Goal: Task Accomplishment & Management: Use online tool/utility

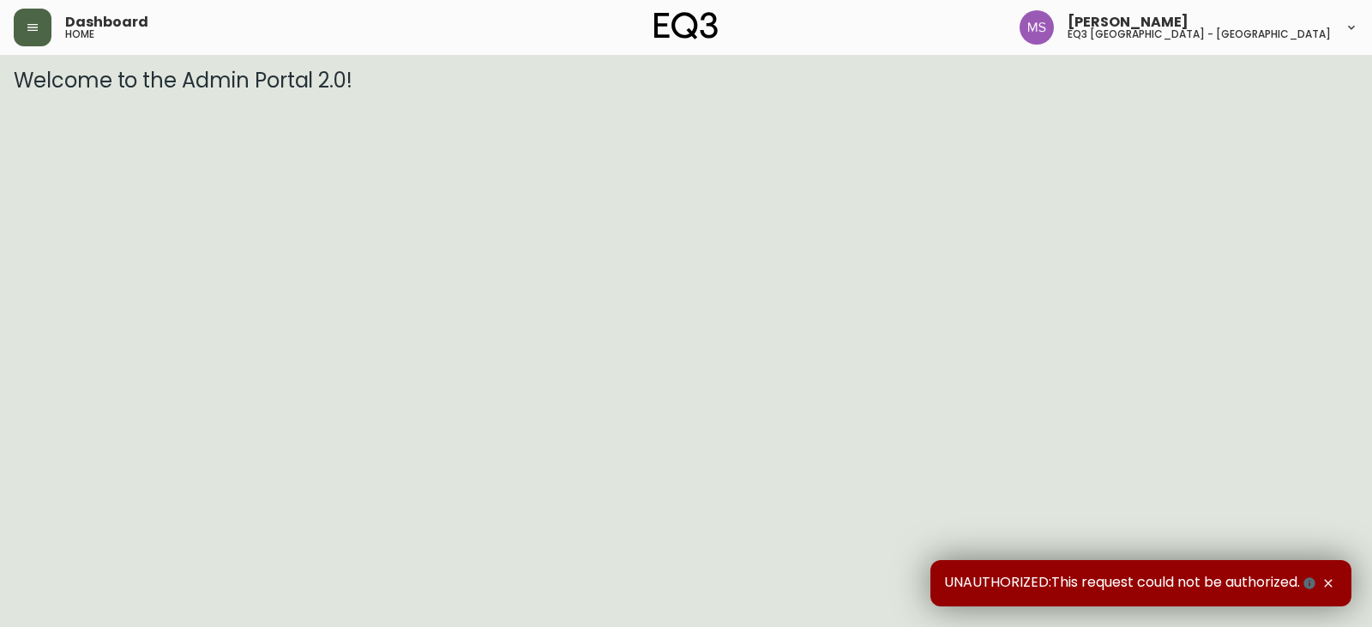
click at [43, 21] on button "button" at bounding box center [33, 28] width 38 height 38
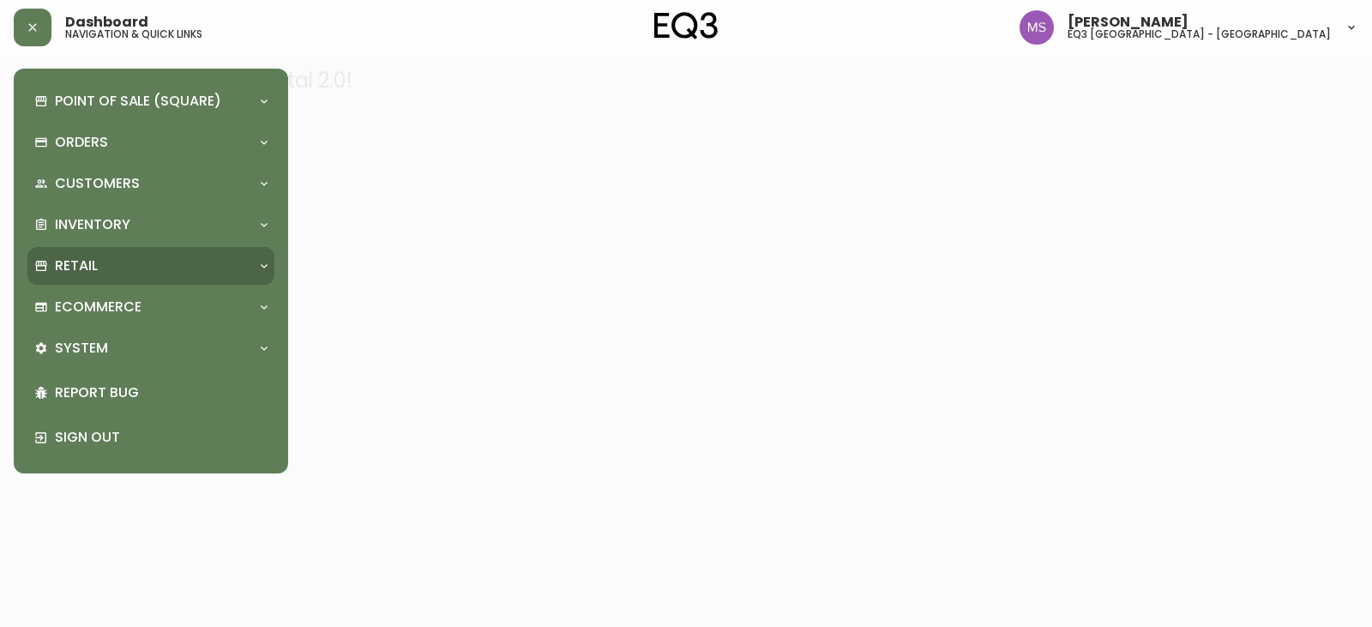
click at [72, 270] on p "Retail" at bounding box center [76, 265] width 43 height 19
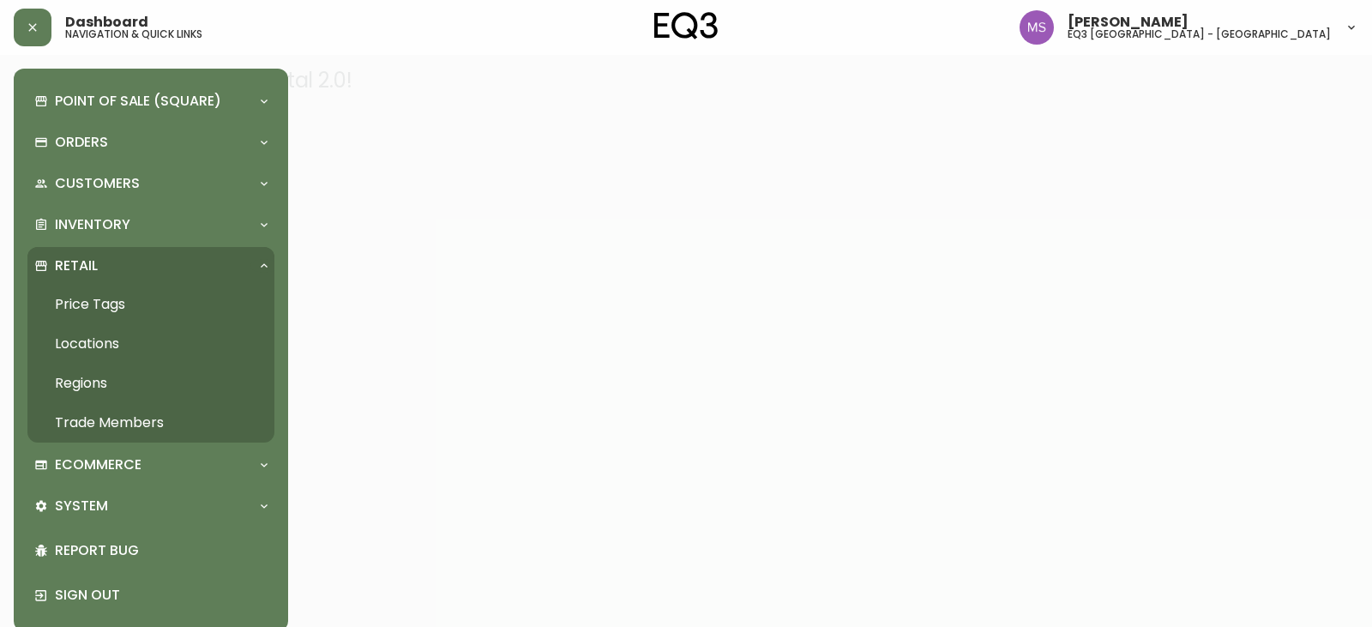
click at [103, 418] on link "Trade Members" at bounding box center [150, 422] width 247 height 39
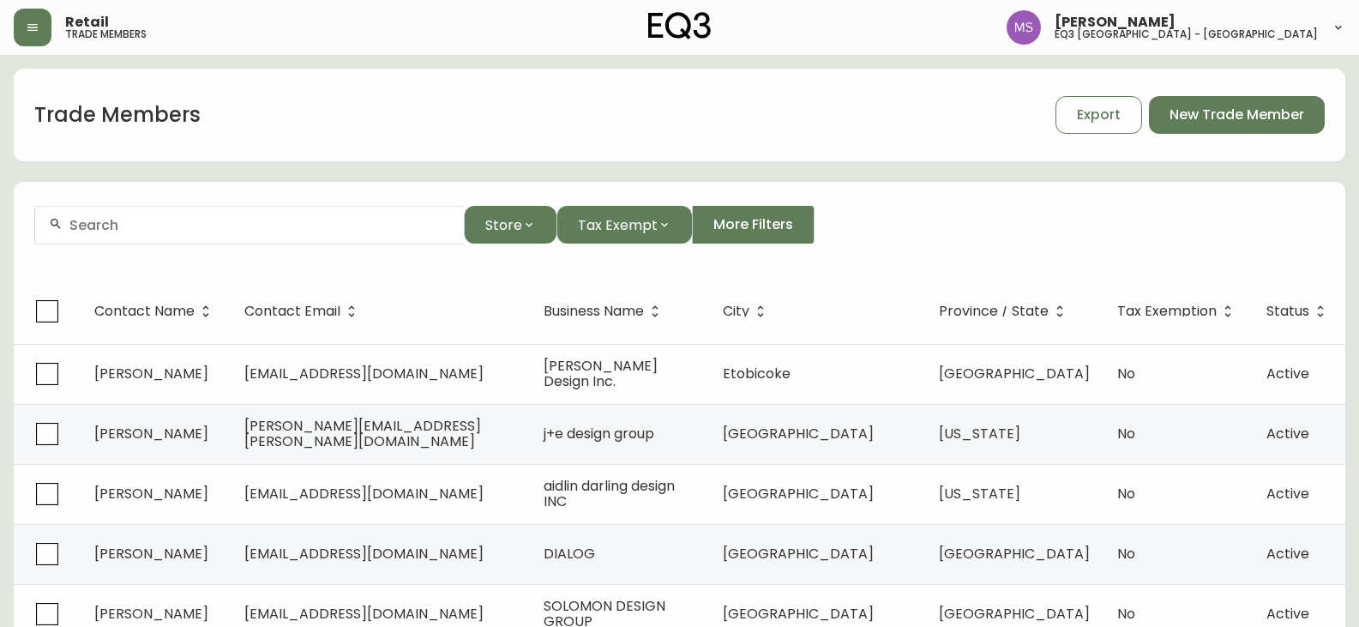
click at [135, 222] on input "text" at bounding box center [259, 225] width 381 height 16
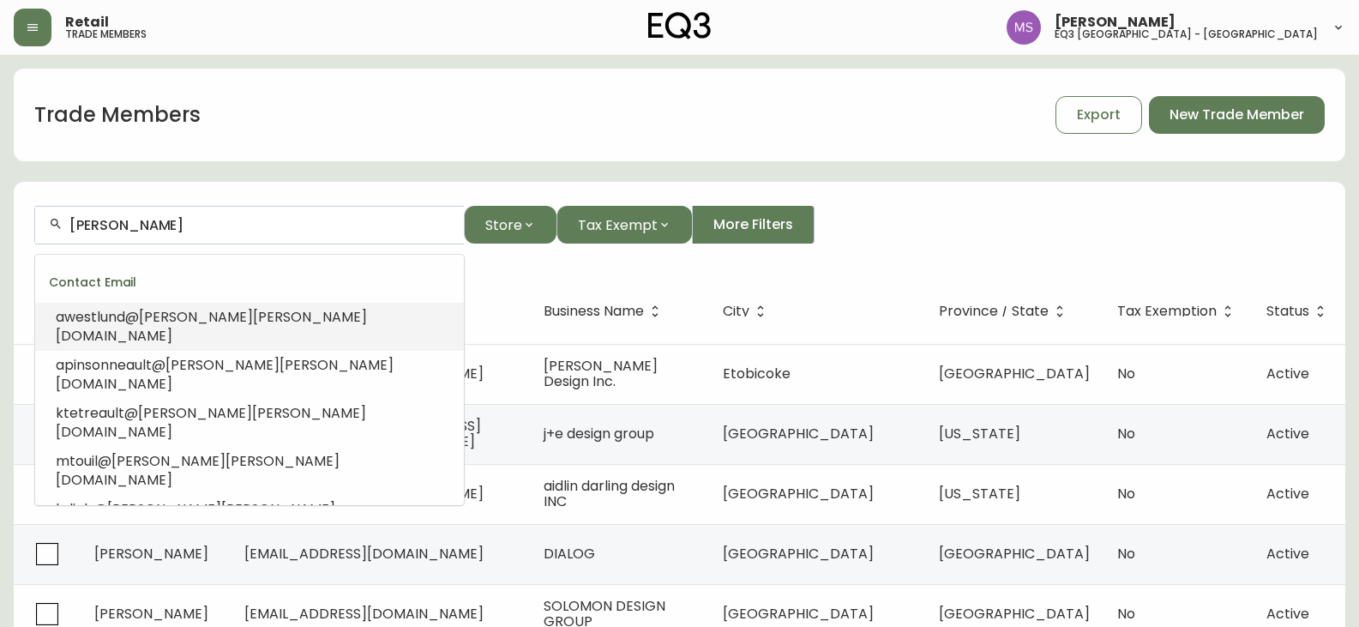
click at [251, 315] on span "[PERSON_NAME][DOMAIN_NAME]" at bounding box center [211, 326] width 311 height 39
type input "[EMAIL_ADDRESS][DOMAIN_NAME]"
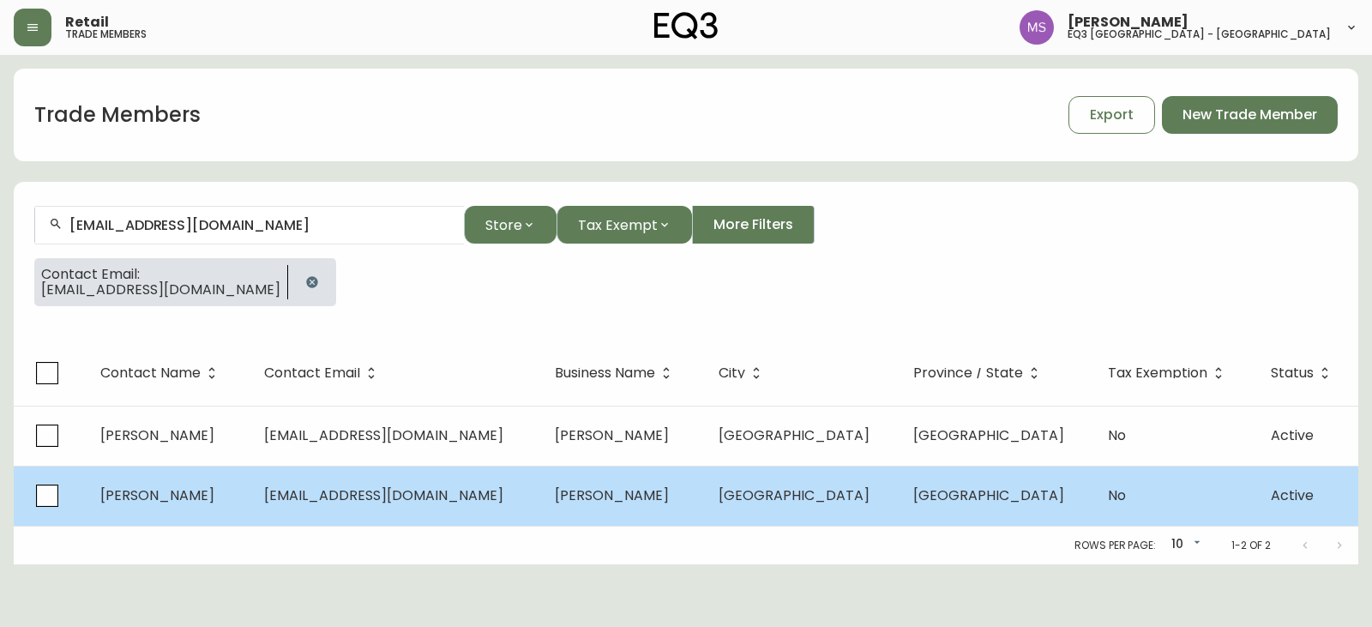
drag, startPoint x: 503, startPoint y: 500, endPoint x: 420, endPoint y: 502, distance: 83.2
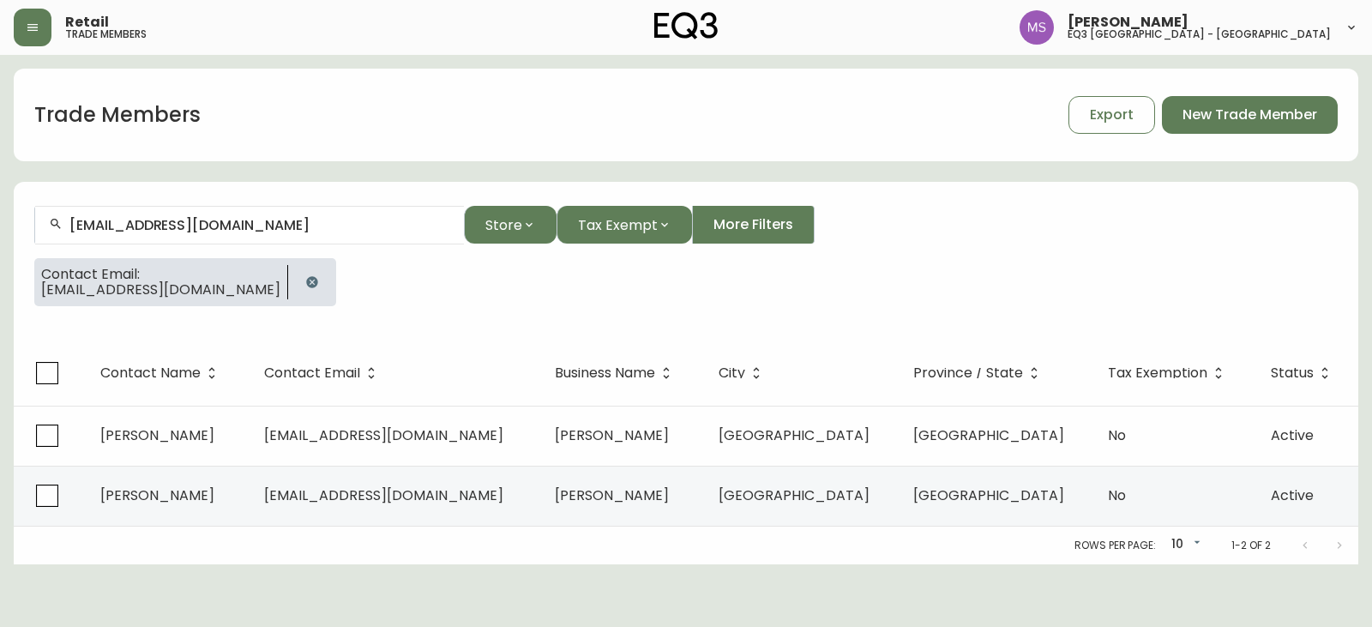
drag, startPoint x: 420, startPoint y: 502, endPoint x: 330, endPoint y: 87, distance: 424.6
click at [346, 109] on div "Trade Members Export New Trade Member" at bounding box center [686, 114] width 1344 height 55
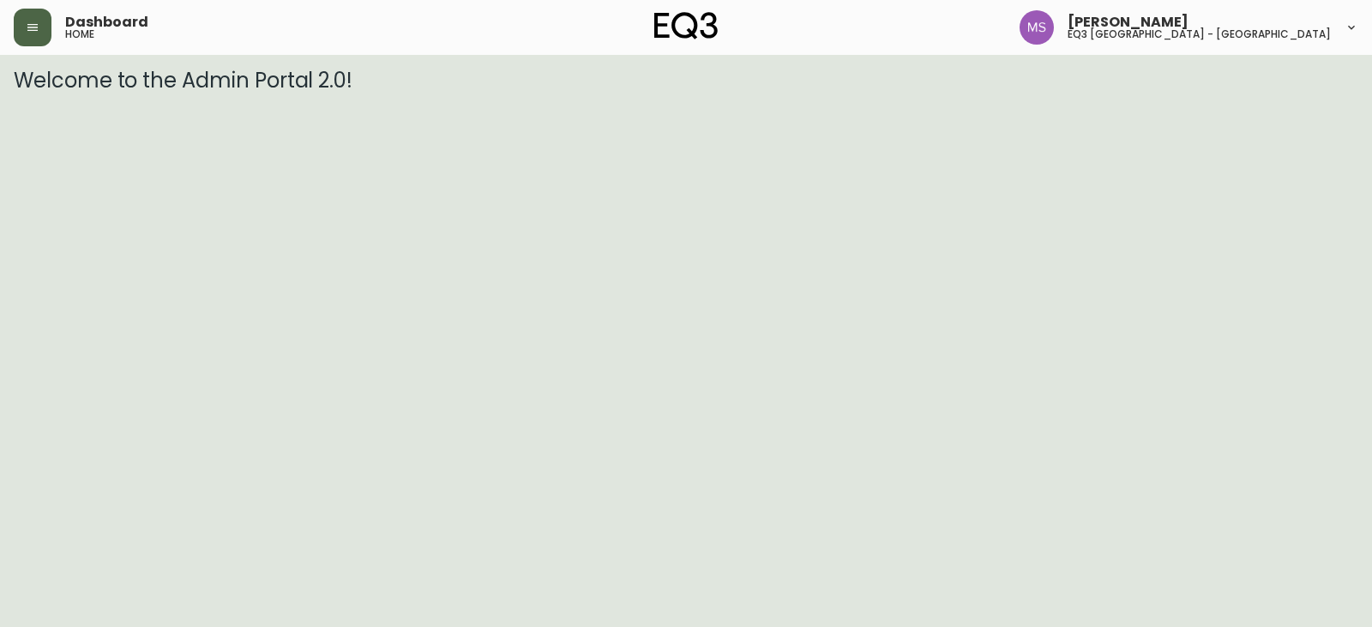
click at [28, 17] on button "button" at bounding box center [33, 28] width 38 height 38
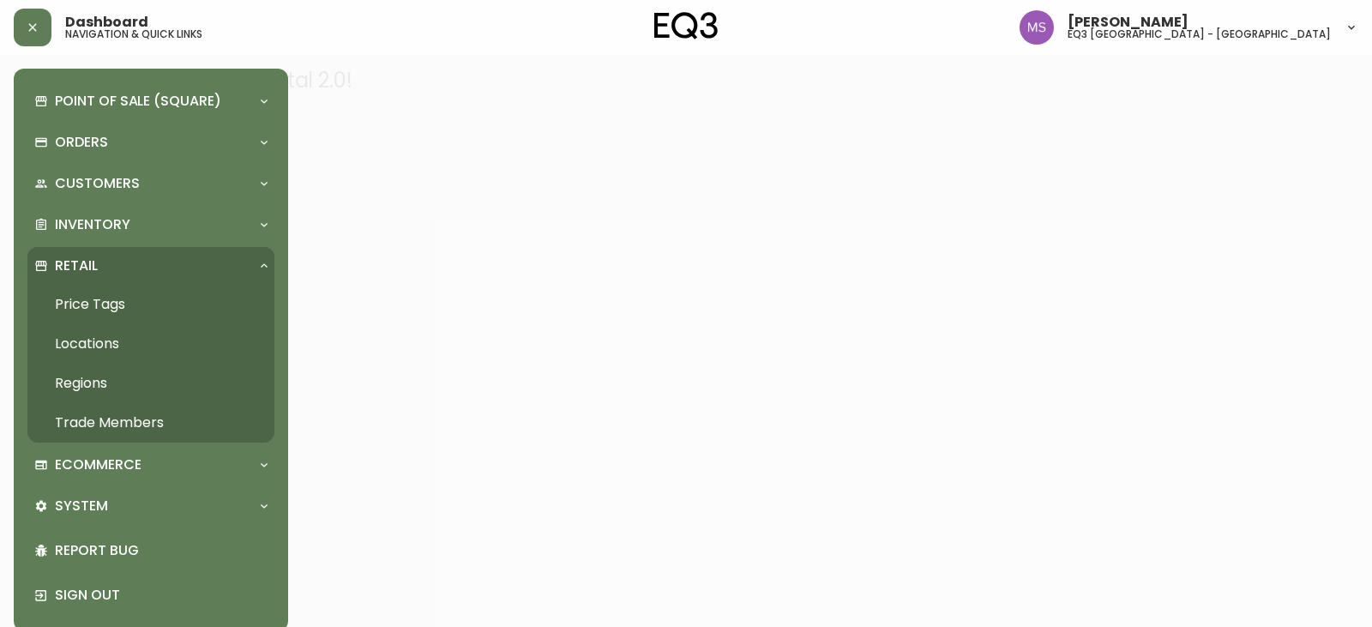
click at [105, 427] on link "Trade Members" at bounding box center [150, 422] width 247 height 39
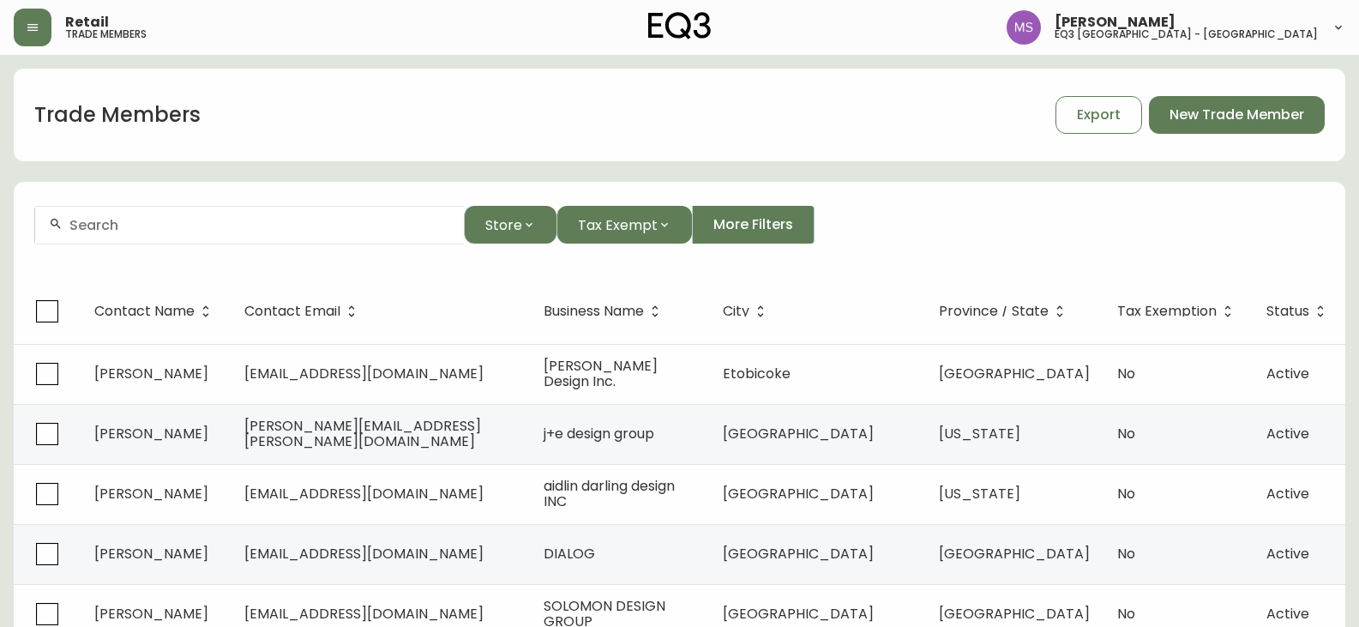
click at [146, 223] on input "text" at bounding box center [259, 225] width 381 height 16
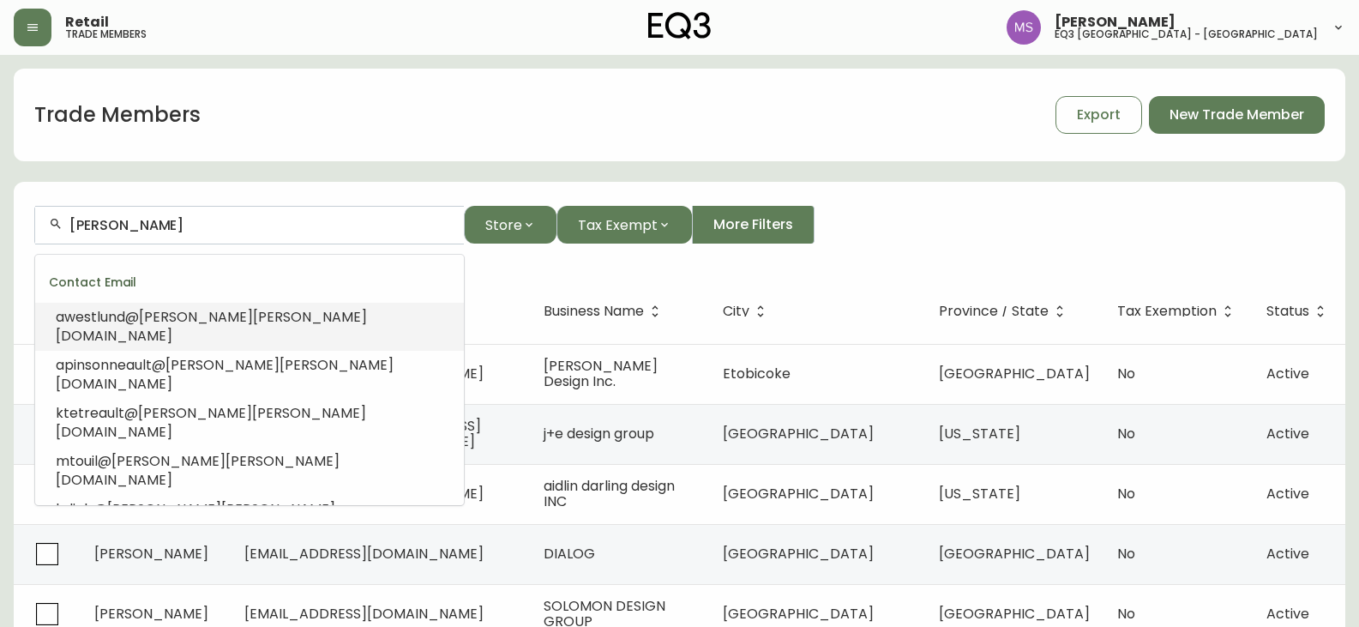
drag, startPoint x: 262, startPoint y: 322, endPoint x: 198, endPoint y: 322, distance: 64.3
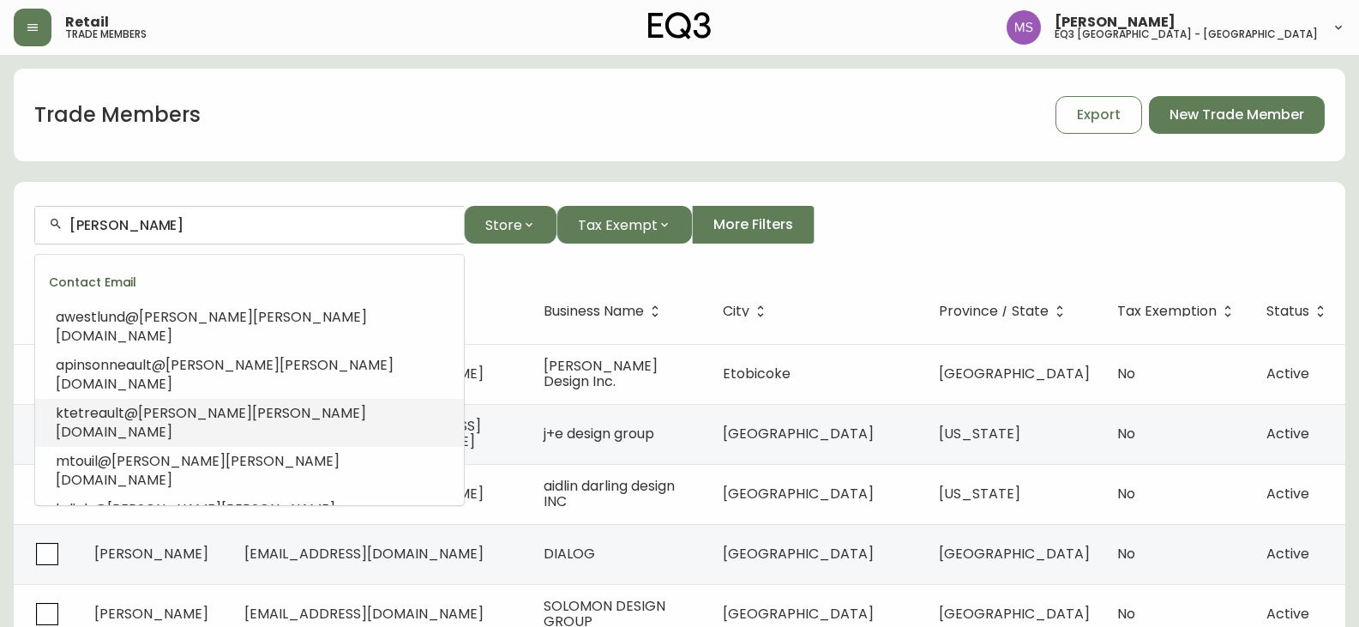
drag, startPoint x: 198, startPoint y: 322, endPoint x: 377, endPoint y: 363, distance: 183.7
click at [373, 399] on li "ktetreault@ provencher [DOMAIN_NAME]" at bounding box center [249, 423] width 429 height 48
type input "[EMAIL_ADDRESS][DOMAIN_NAME]"
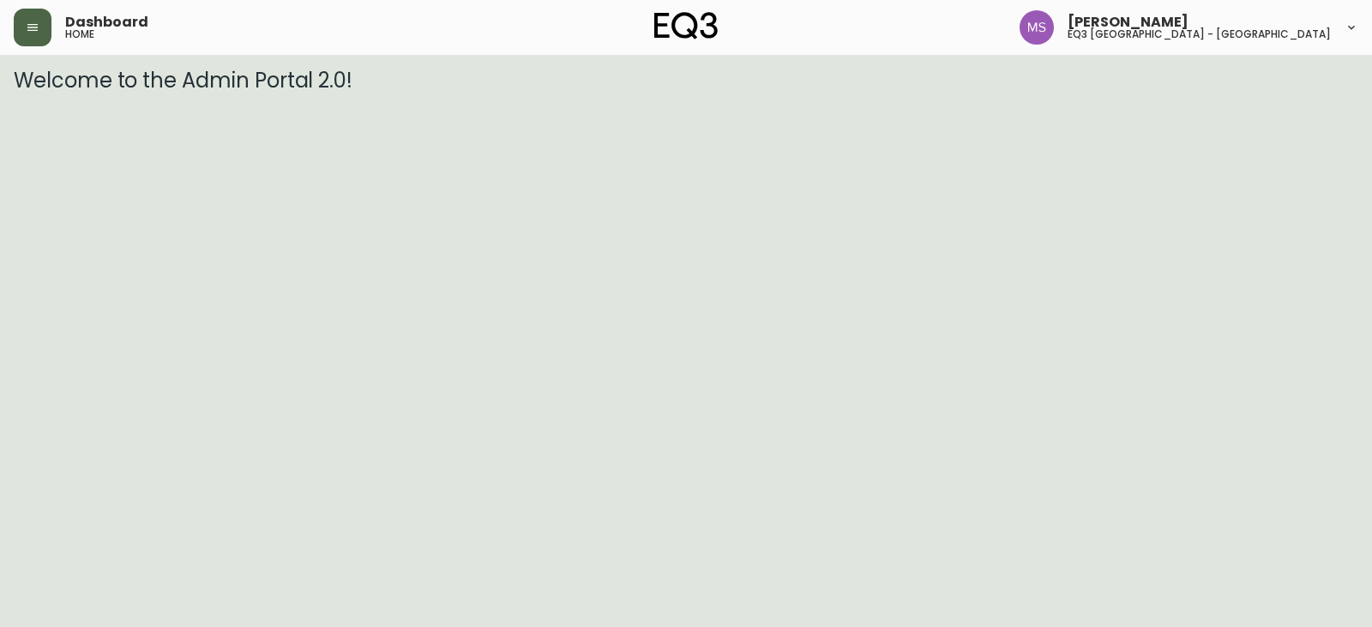
click at [37, 27] on icon "button" at bounding box center [33, 28] width 14 height 14
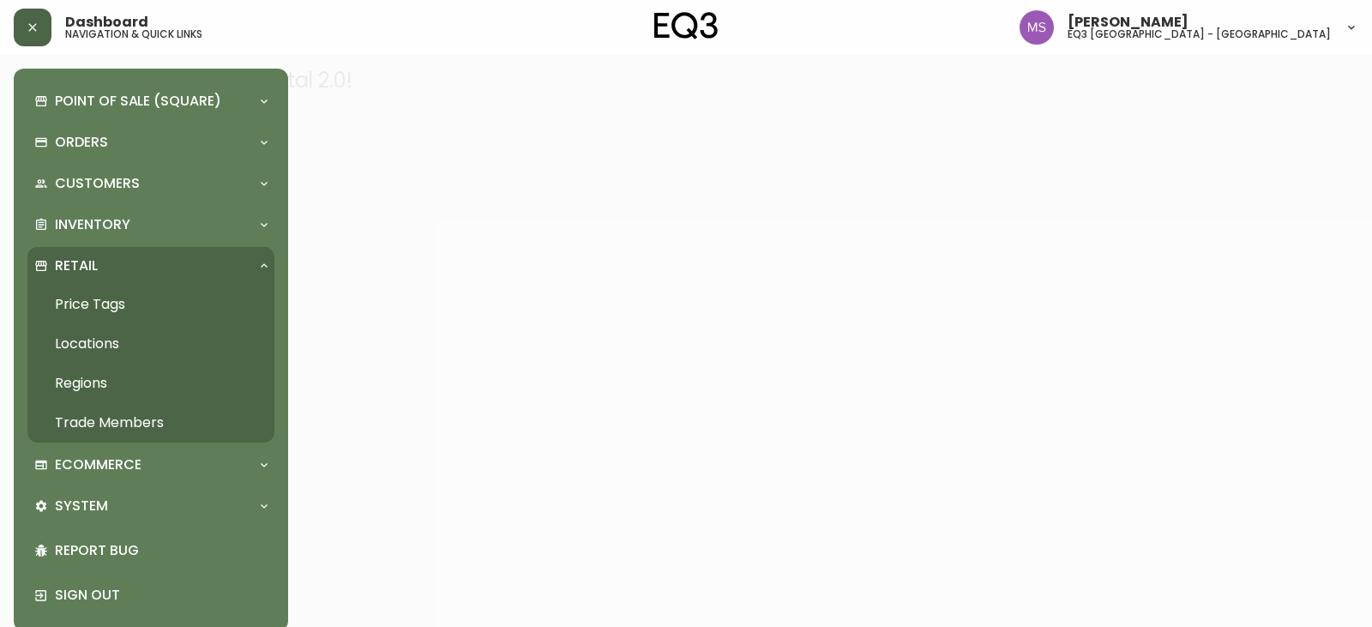
click at [121, 426] on link "Trade Members" at bounding box center [150, 422] width 247 height 39
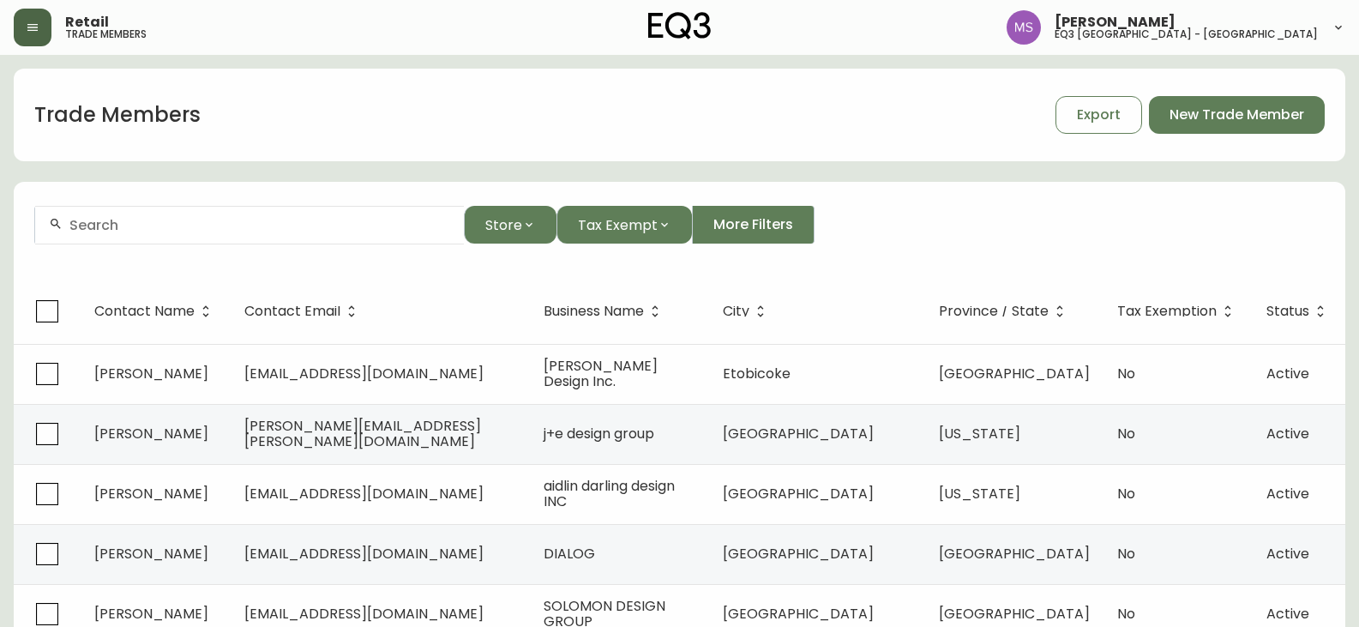
click at [169, 237] on div at bounding box center [249, 225] width 429 height 39
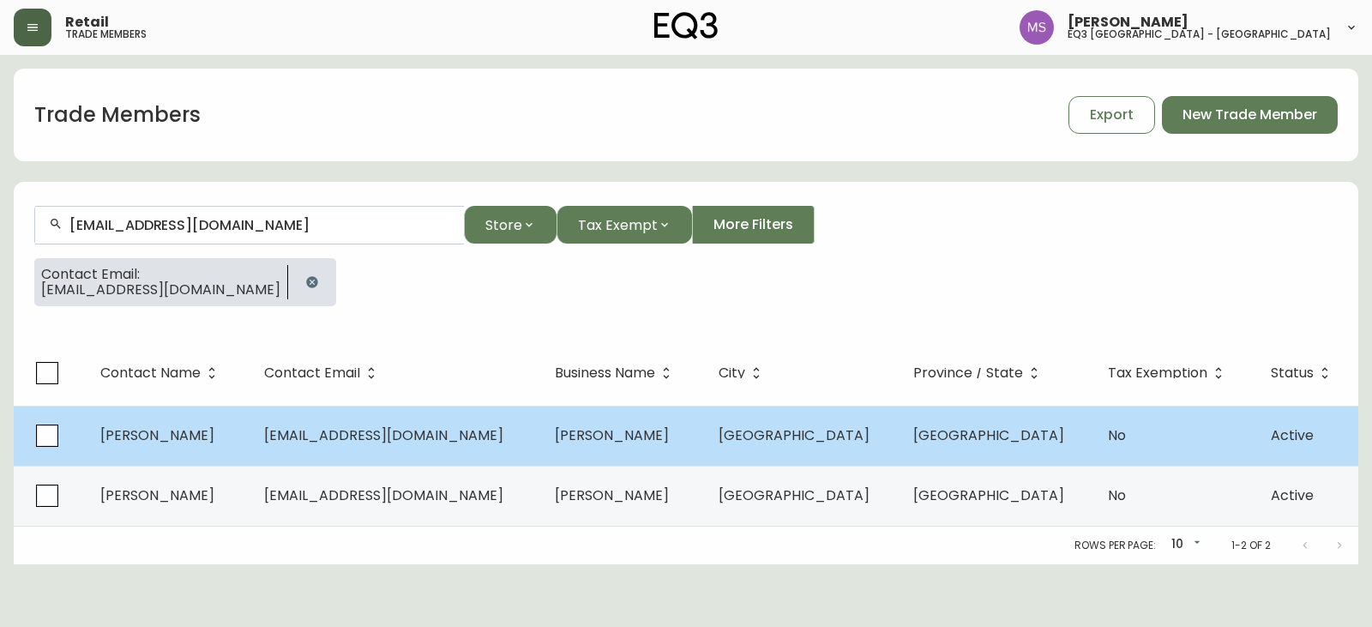
type input "[EMAIL_ADDRESS][DOMAIN_NAME]"
click at [380, 442] on span "[EMAIL_ADDRESS][DOMAIN_NAME]" at bounding box center [383, 435] width 239 height 20
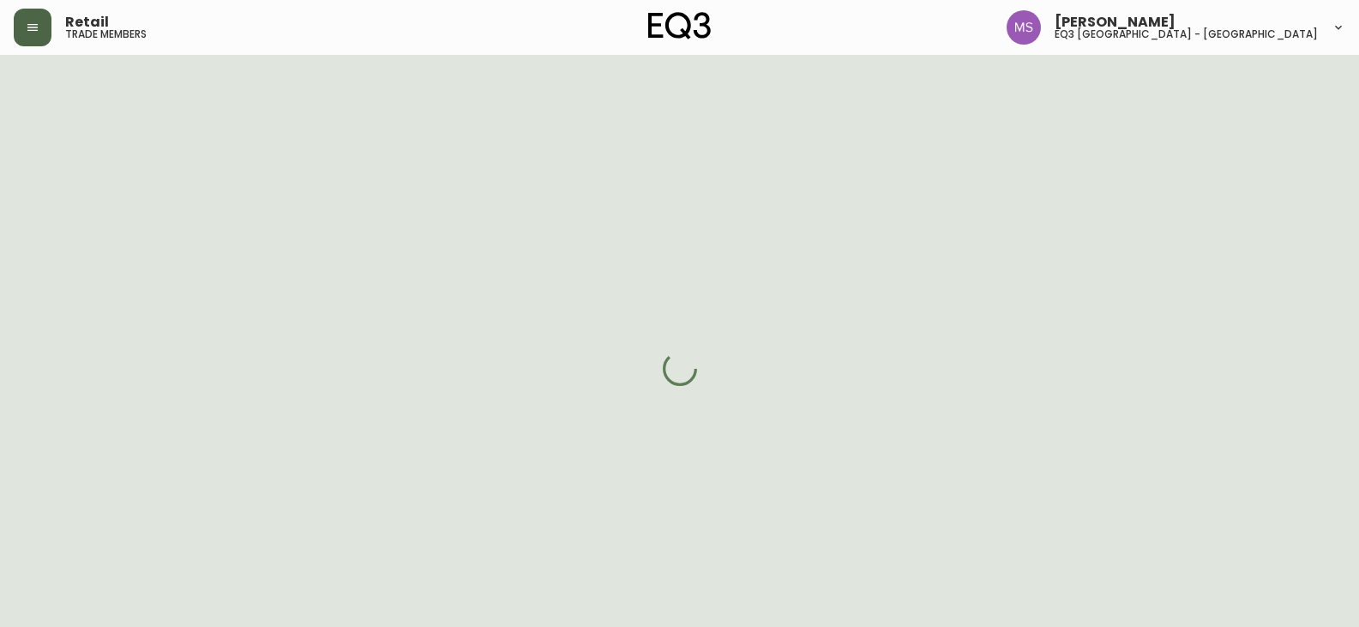
select select "ON"
select select "CA"
select select "CA_EN"
select select "Other"
select select "cjw10z96r006i6gs06enveott"
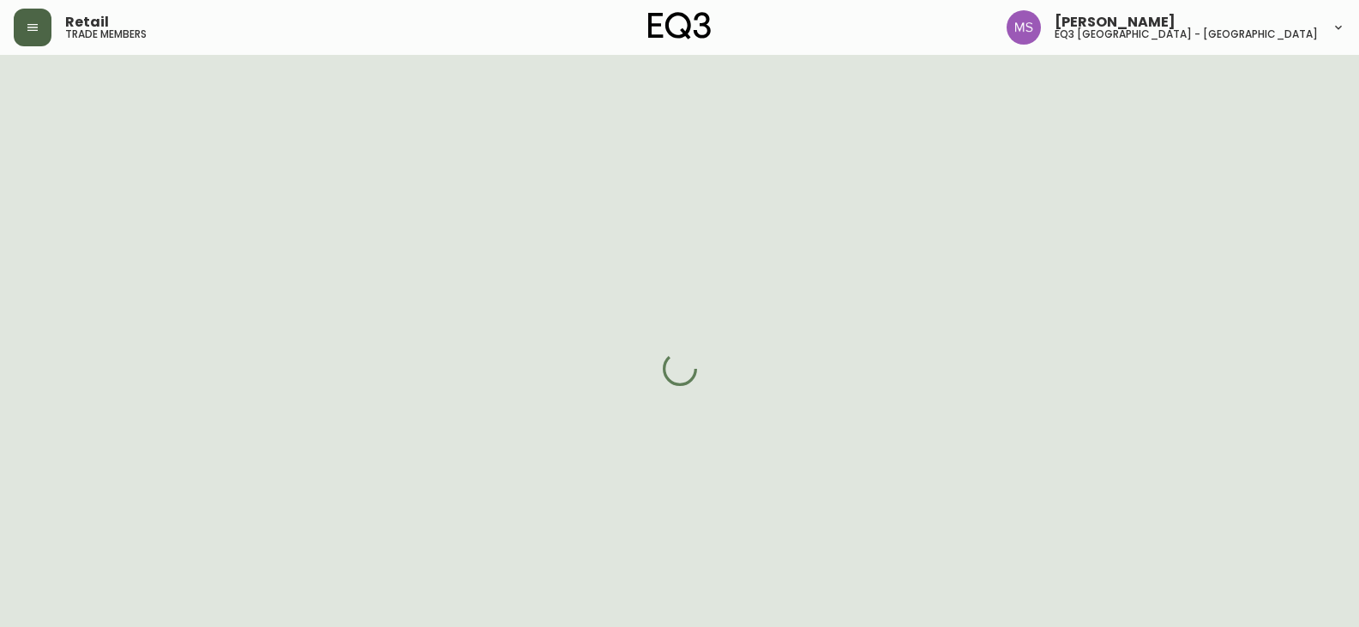
select select "false"
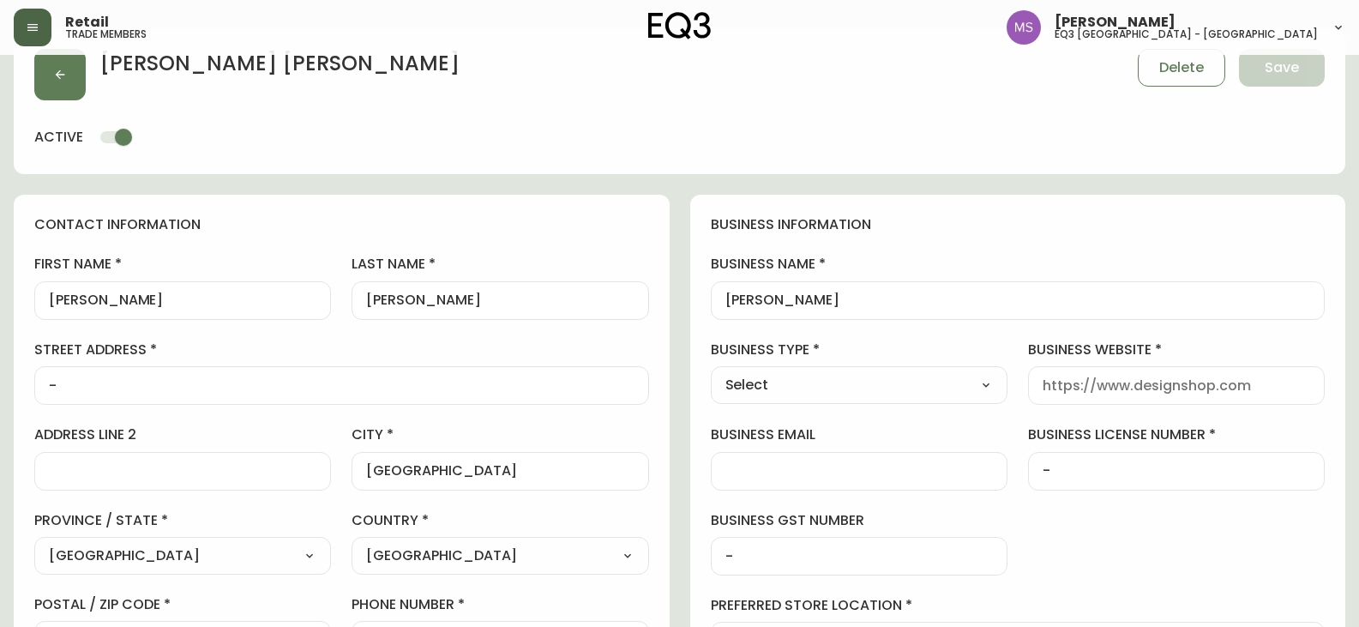
scroll to position [549, 0]
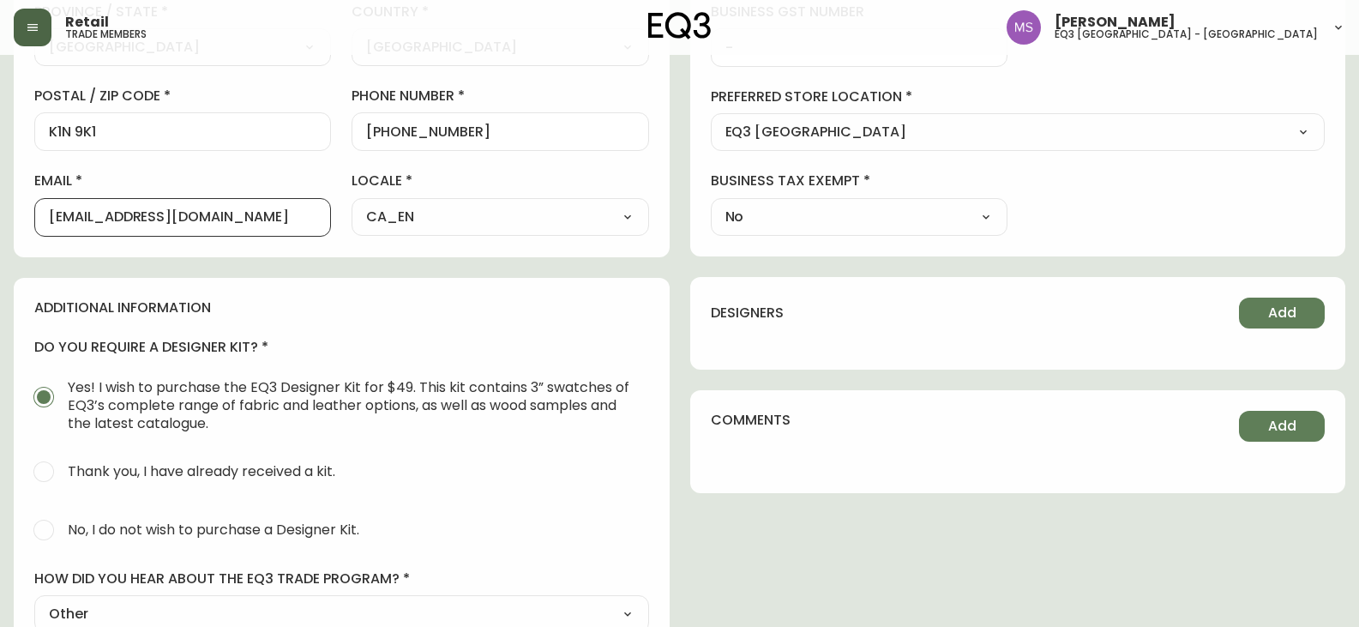
drag, startPoint x: 281, startPoint y: 216, endPoint x: 0, endPoint y: 216, distance: 281.2
click at [0, 216] on main "[PERSON_NAME] Delete Save active contact information first name [PERSON_NAME] n…" at bounding box center [679, 199] width 1359 height 1387
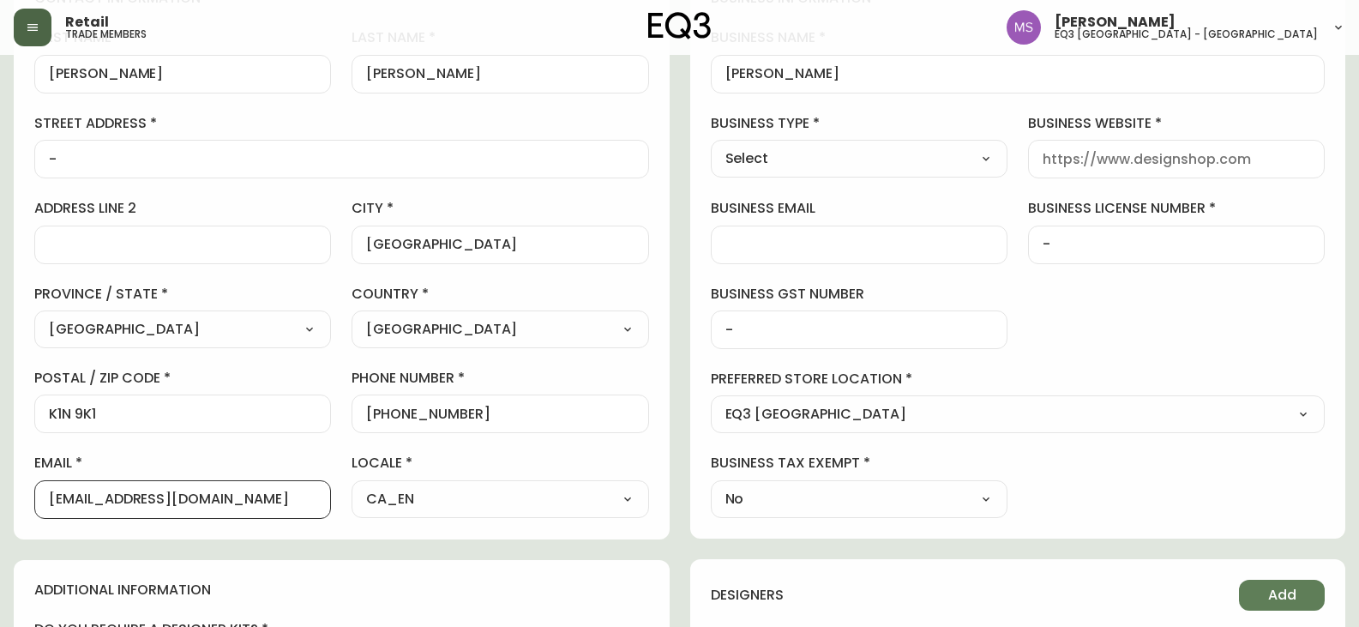
scroll to position [815, 0]
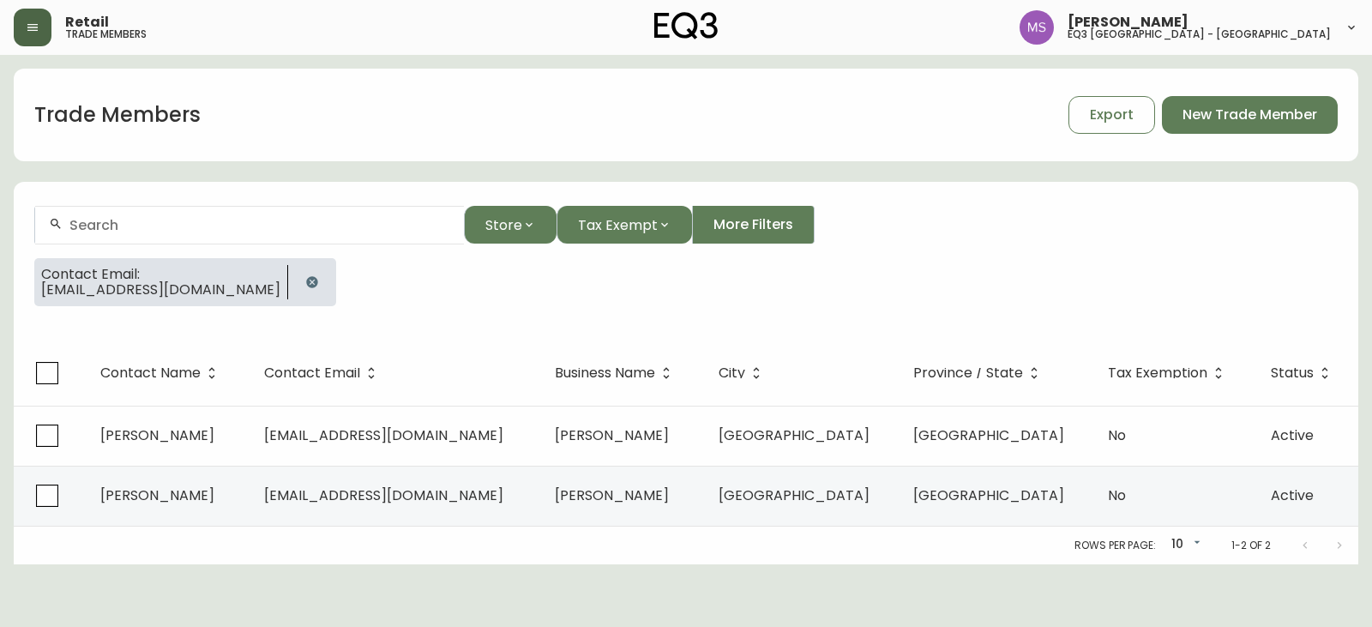
drag, startPoint x: 289, startPoint y: 278, endPoint x: 225, endPoint y: 237, distance: 75.2
click at [295, 277] on button "button" at bounding box center [312, 282] width 34 height 34
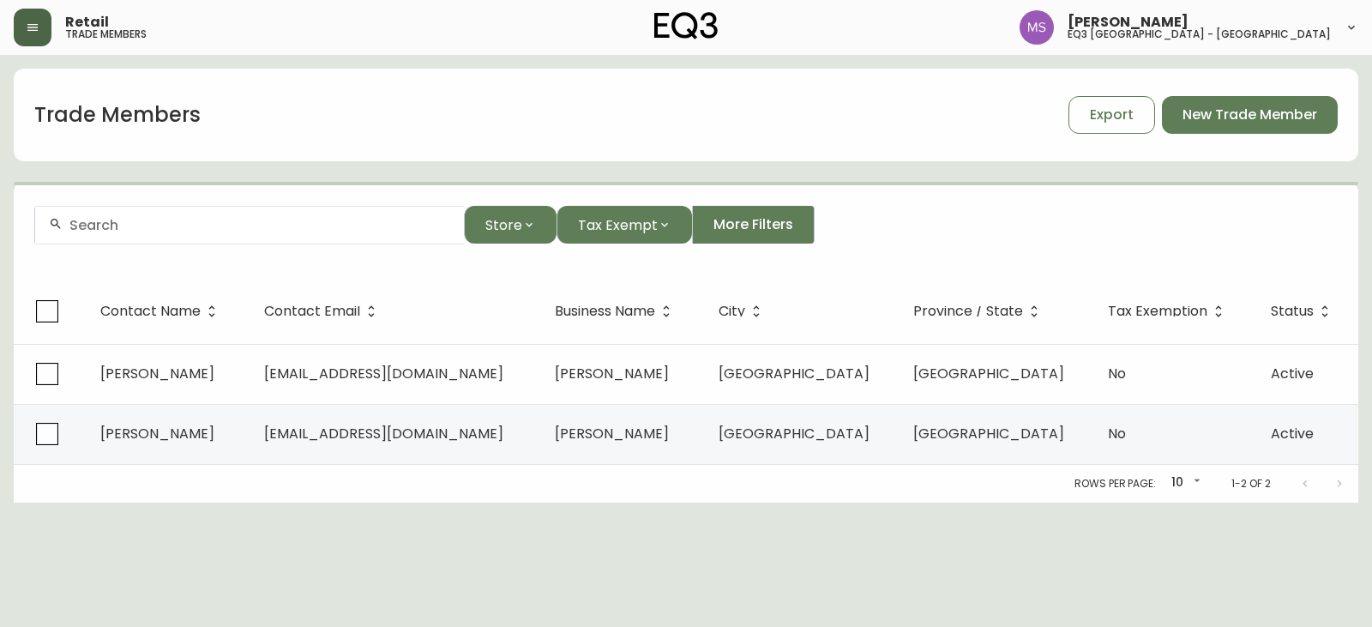
click at [156, 237] on div at bounding box center [249, 225] width 429 height 39
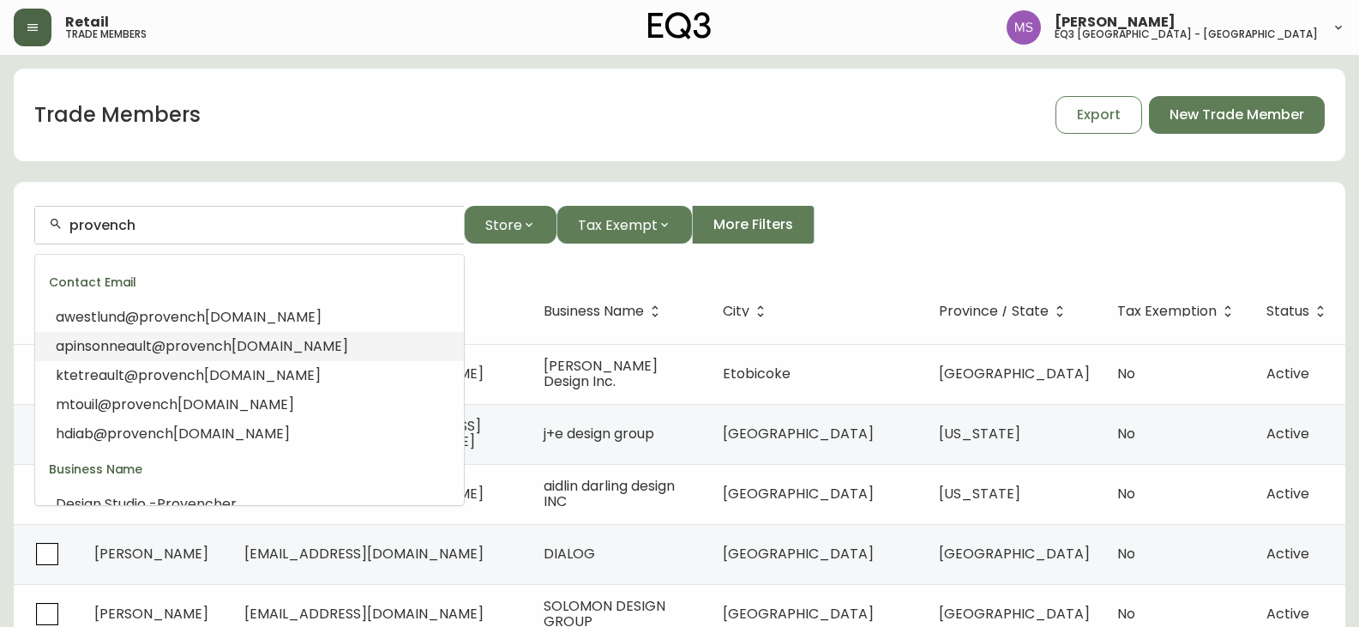
click at [173, 346] on span "provench" at bounding box center [198, 346] width 66 height 20
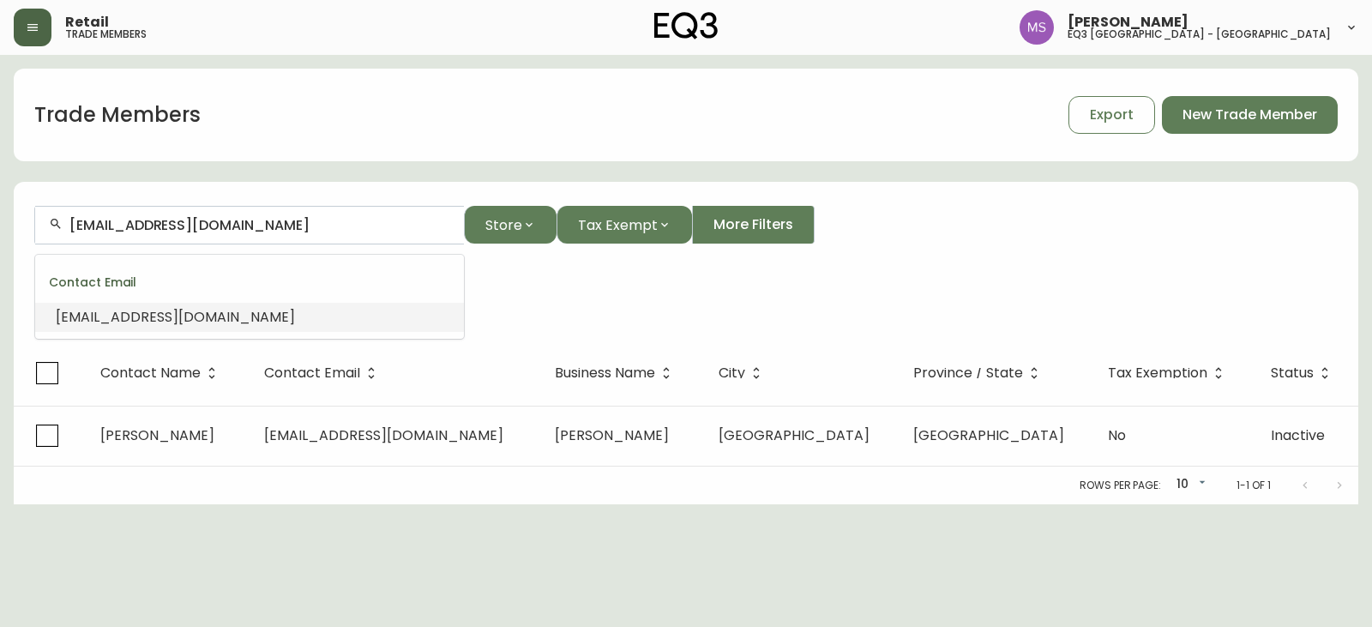
drag, startPoint x: 365, startPoint y: 225, endPoint x: 0, endPoint y: 228, distance: 365.3
click at [0, 228] on main "Trade Members Export New Trade Member [EMAIL_ADDRESS][DOMAIN_NAME] Store Tax Ex…" at bounding box center [686, 279] width 1372 height 449
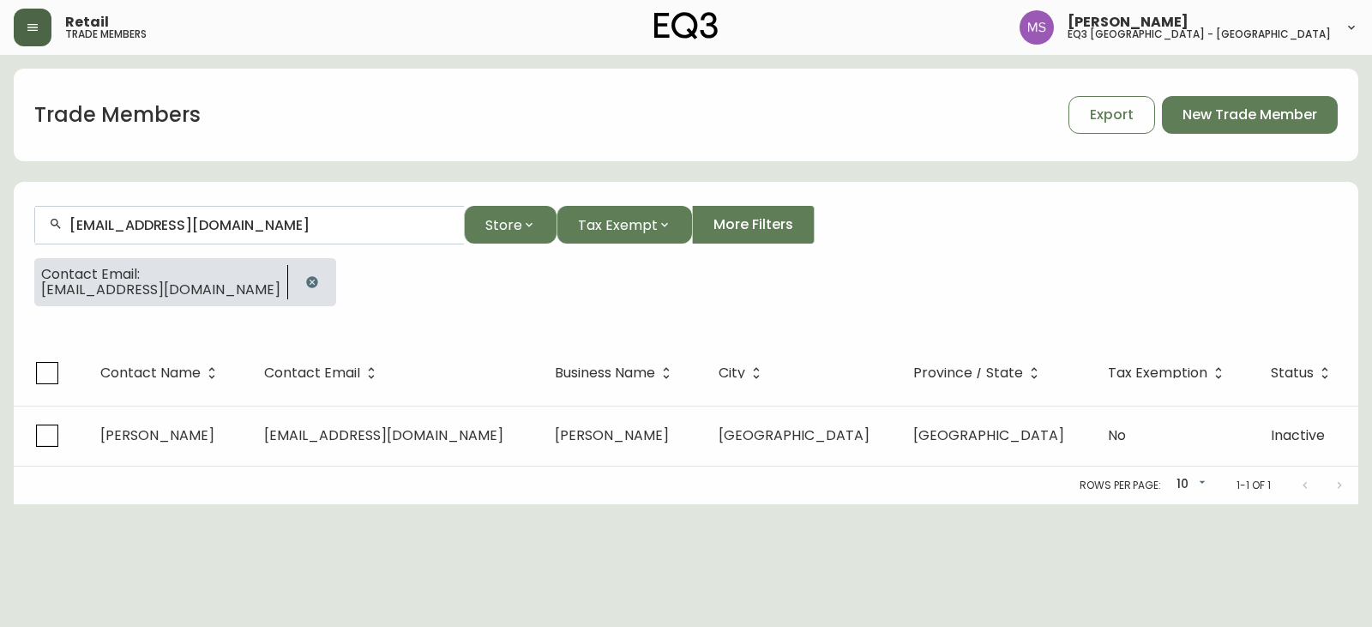
click at [309, 281] on icon "button" at bounding box center [311, 281] width 11 height 11
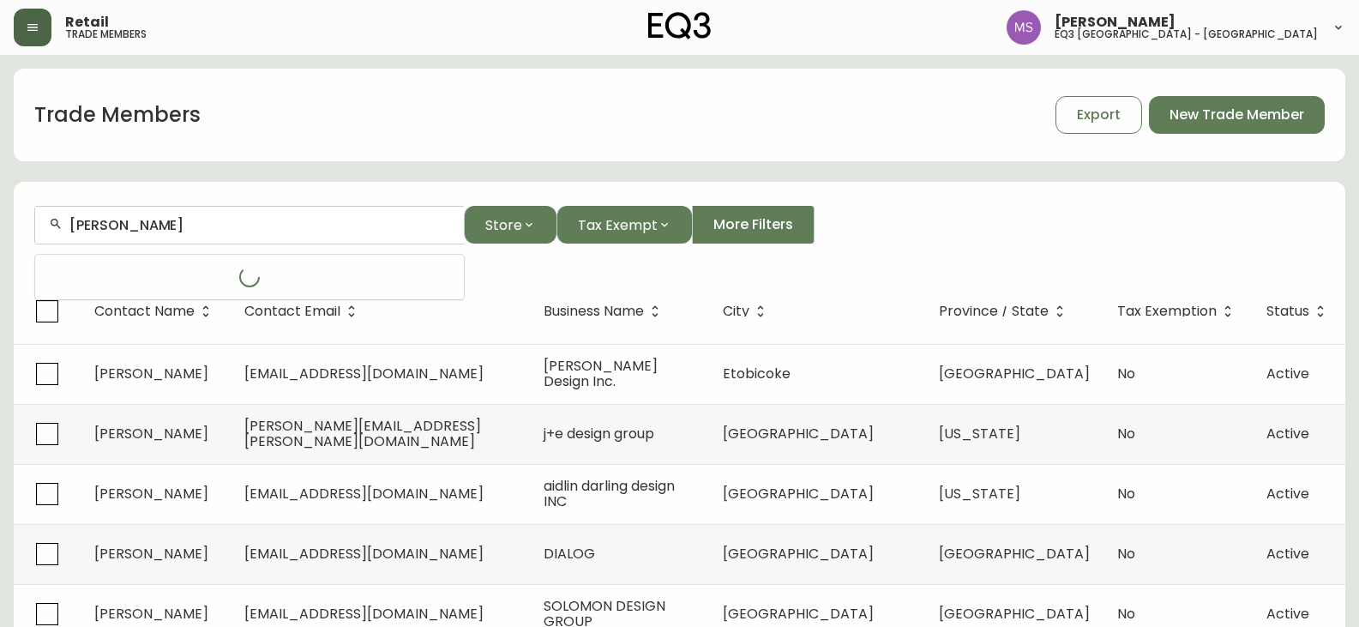
type input "[EMAIL_ADDRESS][DOMAIN_NAME]"
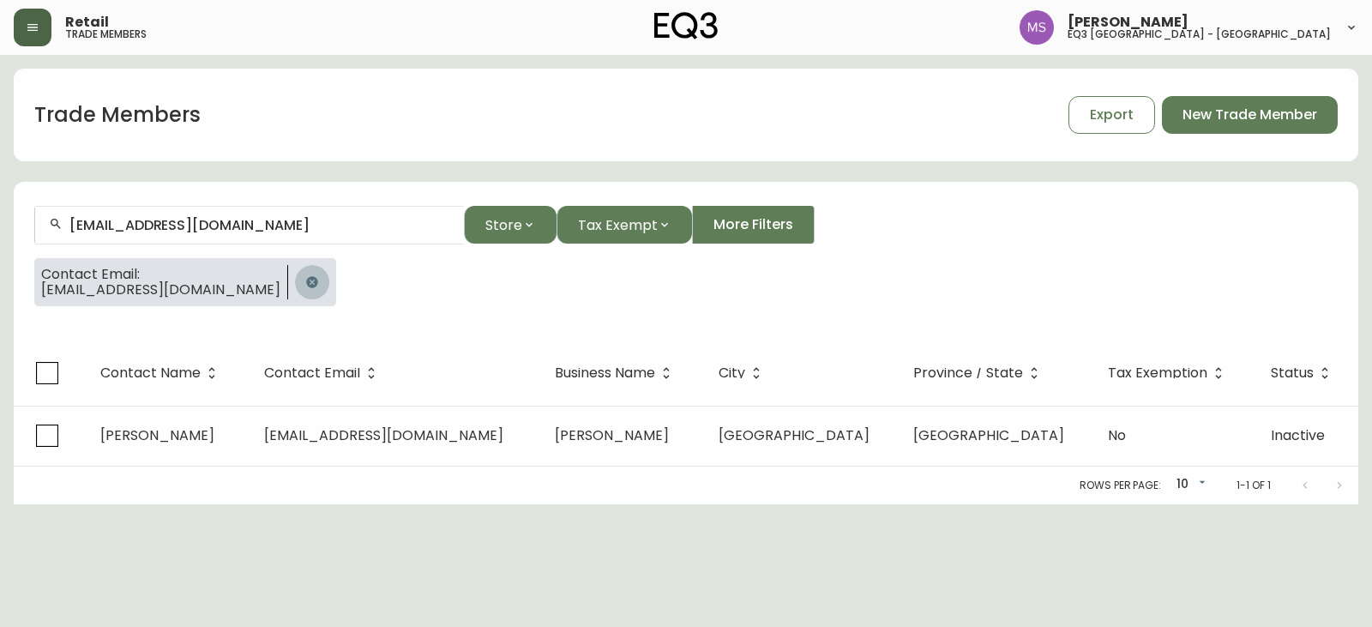
click at [309, 278] on icon "button" at bounding box center [311, 281] width 11 height 11
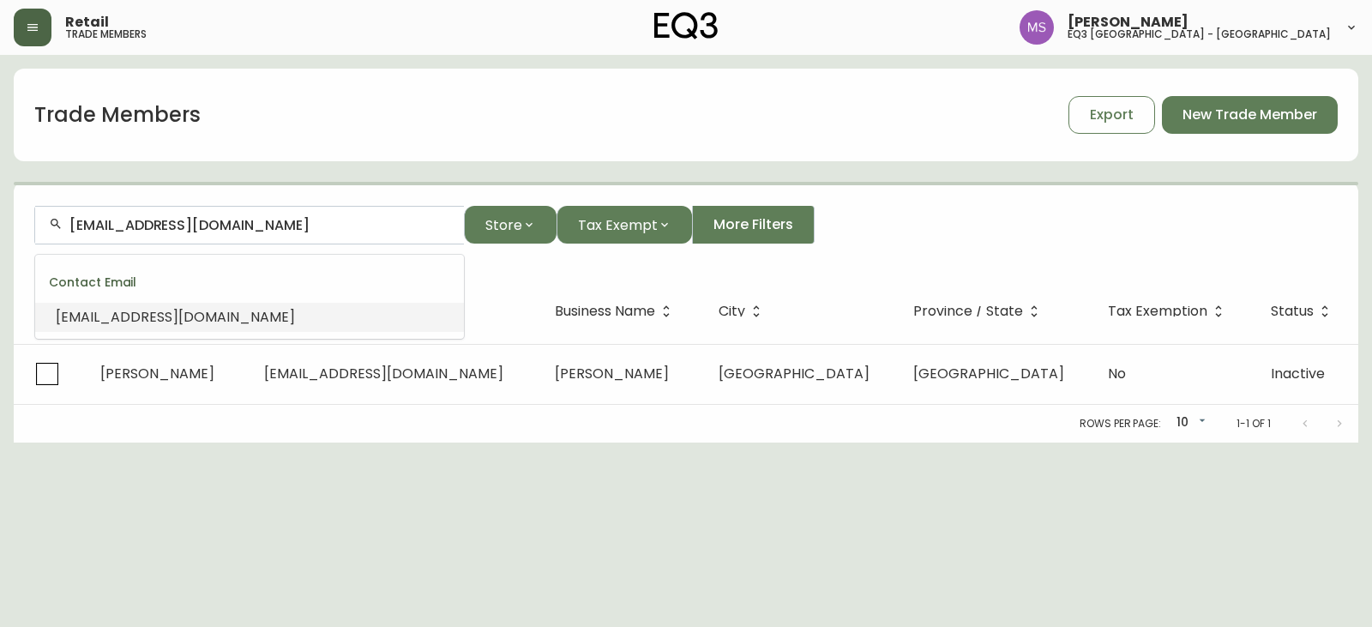
click at [339, 228] on input "[EMAIL_ADDRESS][DOMAIN_NAME]" at bounding box center [259, 225] width 381 height 16
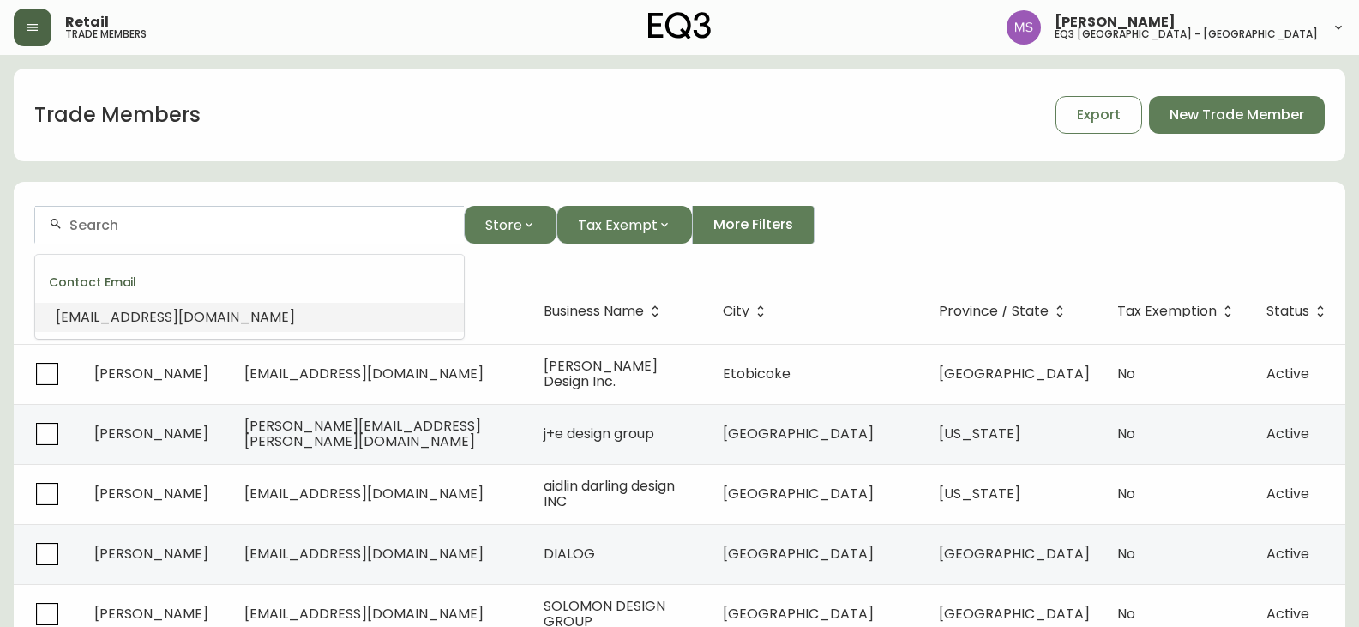
type input "p"
click at [176, 226] on input "text" at bounding box center [259, 225] width 381 height 16
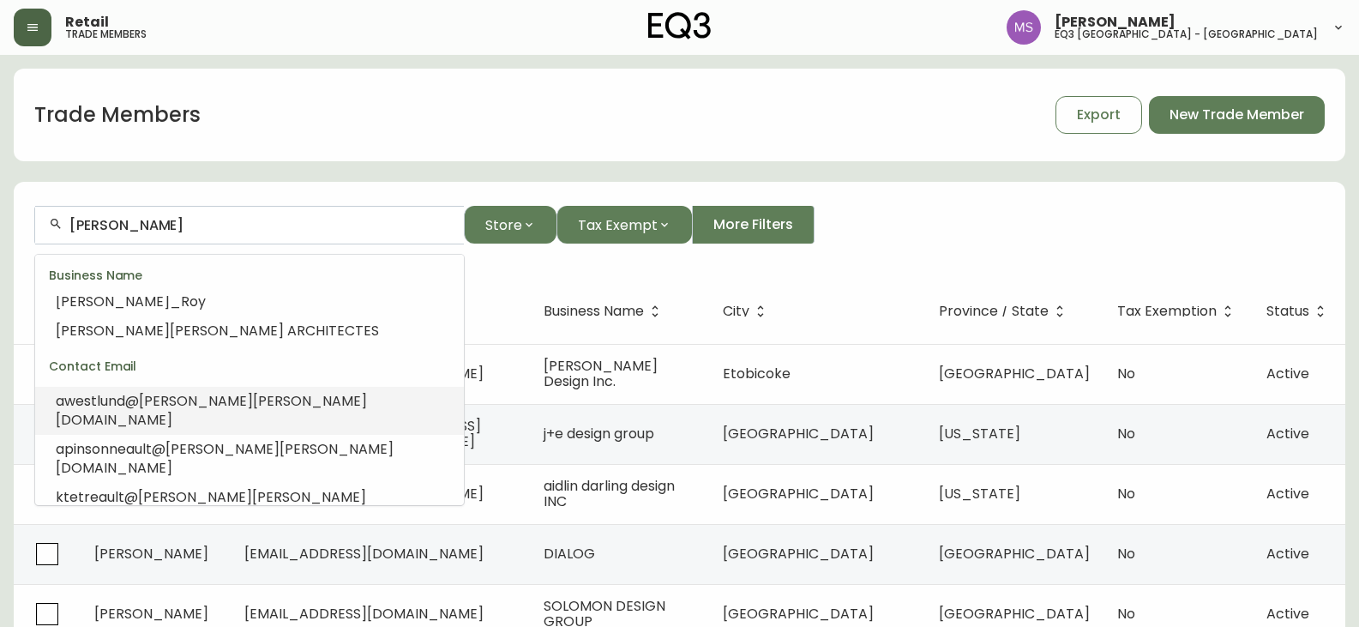
scroll to position [137, 0]
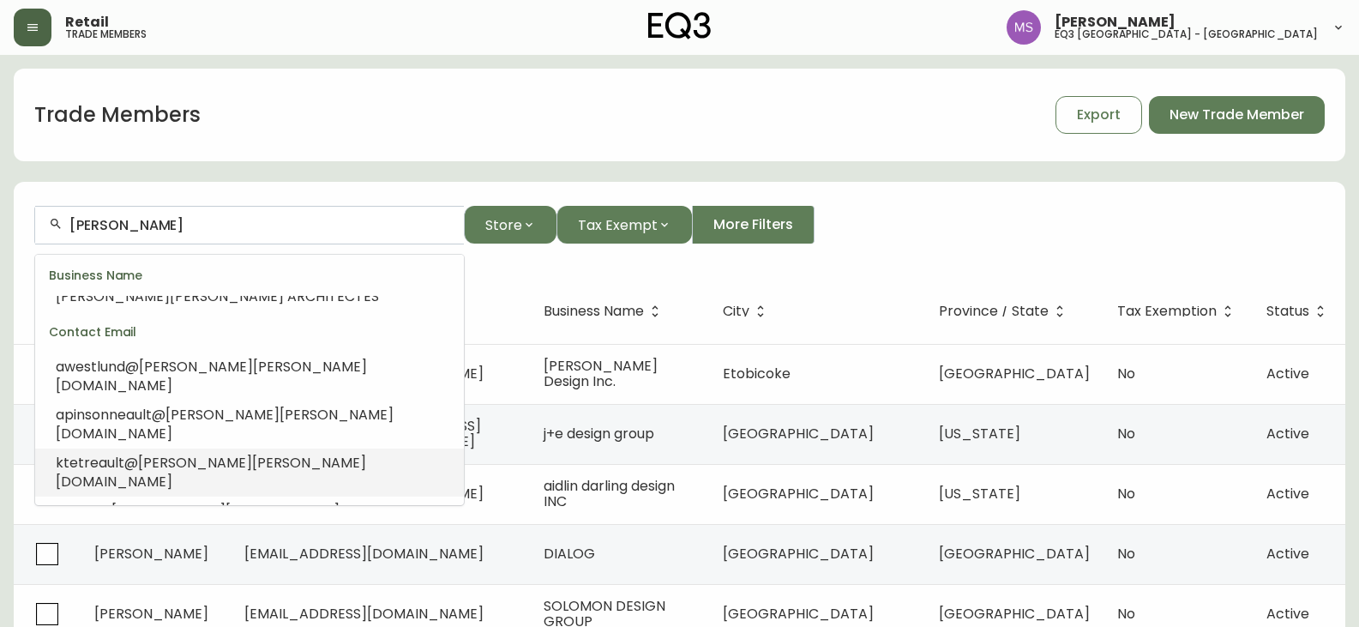
click at [175, 453] on span "[PERSON_NAME]" at bounding box center [195, 463] width 114 height 20
type input "[EMAIL_ADDRESS][DOMAIN_NAME]"
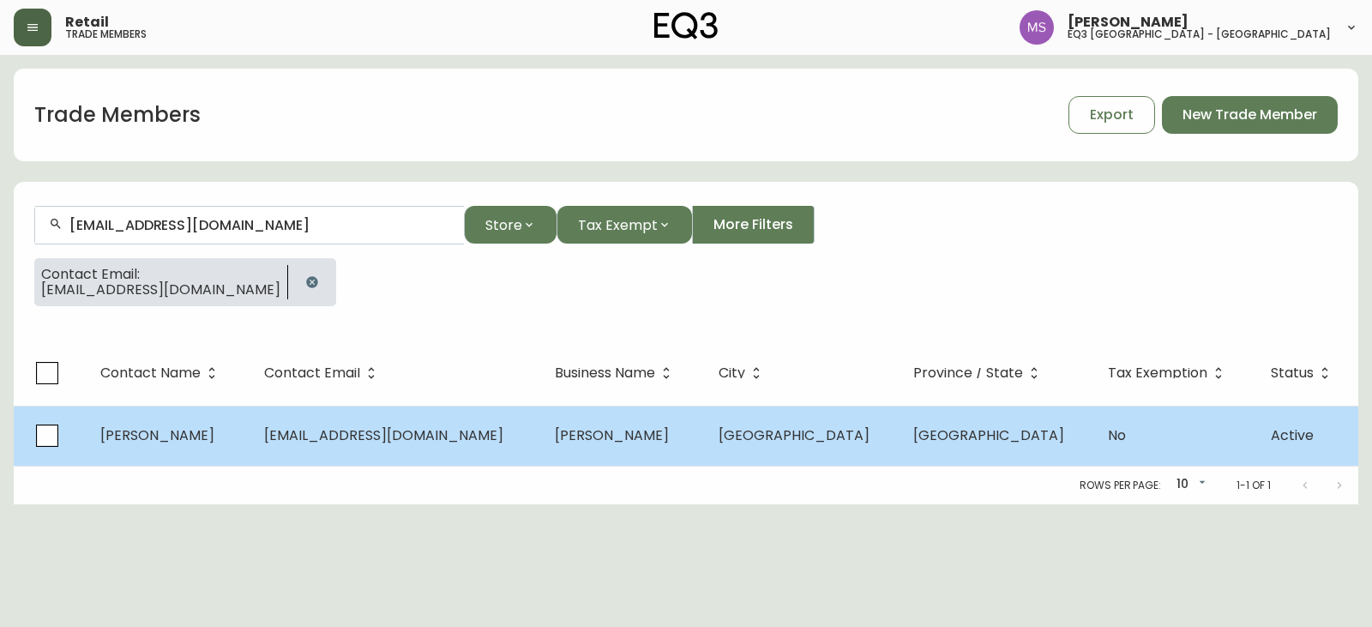
click at [288, 439] on td "[EMAIL_ADDRESS][DOMAIN_NAME]" at bounding box center [395, 436] width 291 height 60
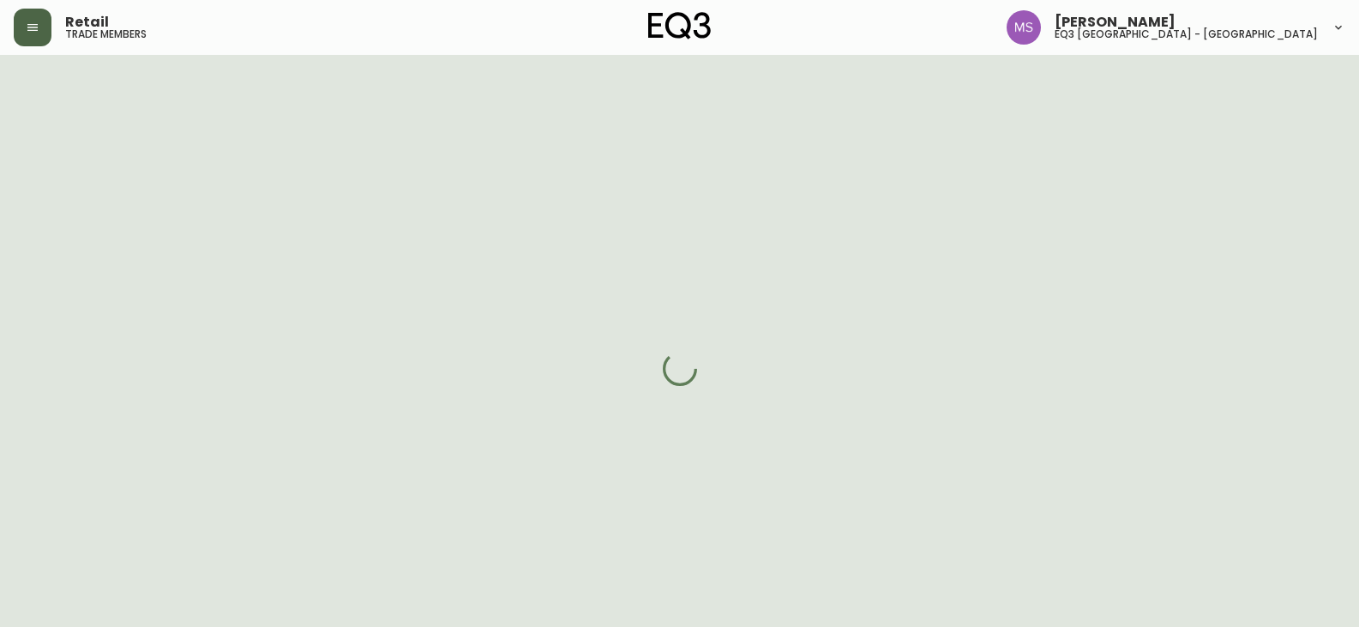
select select "QC"
select select "CA"
select select "CA_FR"
select select "Social Media"
select select "Architect"
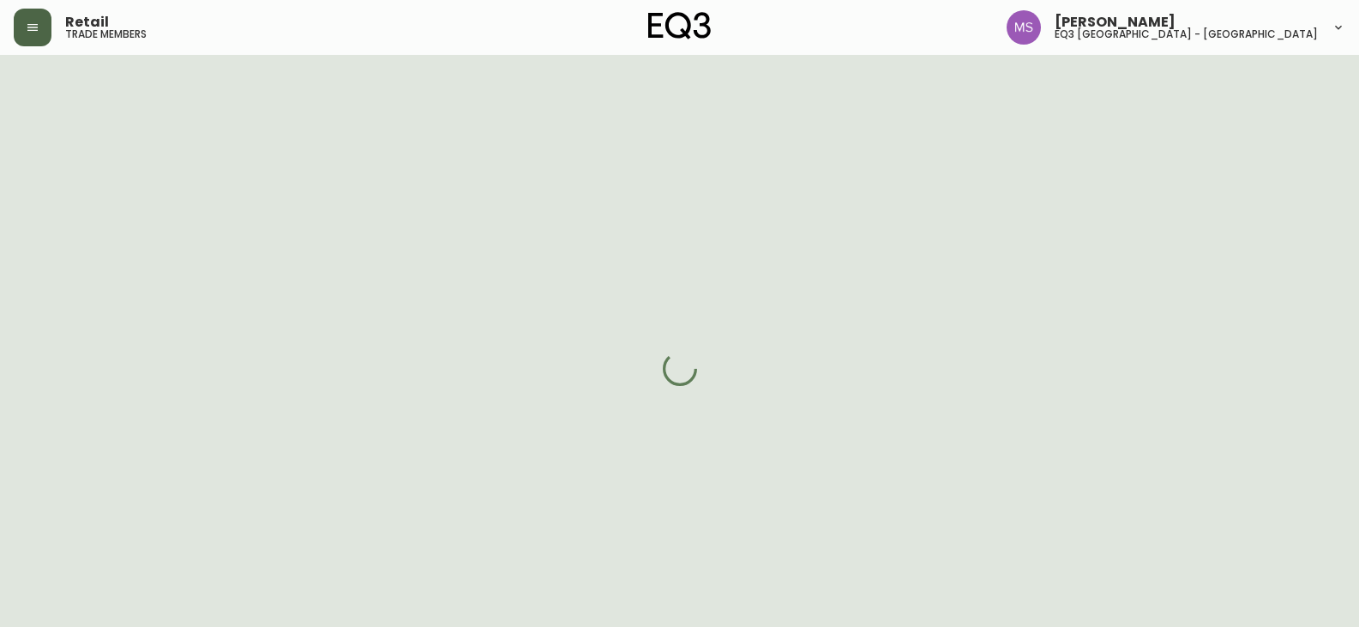
select select "cjw10z96t00bn6gs0dfqi5bhz"
select select "false"
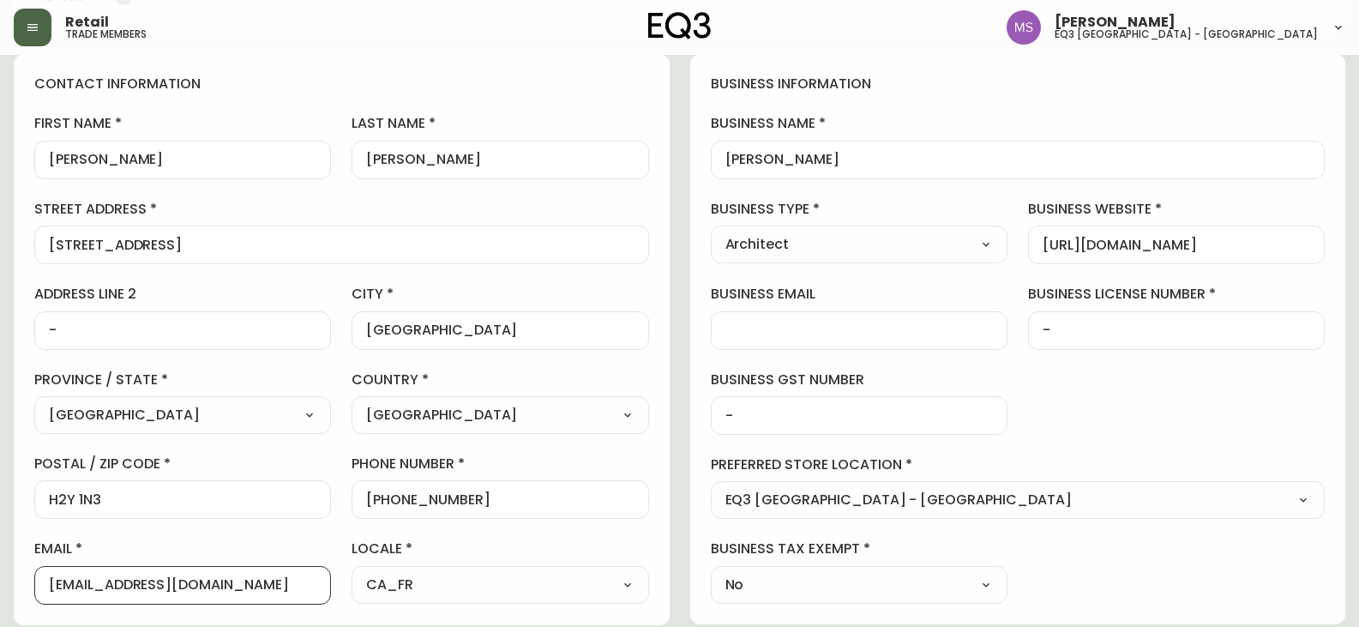
scroll to position [225, 0]
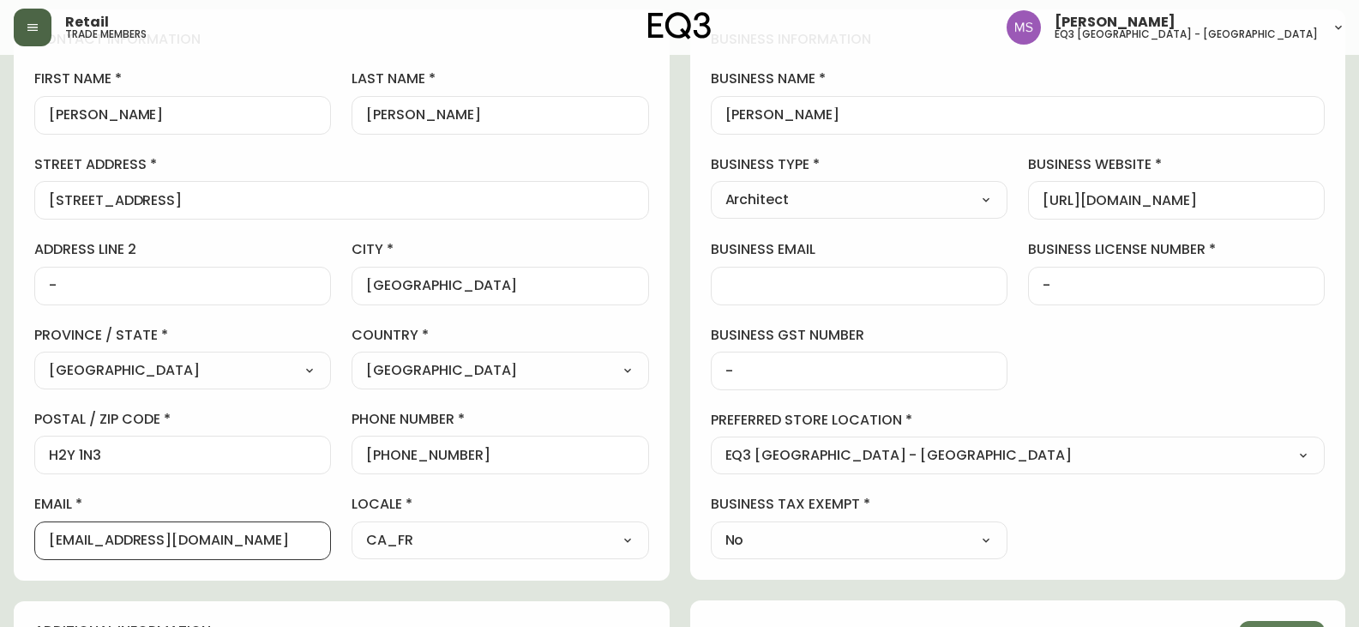
drag, startPoint x: 298, startPoint y: 583, endPoint x: 0, endPoint y: 594, distance: 297.7
click at [0, 596] on main "[PERSON_NAME] Save active contact information first name [PERSON_NAME] last nam…" at bounding box center [679, 480] width 1359 height 1302
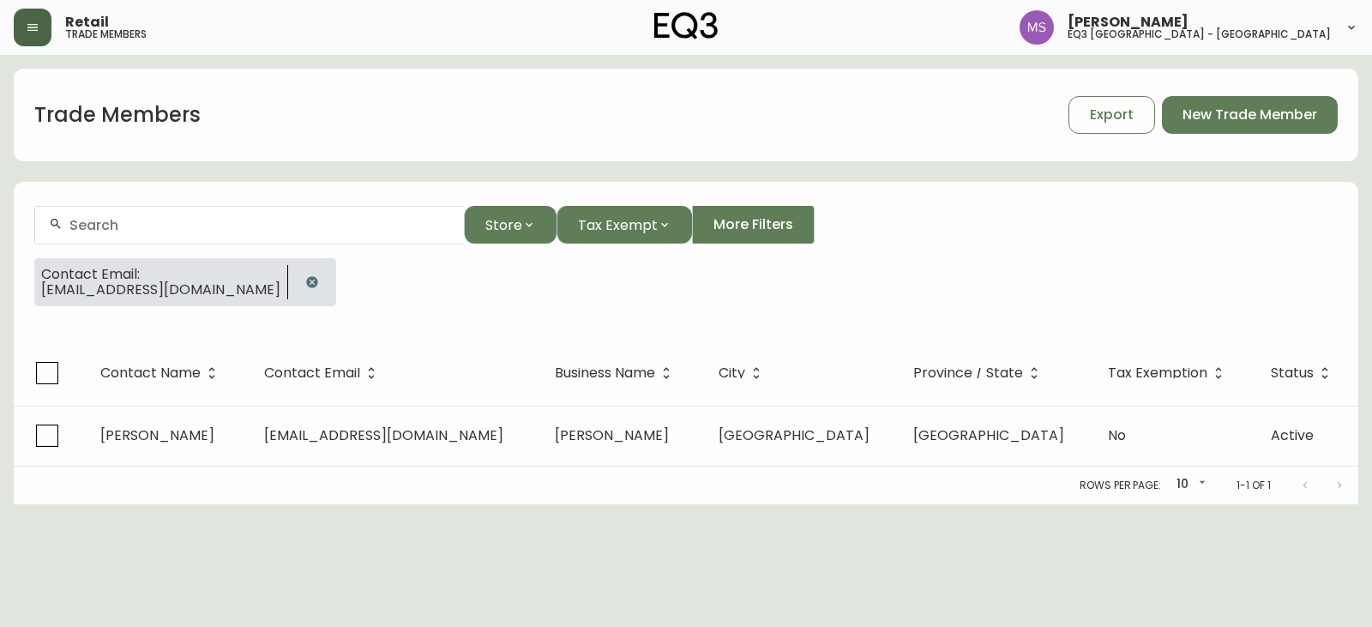
click at [305, 281] on icon "button" at bounding box center [312, 282] width 14 height 14
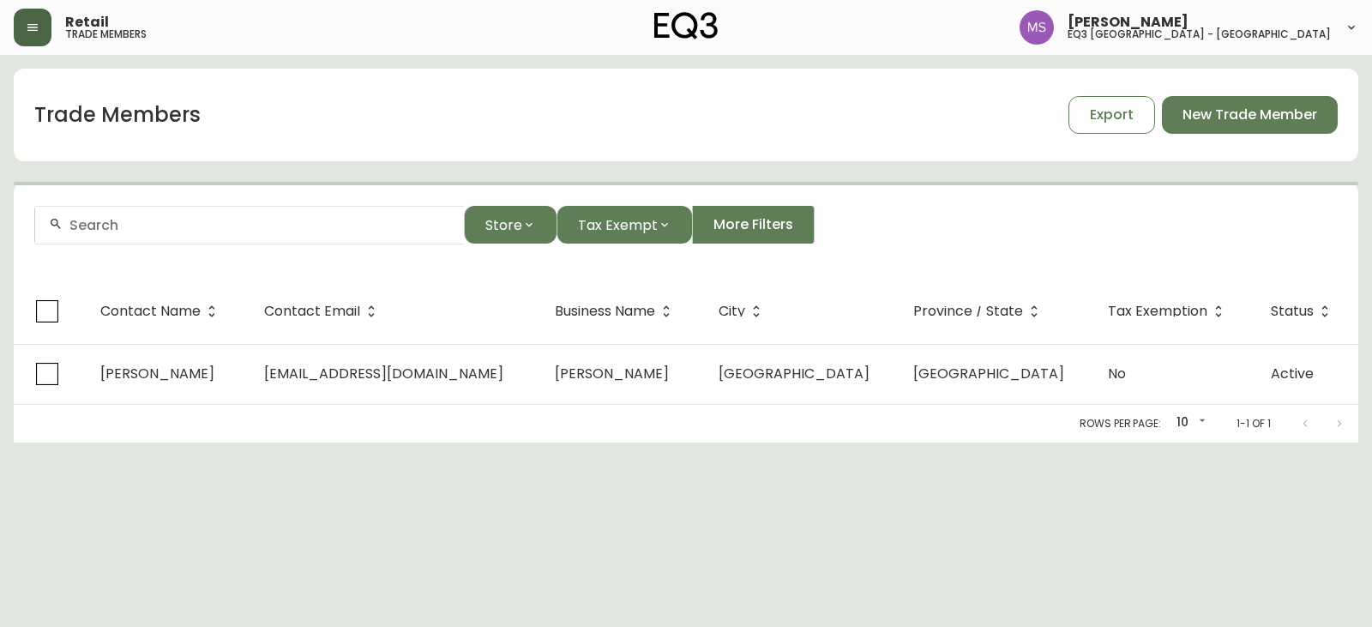
drag, startPoint x: 186, startPoint y: 217, endPoint x: 191, endPoint y: 230, distance: 13.9
click at [188, 218] on input "text" at bounding box center [259, 225] width 381 height 16
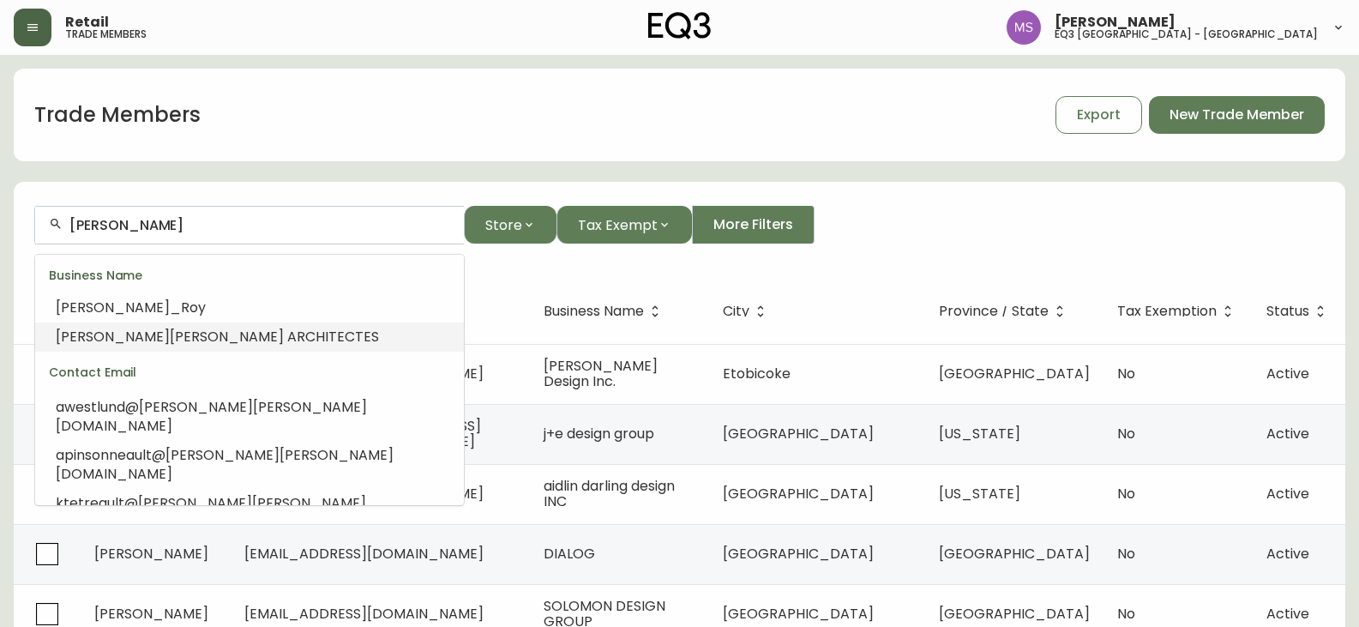
scroll to position [137, 0]
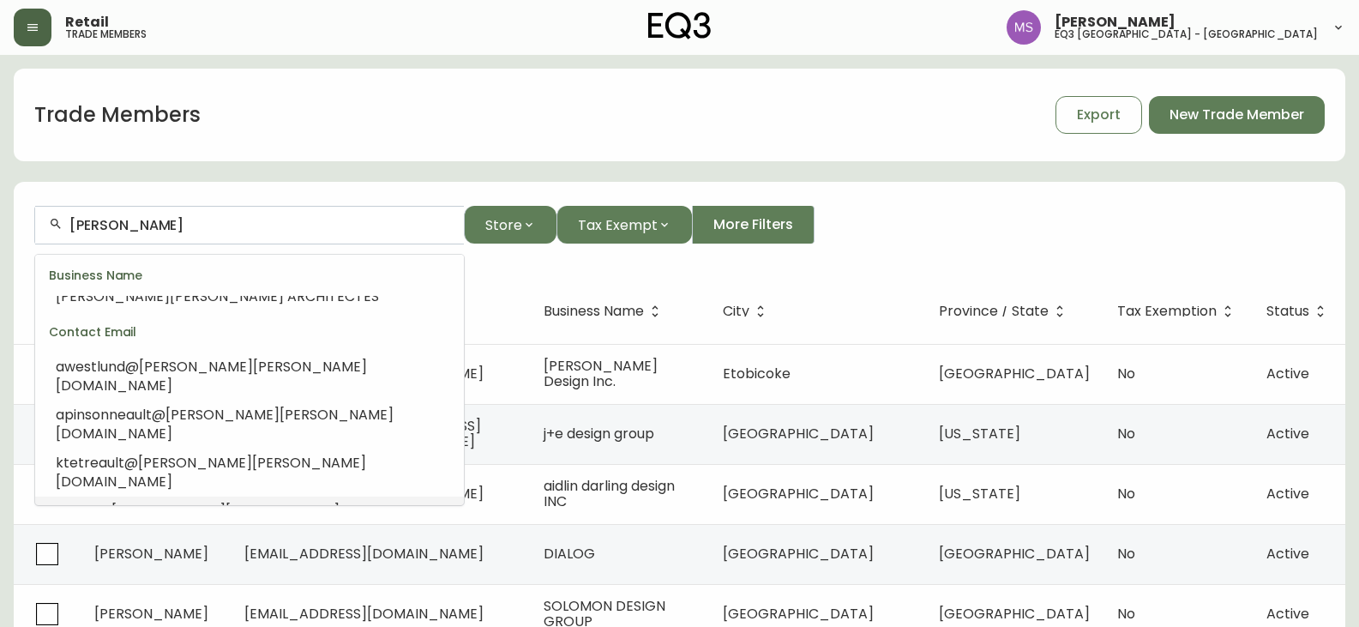
click at [190, 501] on span "[PERSON_NAME]" at bounding box center [168, 511] width 114 height 20
type input "[EMAIL_ADDRESS][DOMAIN_NAME]"
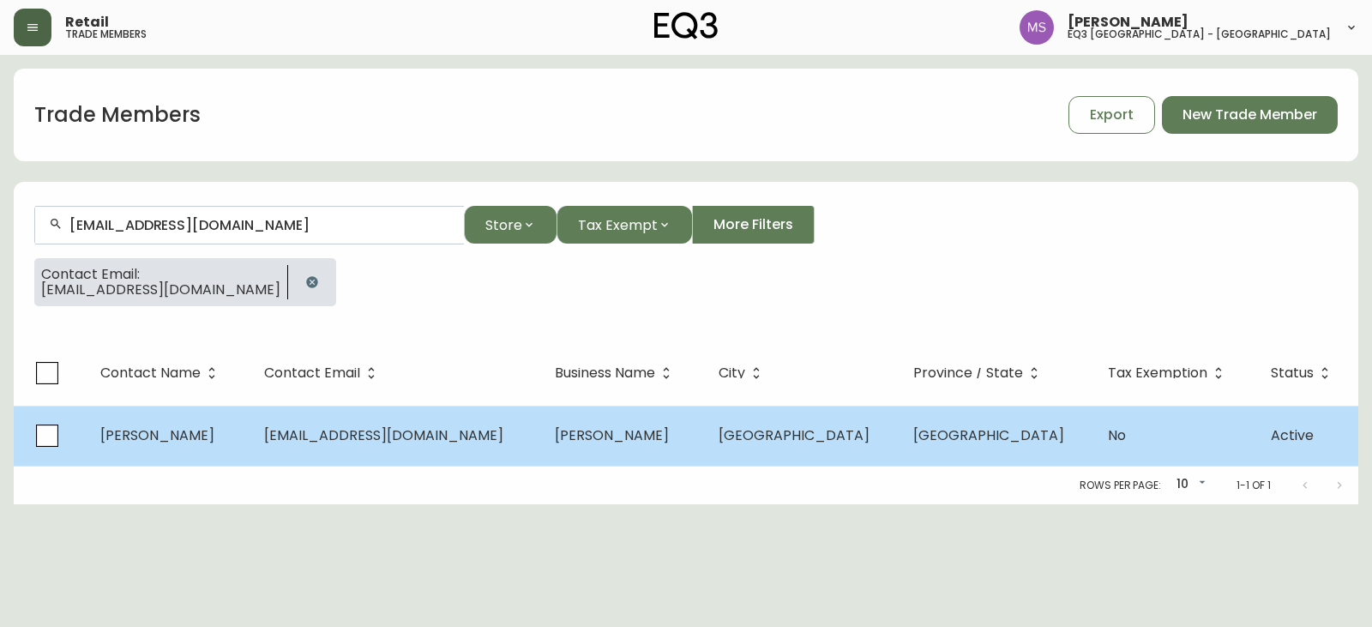
click at [424, 444] on span "[EMAIL_ADDRESS][DOMAIN_NAME]" at bounding box center [383, 435] width 239 height 20
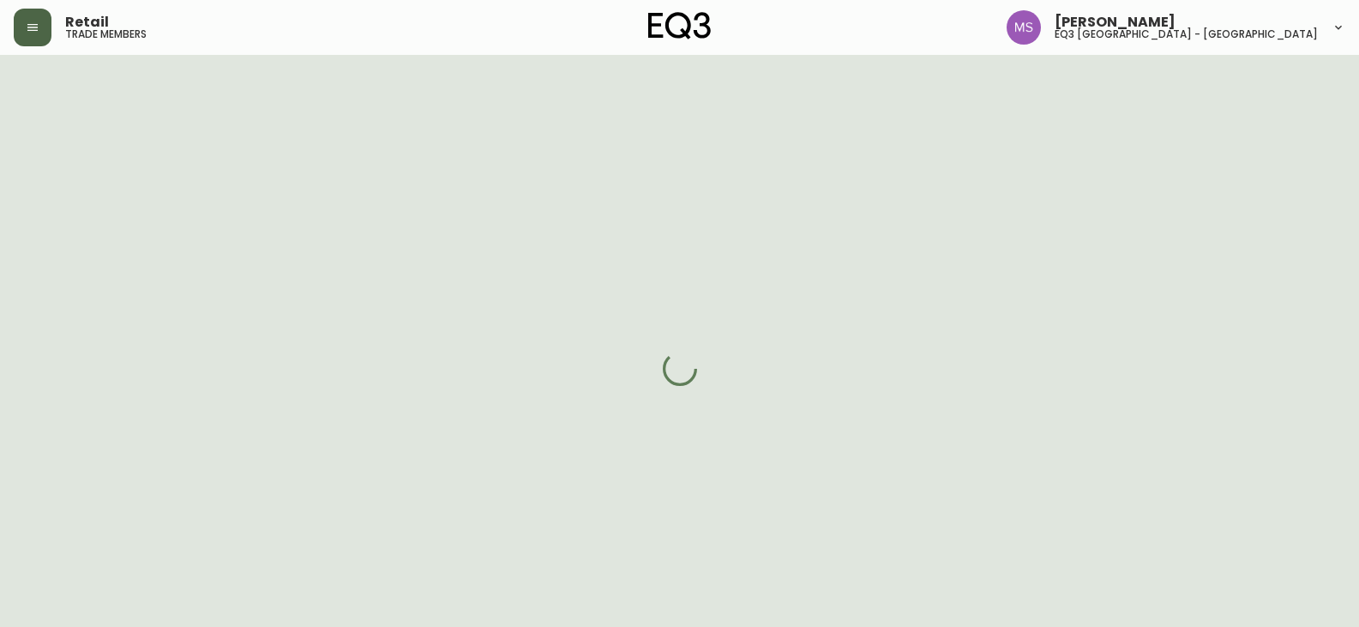
select select "QC"
select select "CA"
select select "CA_FR"
select select "Social Media"
select select "Interior Designer"
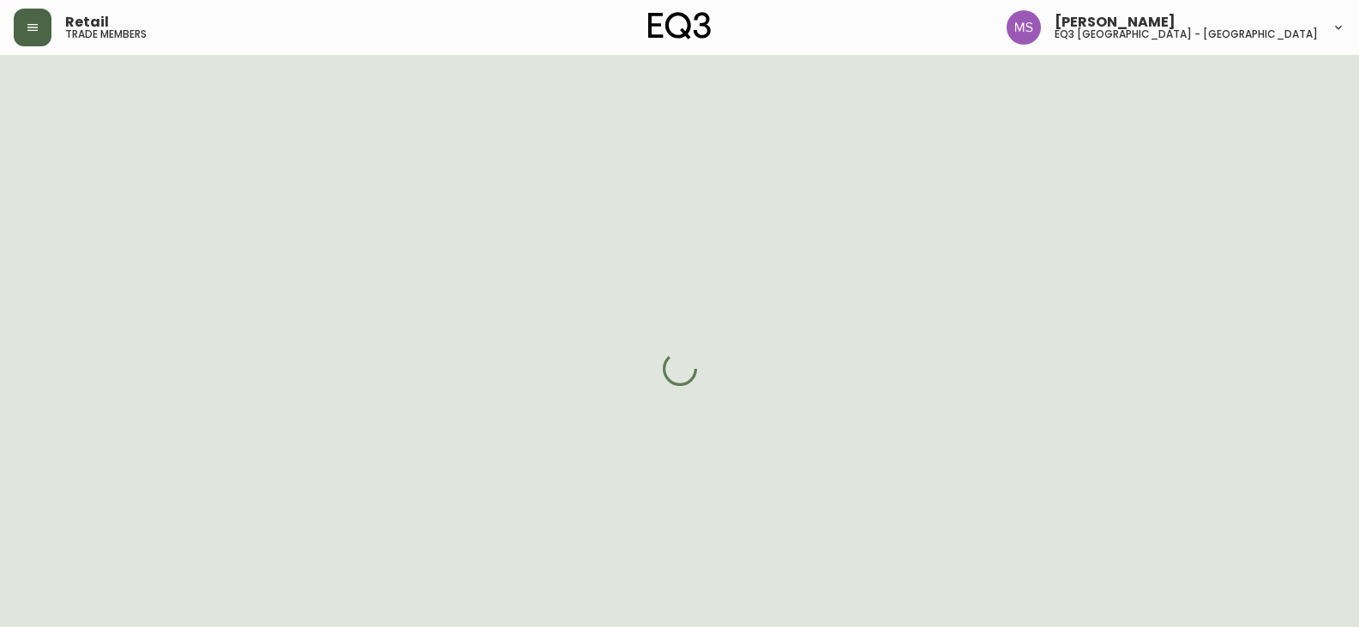
select select "cjw10z96t00bn6gs0dfqi5bhz"
select select "false"
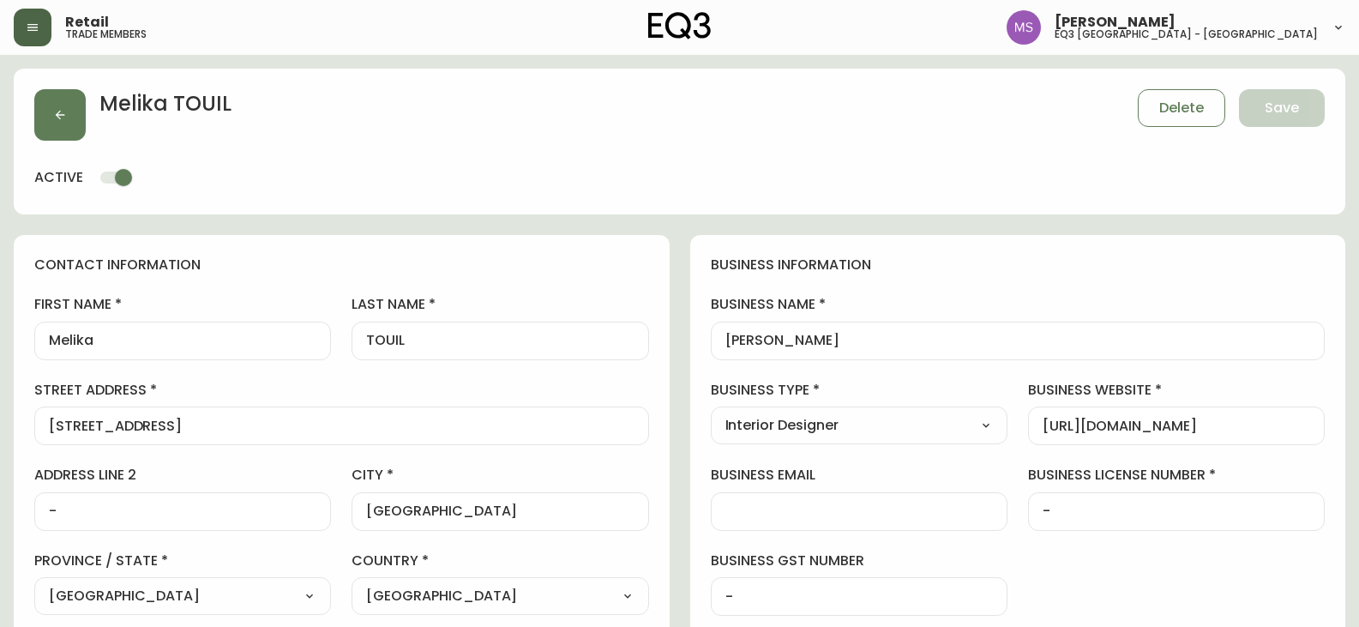
scroll to position [549, 0]
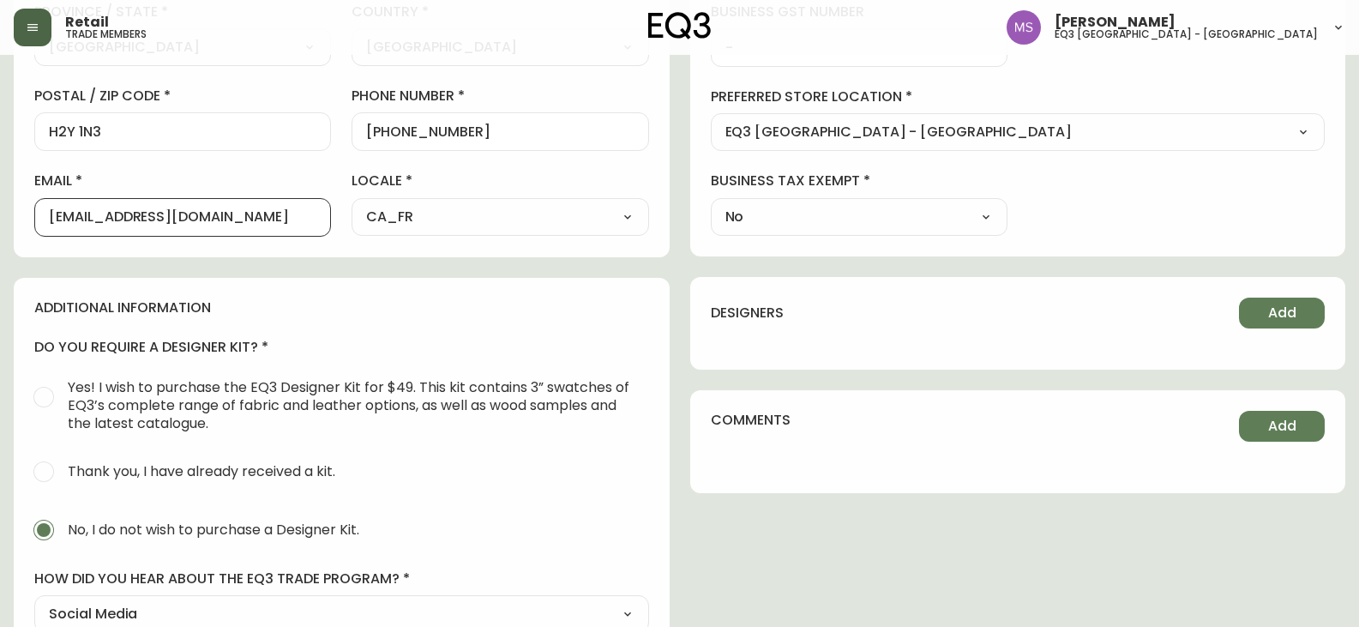
drag, startPoint x: 284, startPoint y: 217, endPoint x: 0, endPoint y: 241, distance: 284.8
click at [0, 213] on main "[PERSON_NAME] Save active contact information first name [PERSON_NAME] last nam…" at bounding box center [679, 157] width 1359 height 1302
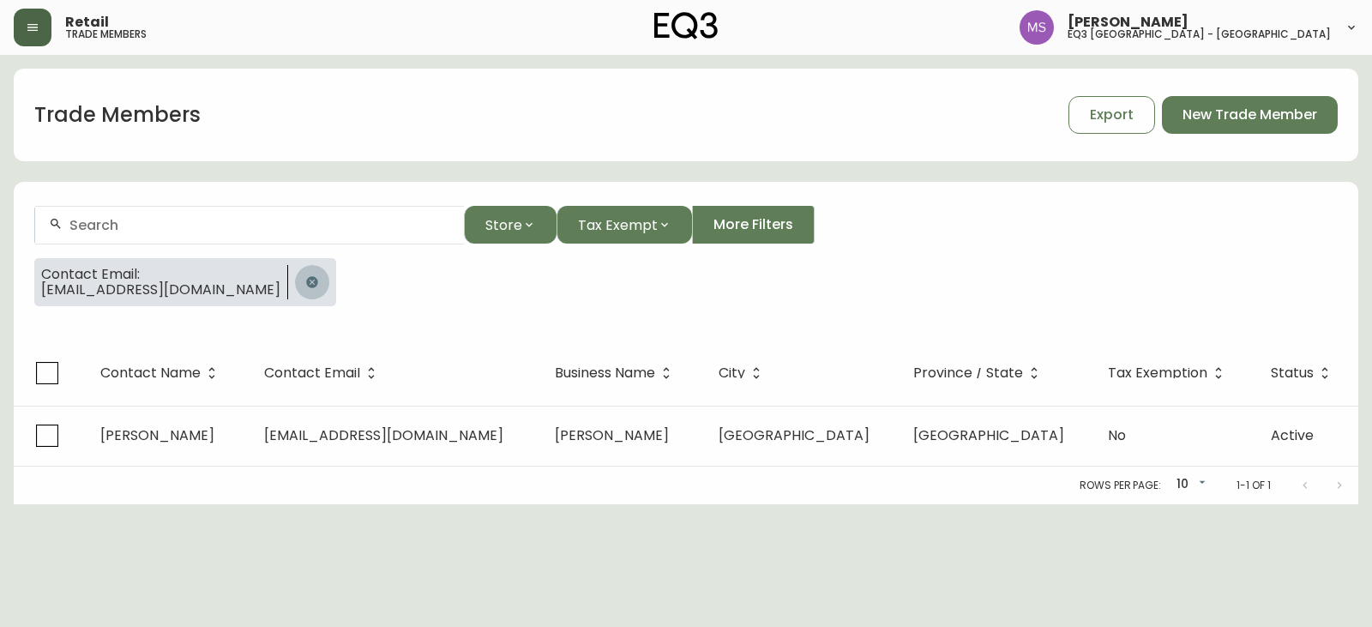
click at [295, 278] on button "button" at bounding box center [312, 282] width 34 height 34
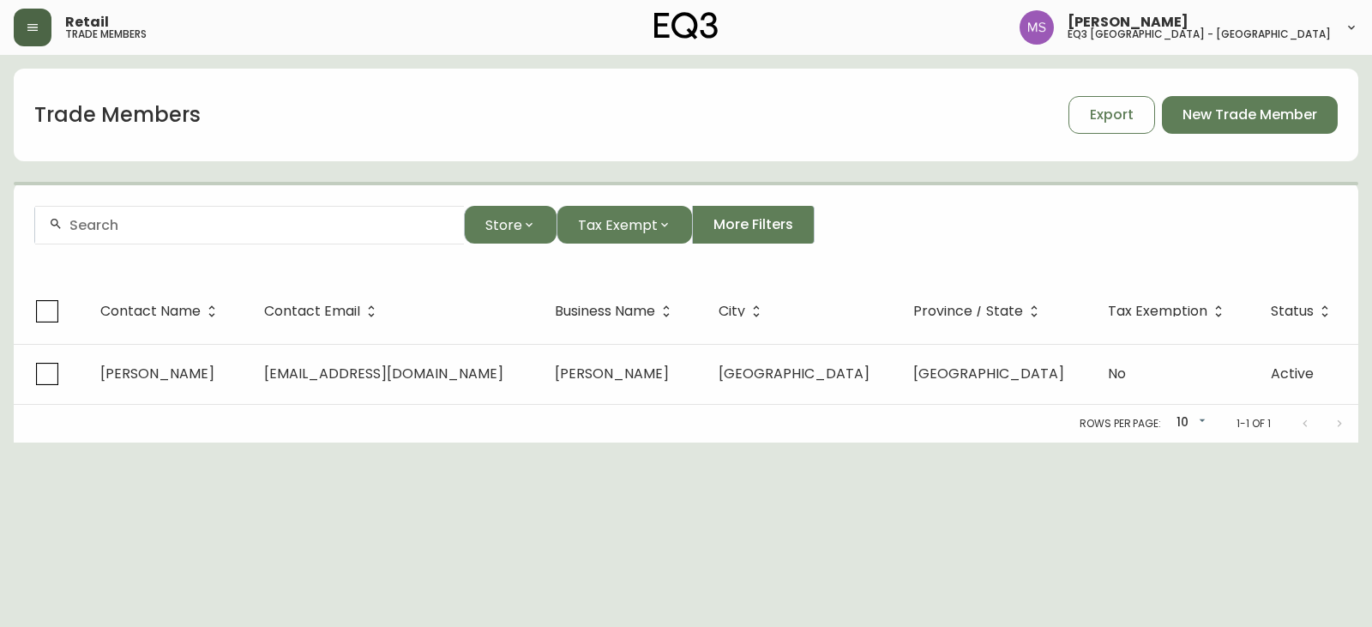
click at [211, 224] on input "text" at bounding box center [259, 225] width 381 height 16
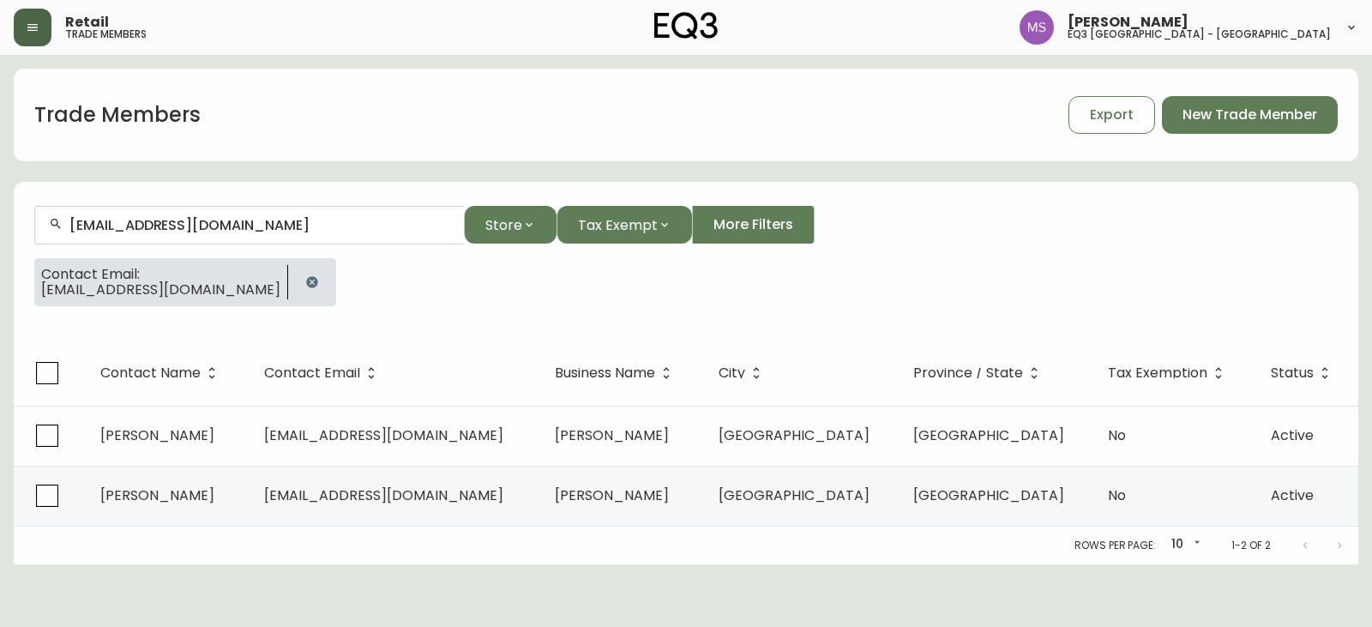
type input "[EMAIL_ADDRESS][DOMAIN_NAME]"
click at [305, 281] on icon "button" at bounding box center [312, 282] width 14 height 14
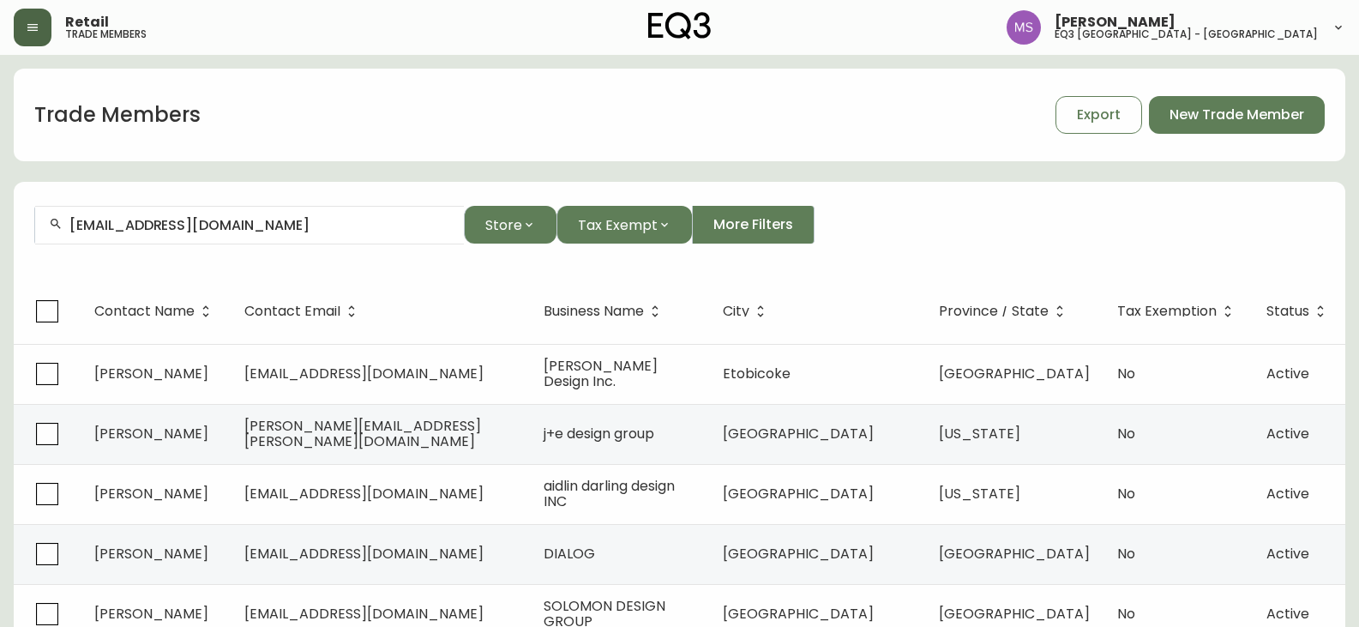
click at [299, 233] on div "[EMAIL_ADDRESS][DOMAIN_NAME]" at bounding box center [249, 225] width 429 height 39
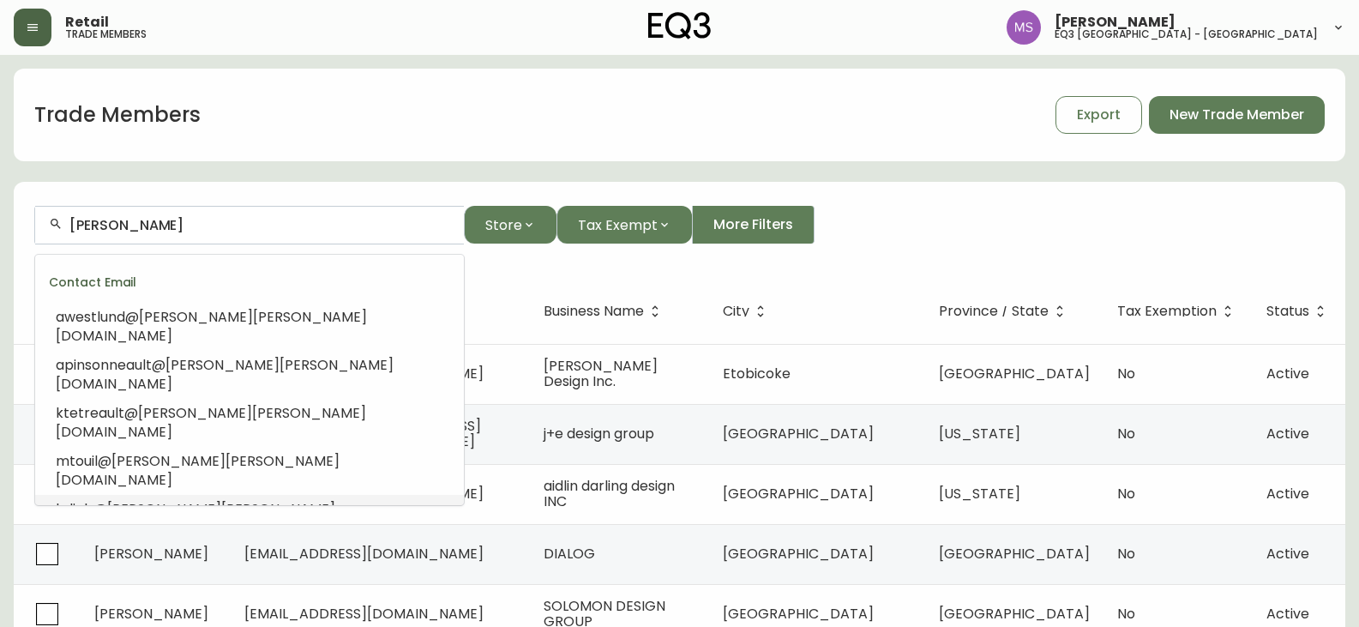
click at [202, 499] on span "[PERSON_NAME][DOMAIN_NAME]" at bounding box center [196, 518] width 280 height 39
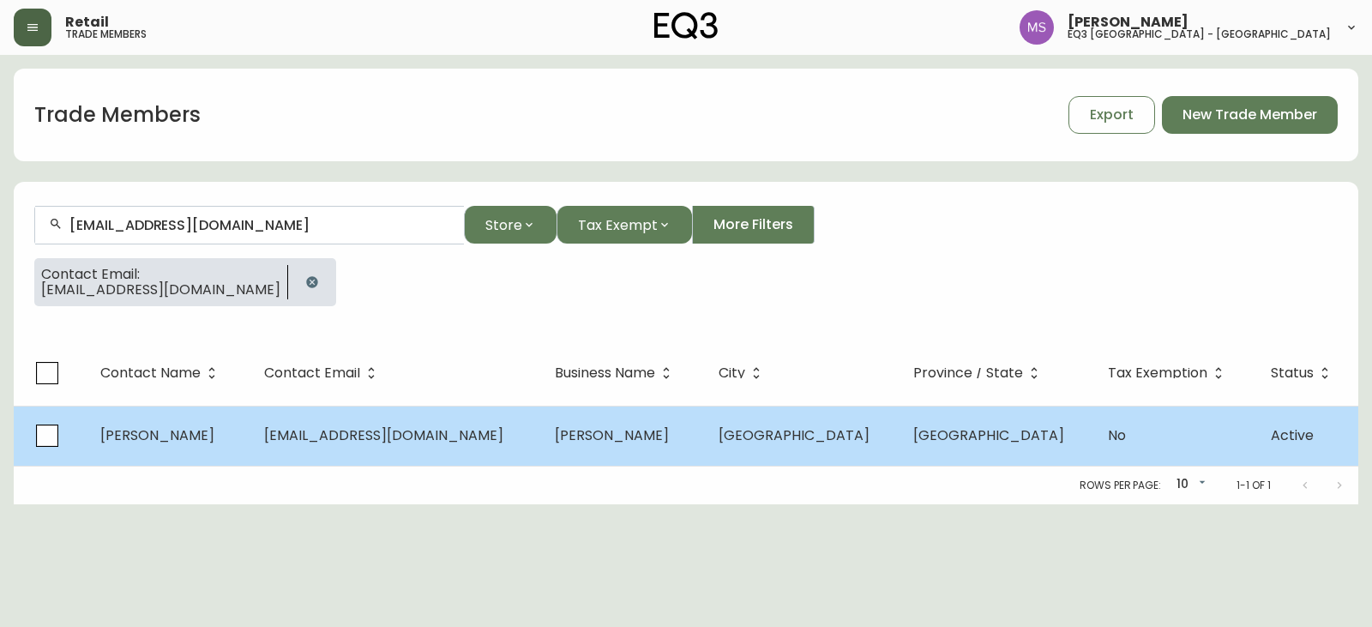
type input "[EMAIL_ADDRESS][DOMAIN_NAME]"
click at [414, 448] on td "[EMAIL_ADDRESS][DOMAIN_NAME]" at bounding box center [395, 436] width 291 height 60
select select "QC"
select select "CA"
select select "CA_FR"
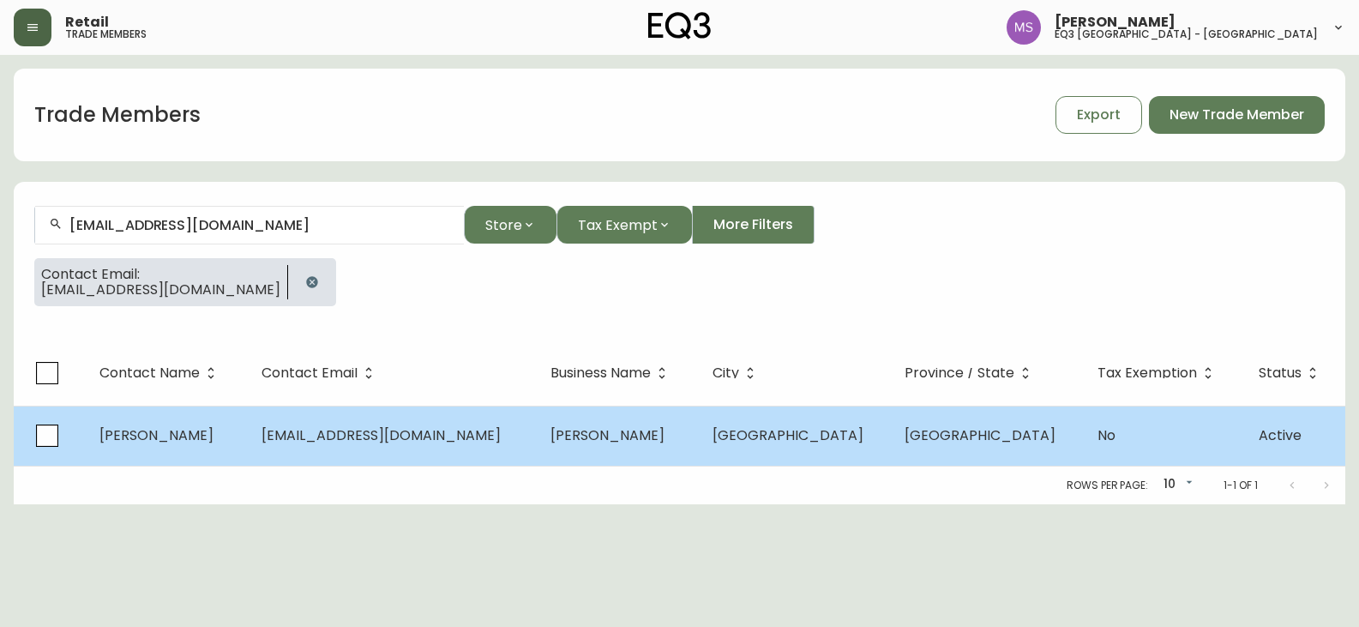
select select "Other"
select select "false"
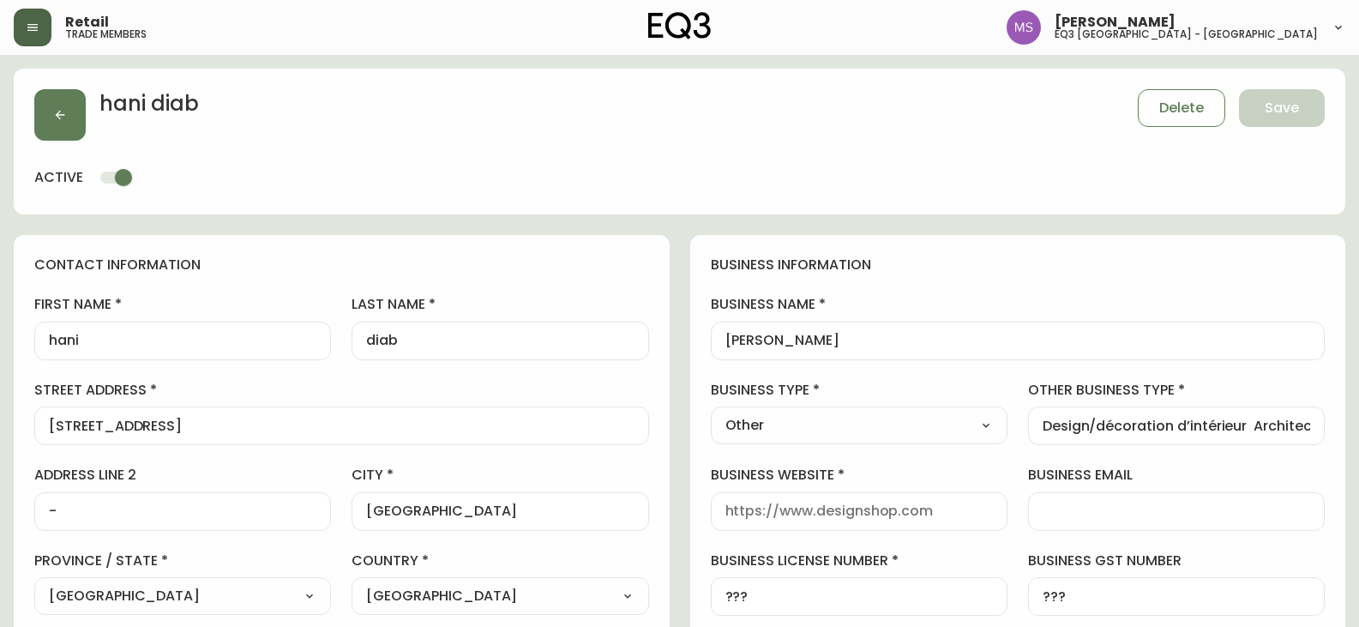
type input "EQ3 [GEOGRAPHIC_DATA] - [GEOGRAPHIC_DATA]"
select select "cjw10z96t00cw6gs04aeyfqxf"
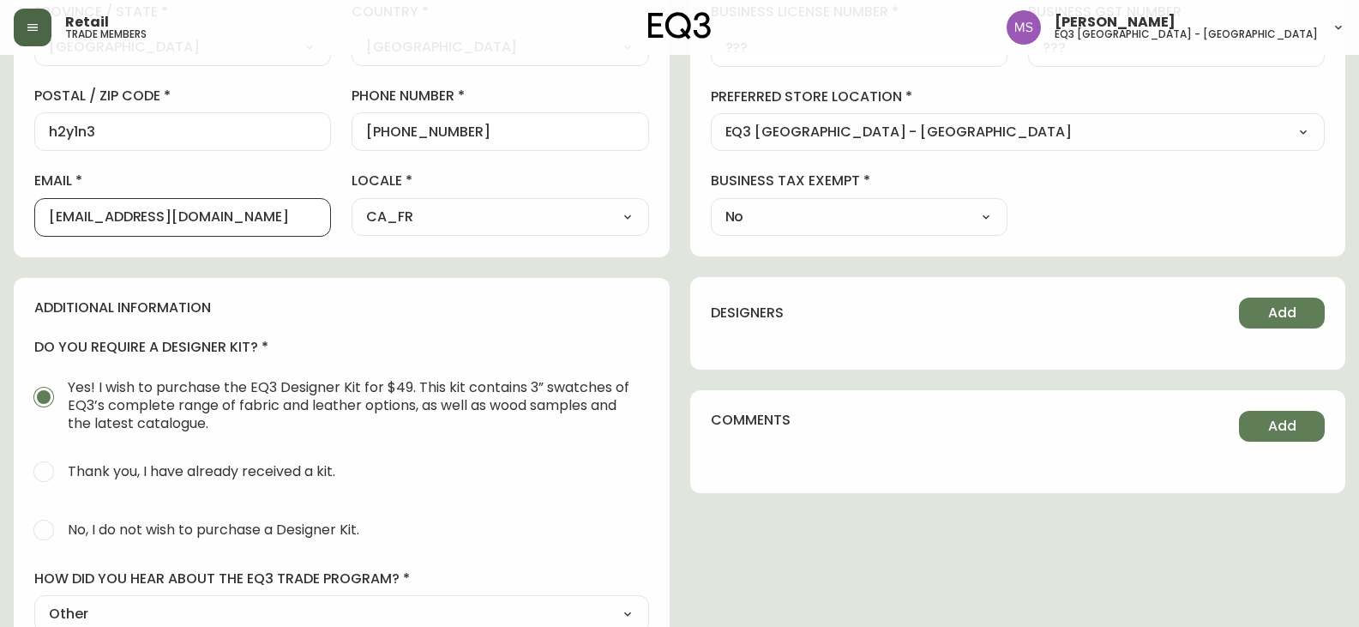
drag, startPoint x: 270, startPoint y: 215, endPoint x: 0, endPoint y: 216, distance: 270.1
click at [0, 216] on main "[PERSON_NAME] Delete Save active contact information first name [PERSON_NAME] l…" at bounding box center [679, 199] width 1359 height 1387
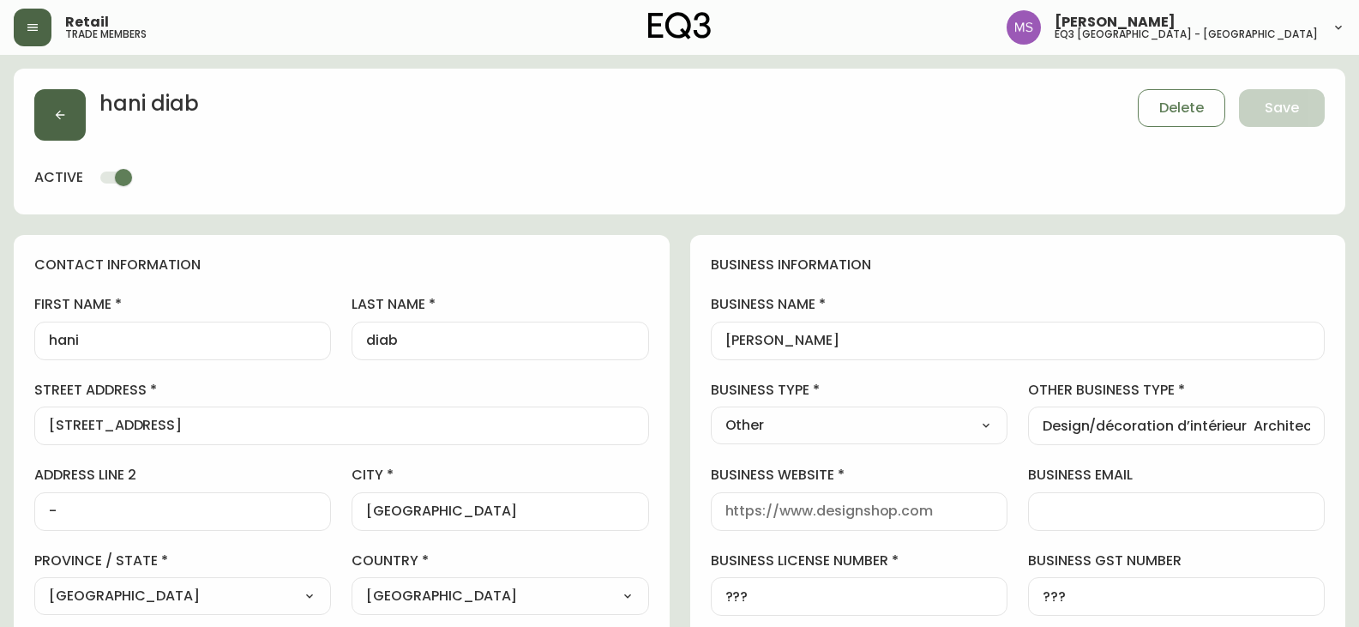
click at [62, 135] on button "button" at bounding box center [59, 114] width 51 height 51
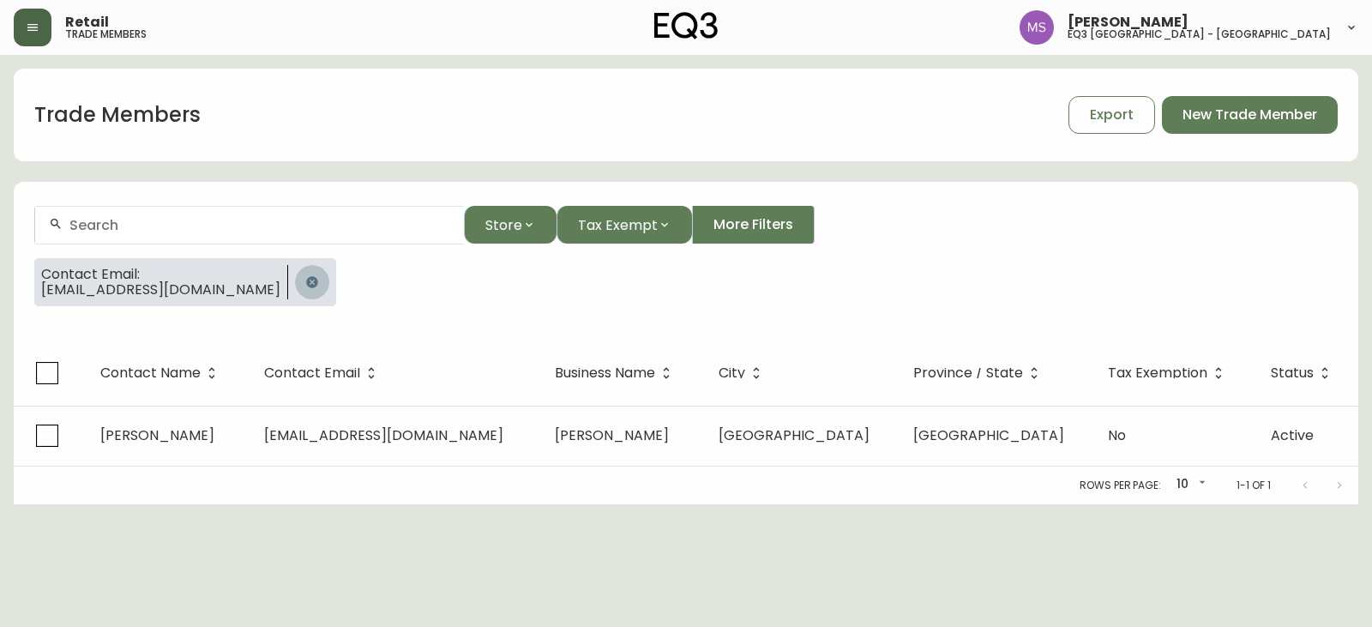
drag, startPoint x: 250, startPoint y: 284, endPoint x: 183, endPoint y: 283, distance: 66.9
click at [306, 283] on icon "button" at bounding box center [311, 281] width 11 height 11
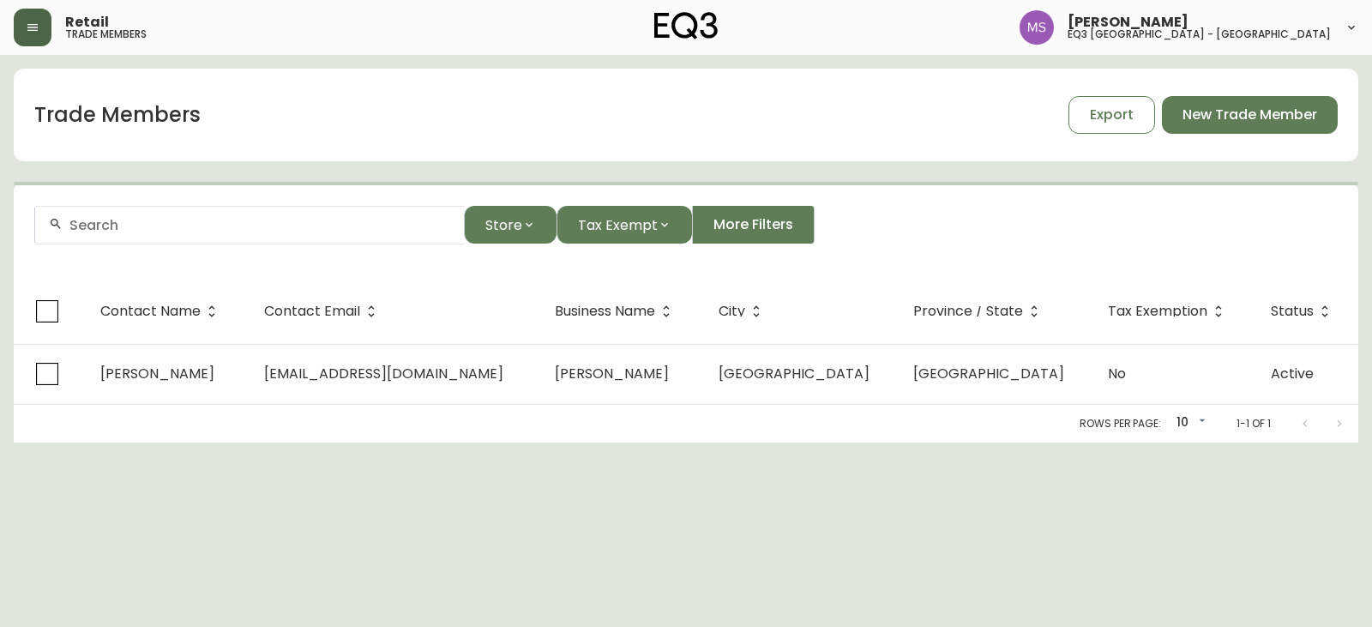
click at [179, 230] on input "text" at bounding box center [259, 225] width 381 height 16
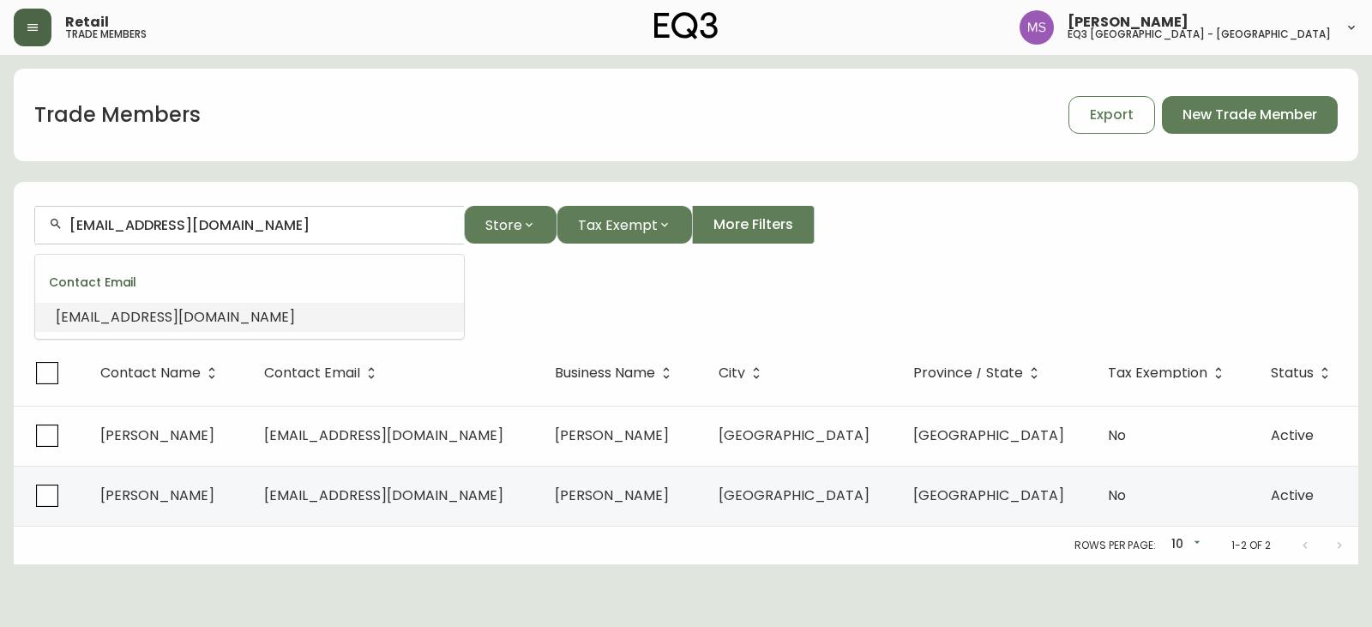
drag, startPoint x: 331, startPoint y: 230, endPoint x: 0, endPoint y: 231, distance: 331.0
click at [0, 195] on main "Trade Members Export New Trade Member [EMAIL_ADDRESS][DOMAIN_NAME] Store Tax Ex…" at bounding box center [686, 309] width 1372 height 509
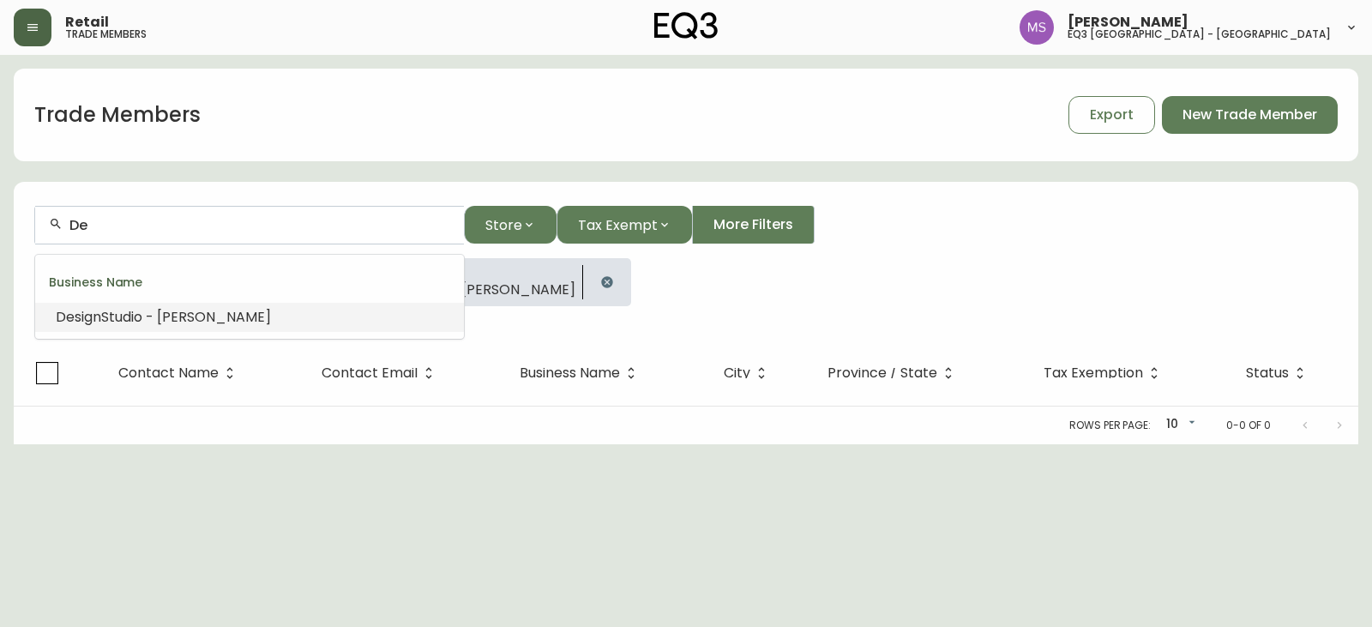
type input "D"
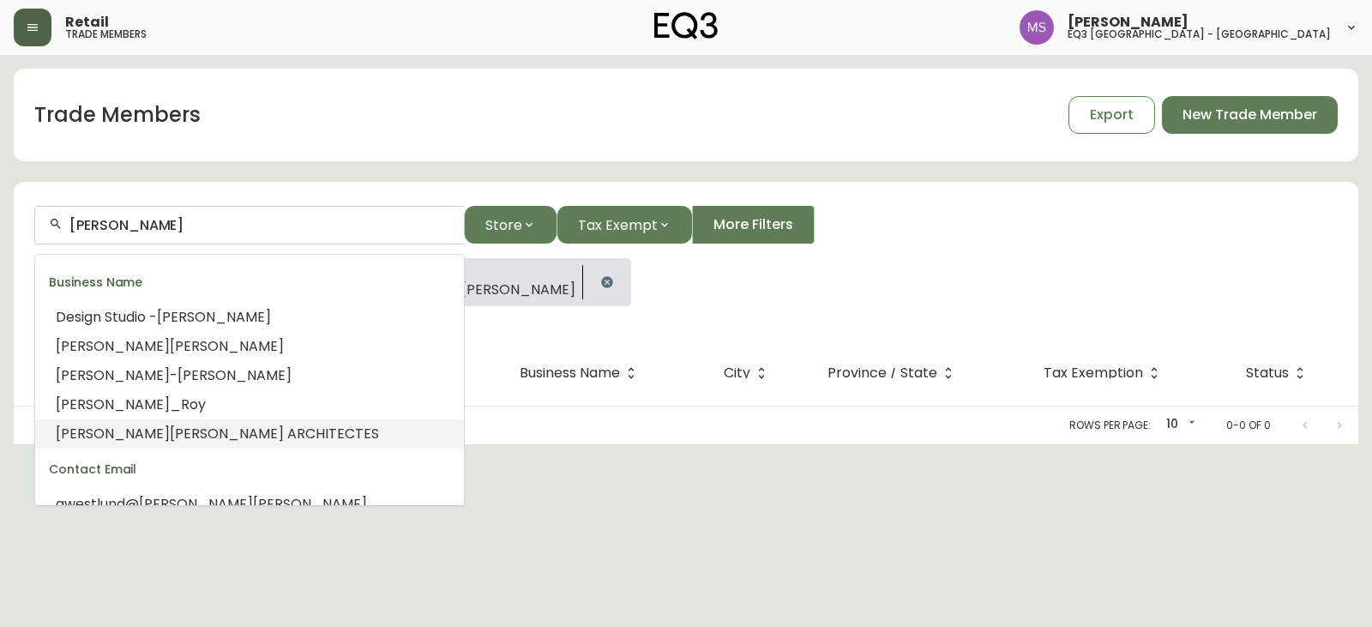
click at [213, 431] on span "[PERSON_NAME] ARCHITECTES" at bounding box center [274, 434] width 209 height 20
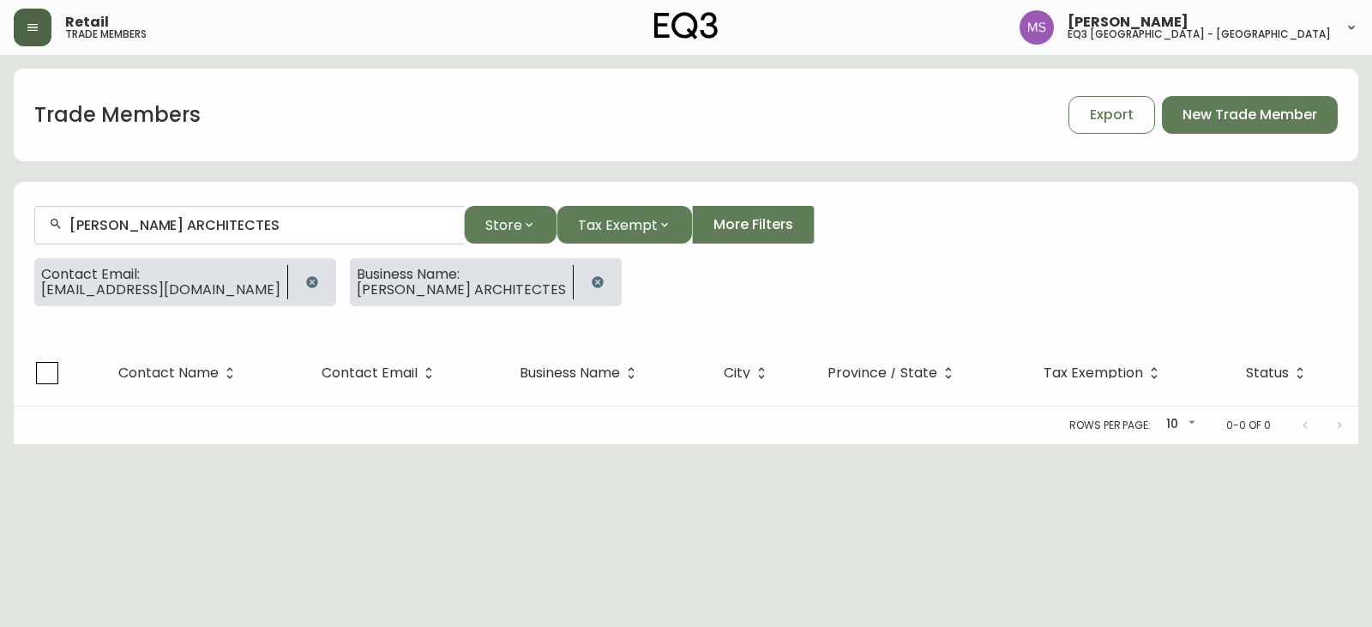
type input "[PERSON_NAME] ARCHITECTES"
click at [305, 275] on icon "button" at bounding box center [312, 282] width 14 height 14
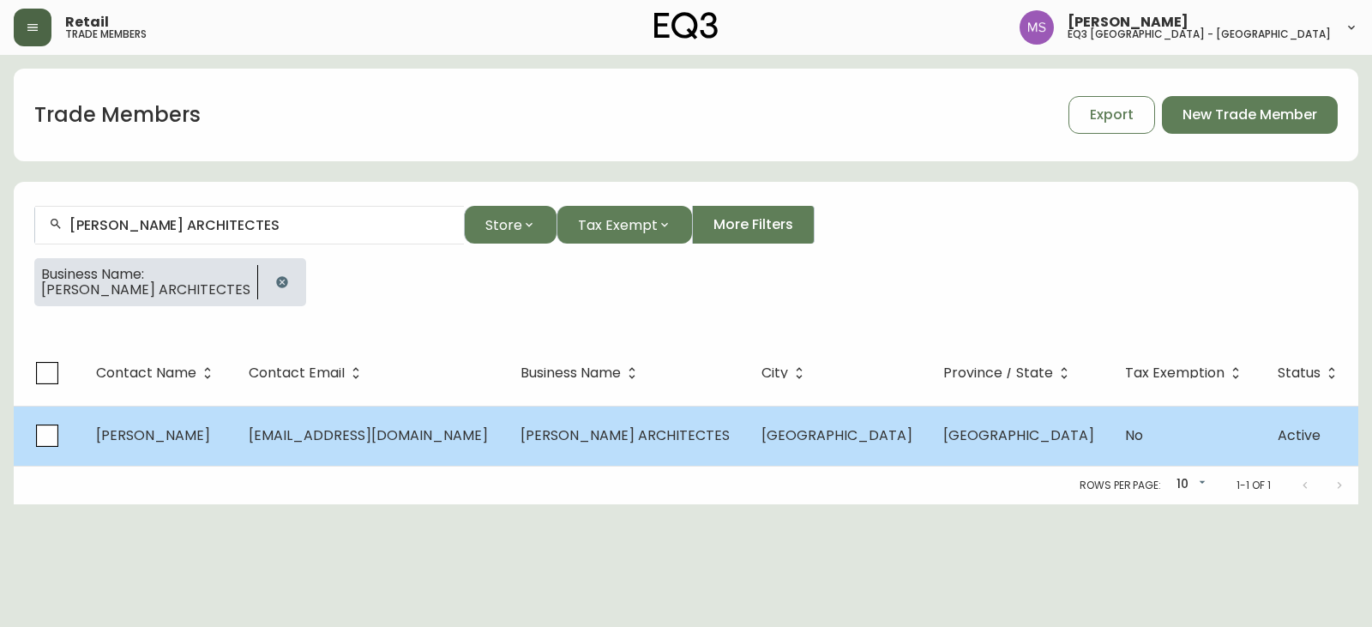
click at [436, 440] on span "[EMAIL_ADDRESS][DOMAIN_NAME]" at bounding box center [368, 435] width 239 height 20
select select "QC"
select select "CA"
select select "CA_FR"
select select "Other"
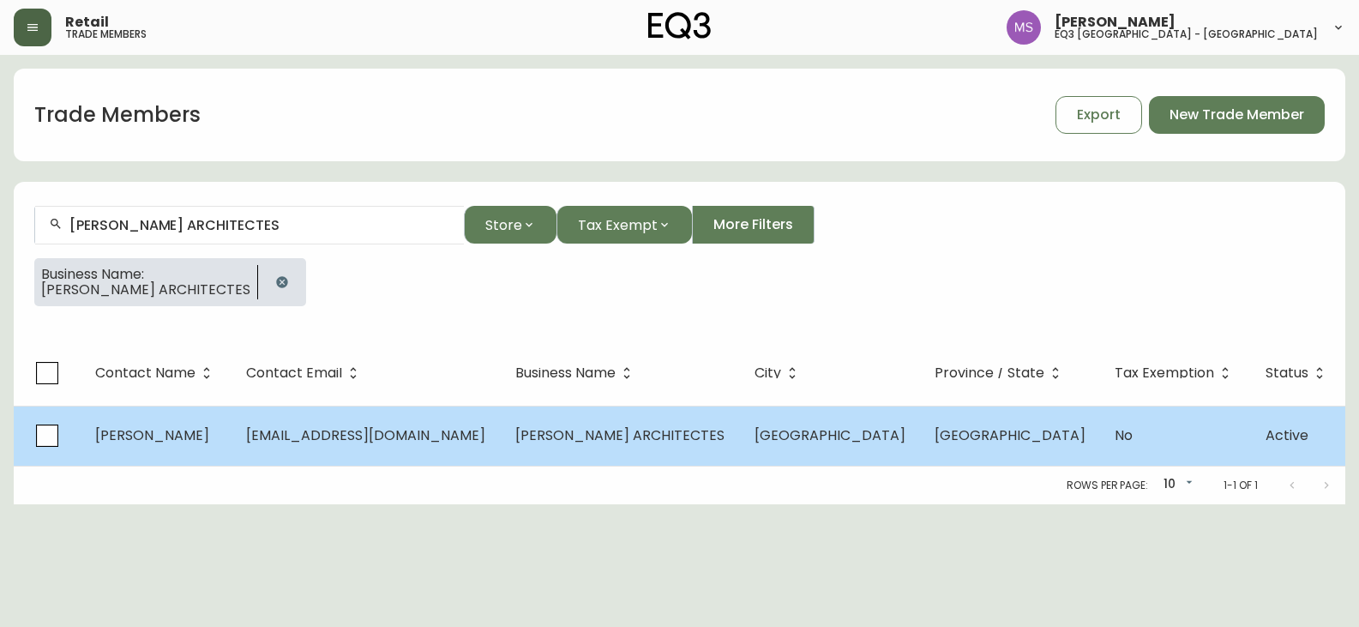
select select "Other"
select select "false"
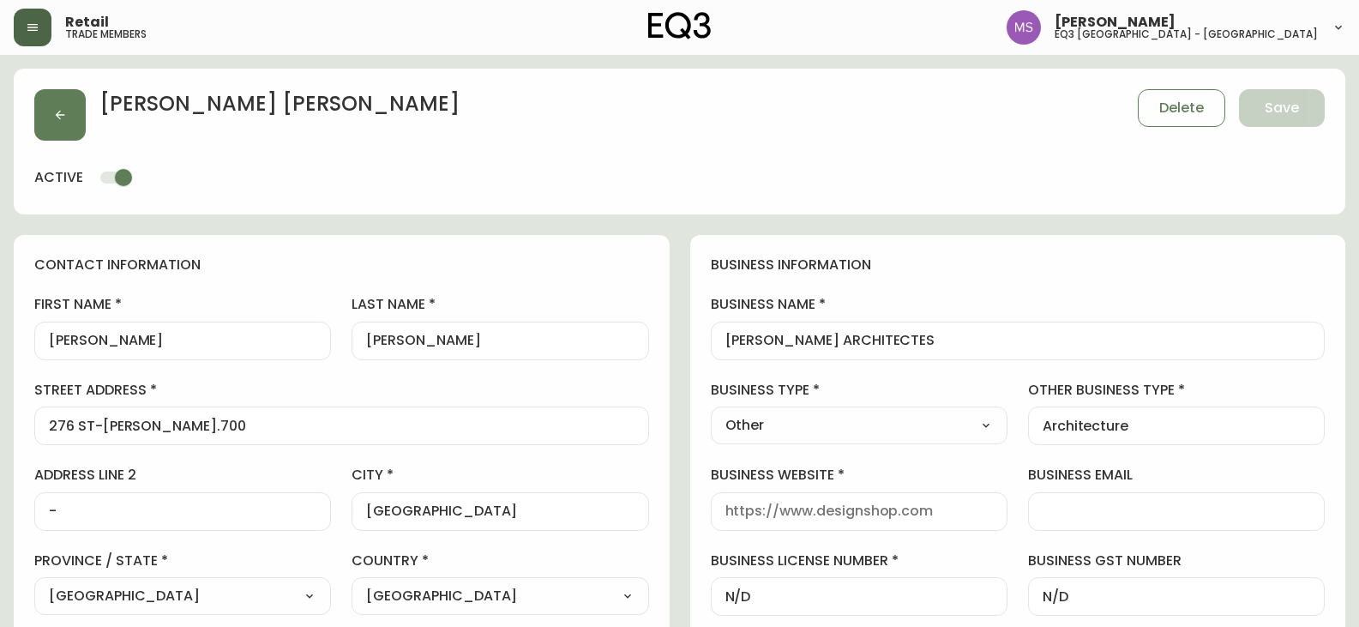
type input "EQ3 Brossard"
select select "cjw10z96u00fa6gs0941re9ze"
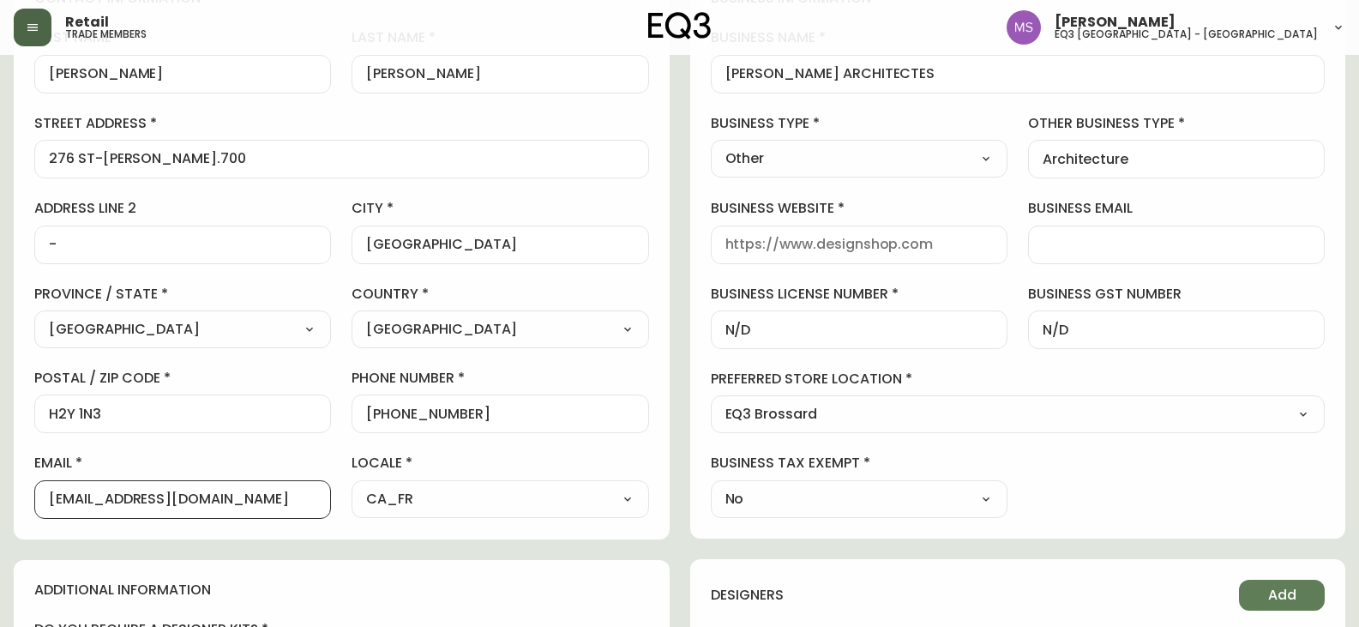
scroll to position [1, 0]
drag, startPoint x: 97, startPoint y: 501, endPoint x: 0, endPoint y: 538, distance: 104.0
click at [0, 536] on main "[PERSON_NAME] Save active contact information first name [PERSON_NAME] last nam…" at bounding box center [679, 481] width 1359 height 1387
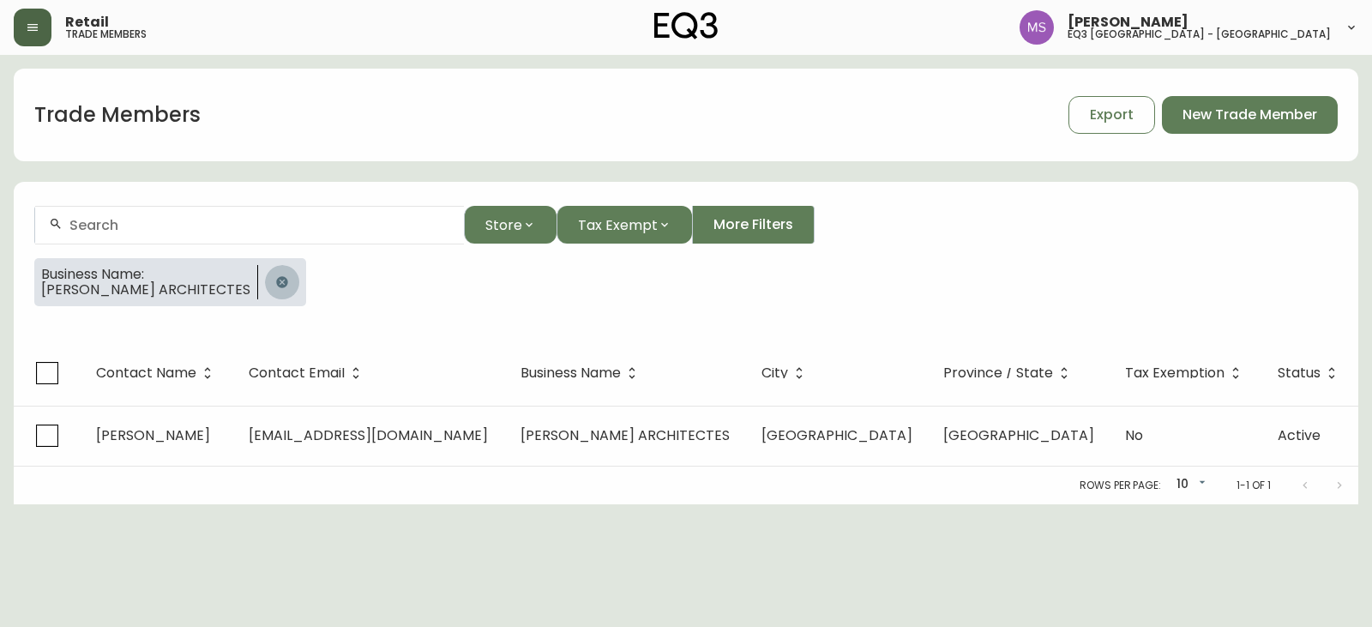
drag, startPoint x: 283, startPoint y: 283, endPoint x: 258, endPoint y: 268, distance: 29.3
click at [280, 281] on icon "button" at bounding box center [282, 282] width 14 height 14
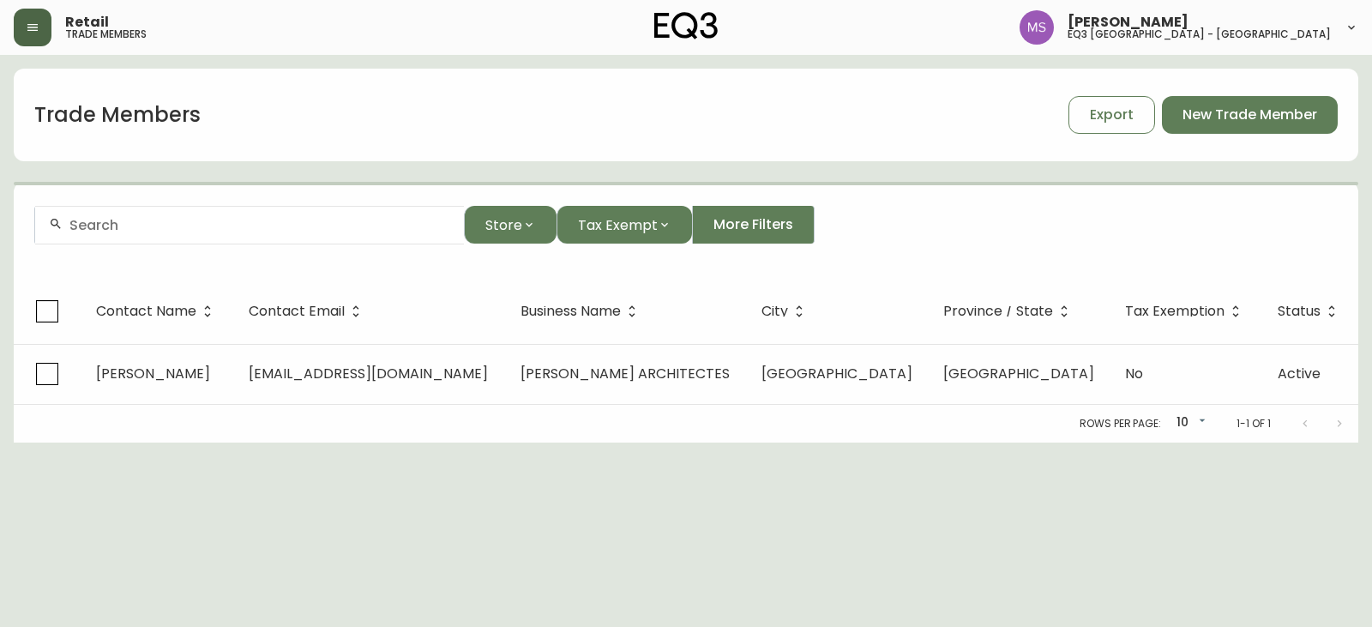
click at [173, 217] on input "text" at bounding box center [259, 225] width 381 height 16
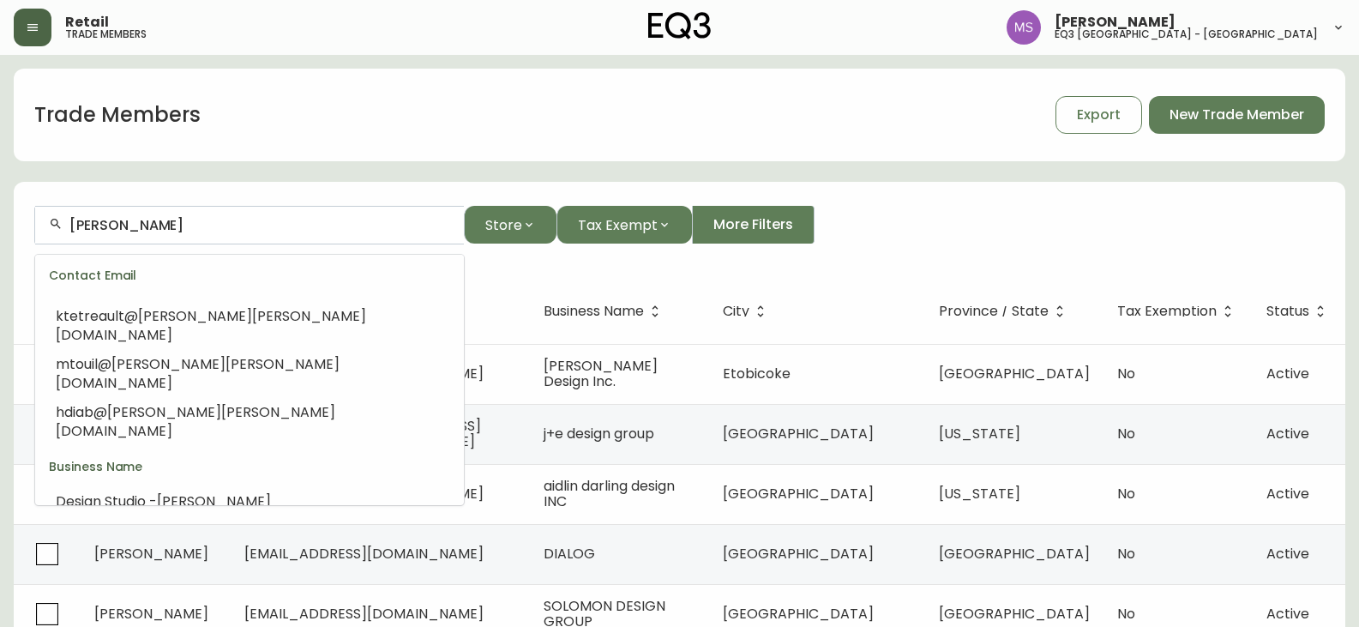
scroll to position [137, 0]
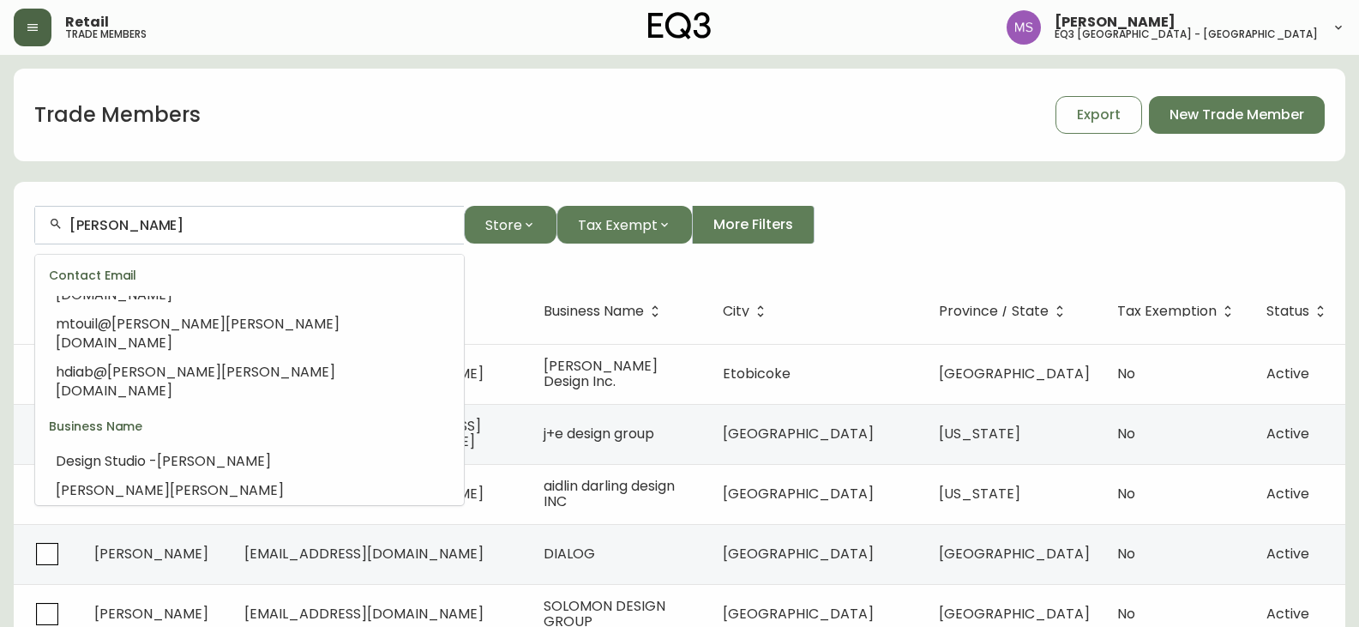
click at [170, 538] on span "_Roy" at bounding box center [188, 548] width 36 height 20
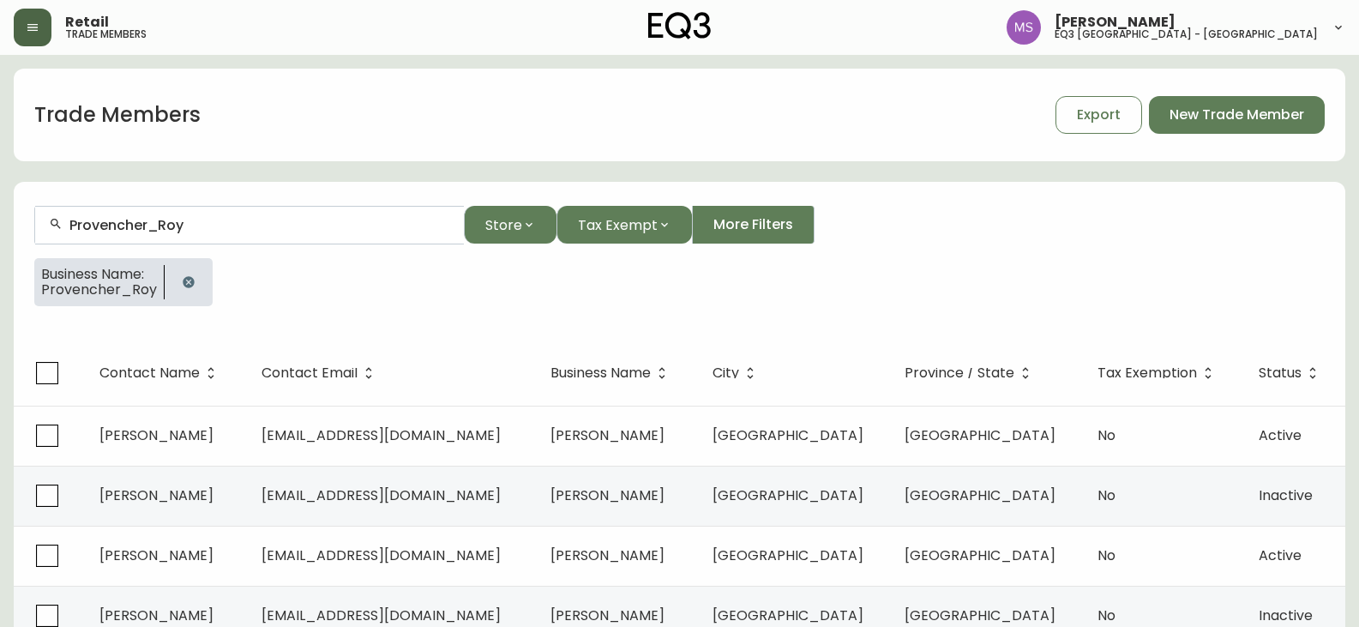
type input "Provencher_Roy"
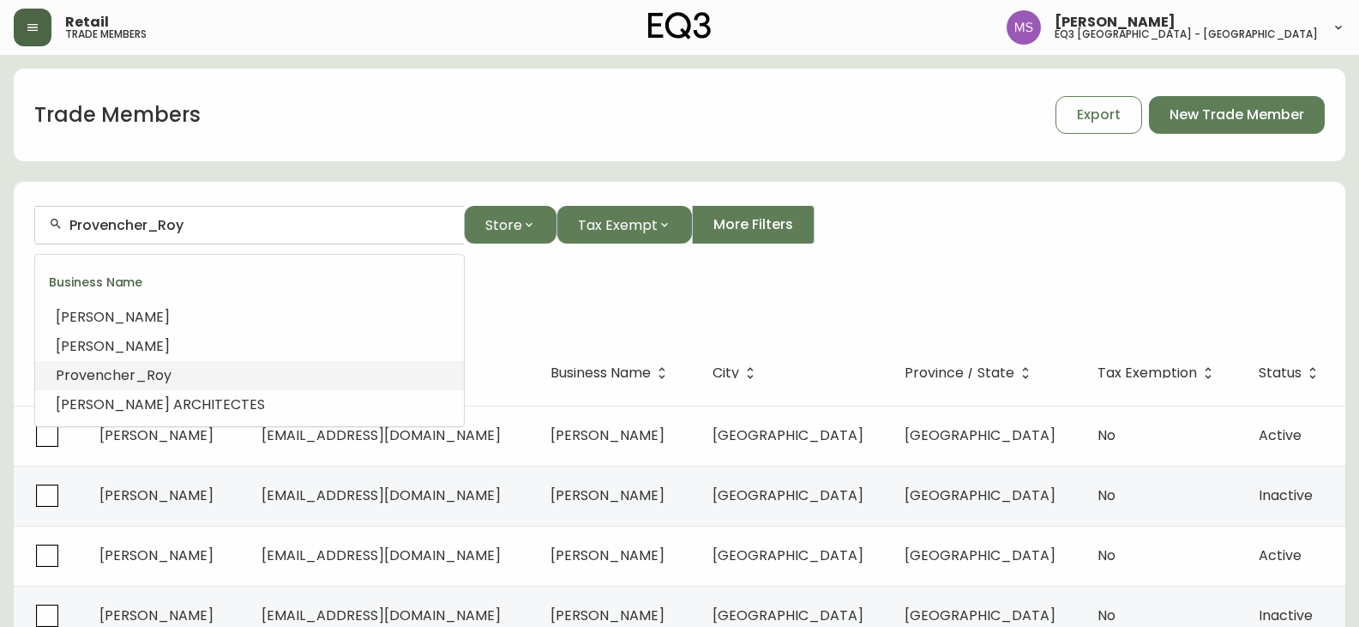
scroll to position [1, 0]
drag, startPoint x: 276, startPoint y: 230, endPoint x: 0, endPoint y: 238, distance: 276.2
click at [0, 238] on main "Trade Members Export New Trade Member Provencher_Roy Store Tax Exempt More Filt…" at bounding box center [679, 549] width 1359 height 989
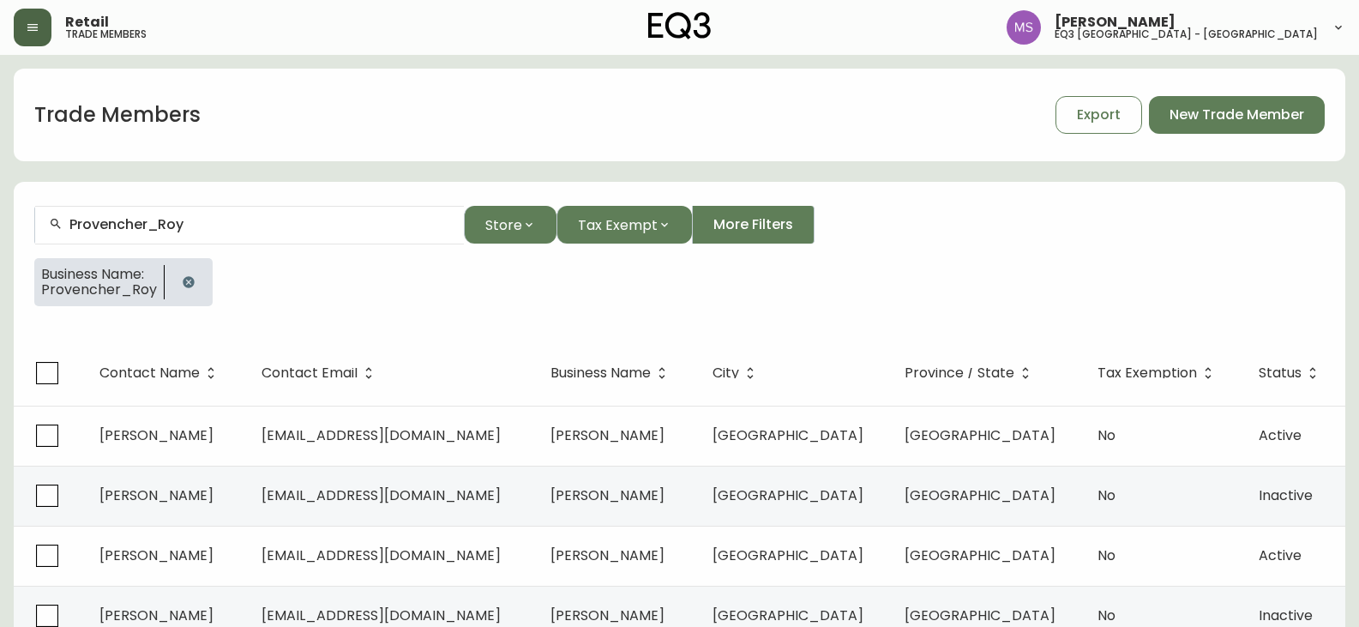
scroll to position [0, 0]
click at [583, 313] on div "Business Name: Provencher_Roy" at bounding box center [679, 289] width 1290 height 62
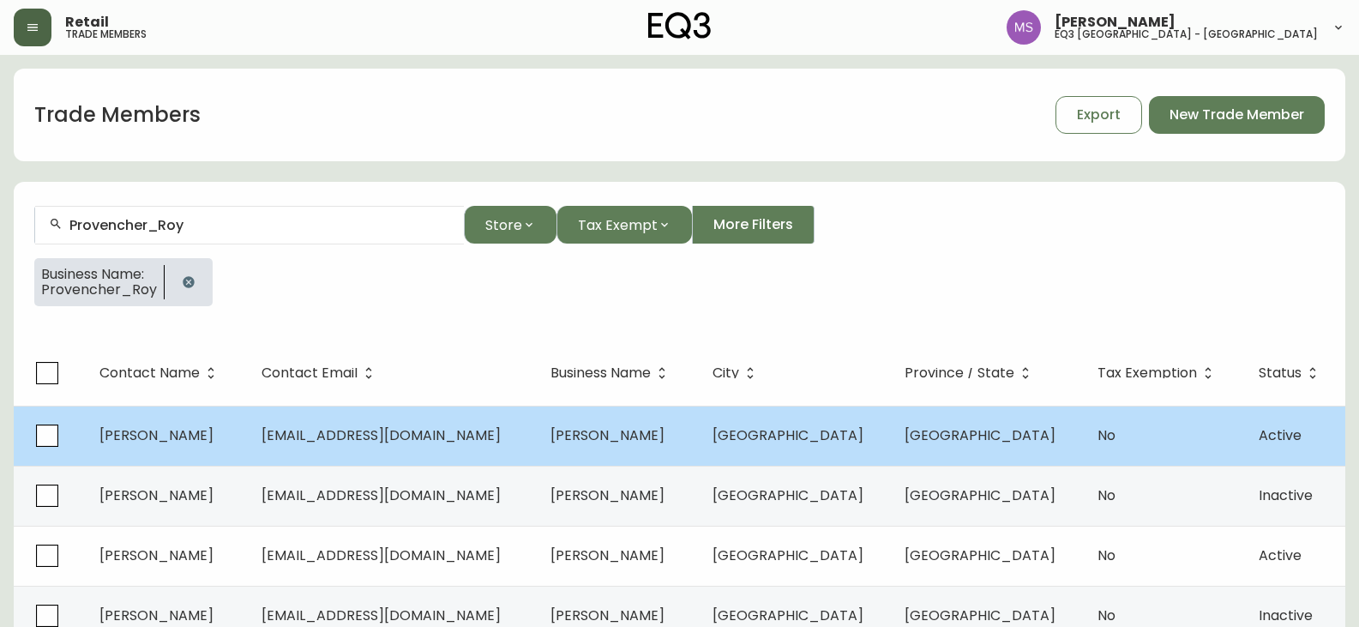
click at [375, 431] on span "[EMAIL_ADDRESS][DOMAIN_NAME]" at bounding box center [381, 435] width 239 height 20
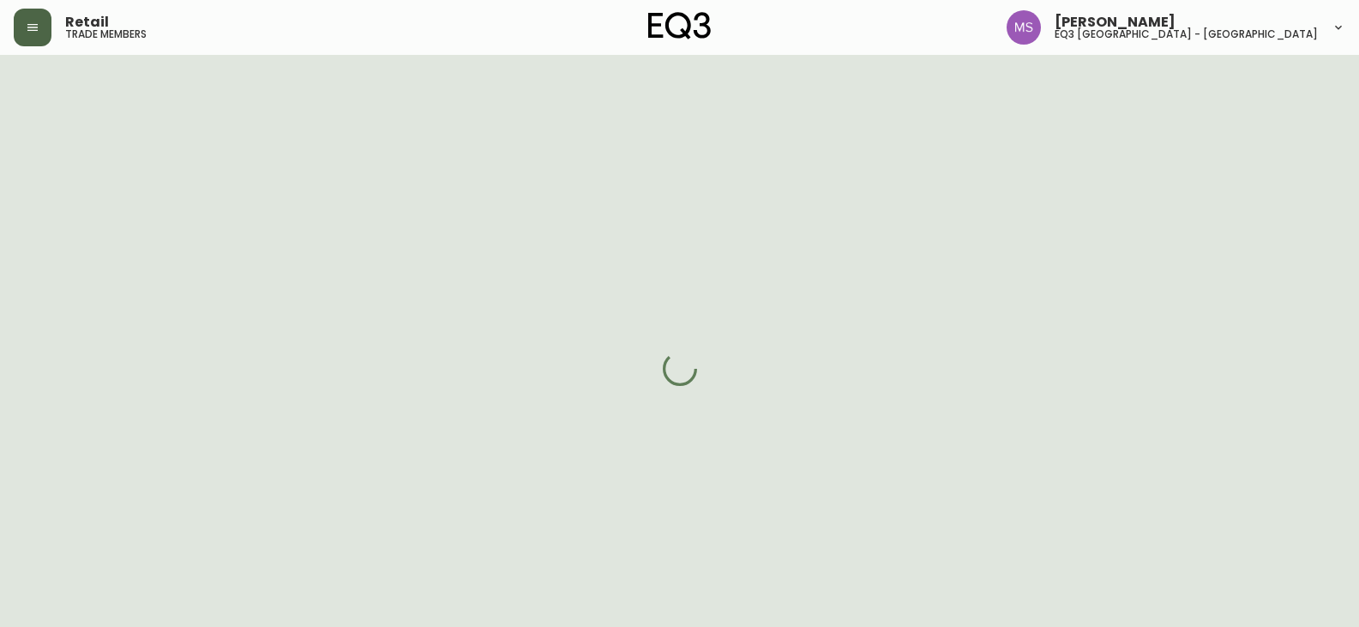
select select "QC"
select select "CA"
select select "CA_EN"
select select "Outreach from a Trade Rep"
select select "Interior Designer"
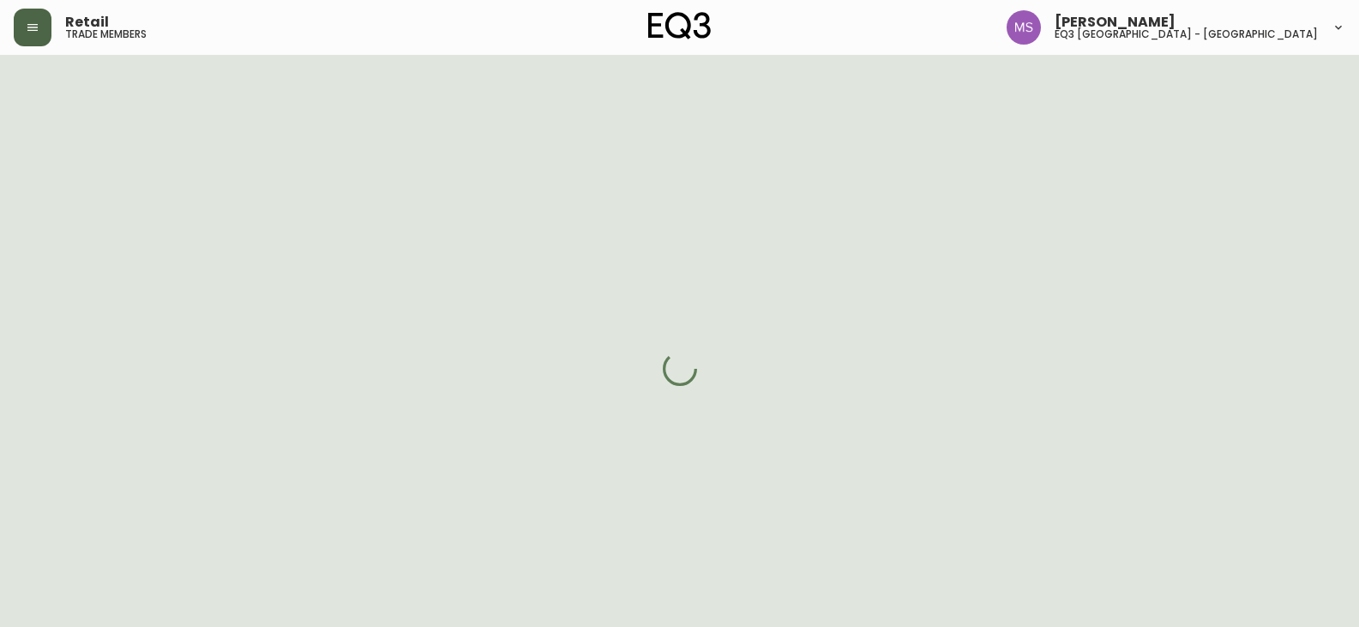
select select "cjw10z96t00bn6gs0dfqi5bhz"
select select "false"
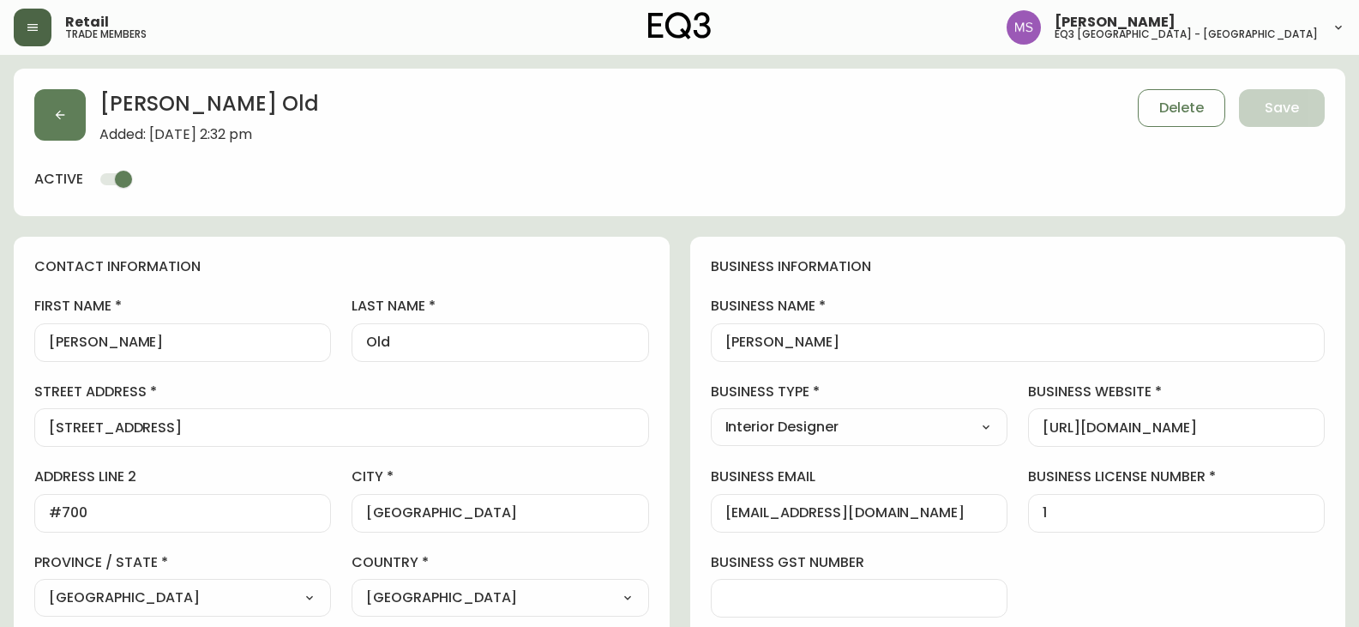
scroll to position [549, 0]
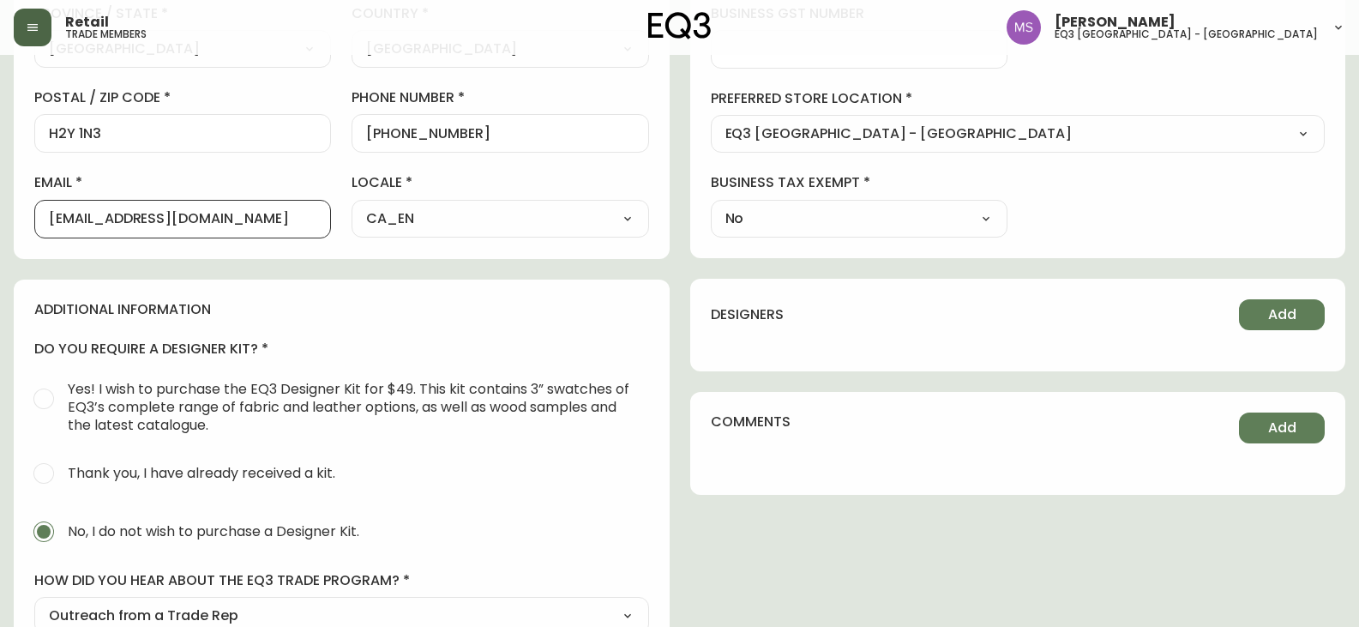
drag, startPoint x: 240, startPoint y: 222, endPoint x: 0, endPoint y: 221, distance: 240.1
click at [0, 221] on main "[PERSON_NAME] Added: [DATE] 2:32 pm Delete Save active contact information firs…" at bounding box center [679, 157] width 1359 height 1303
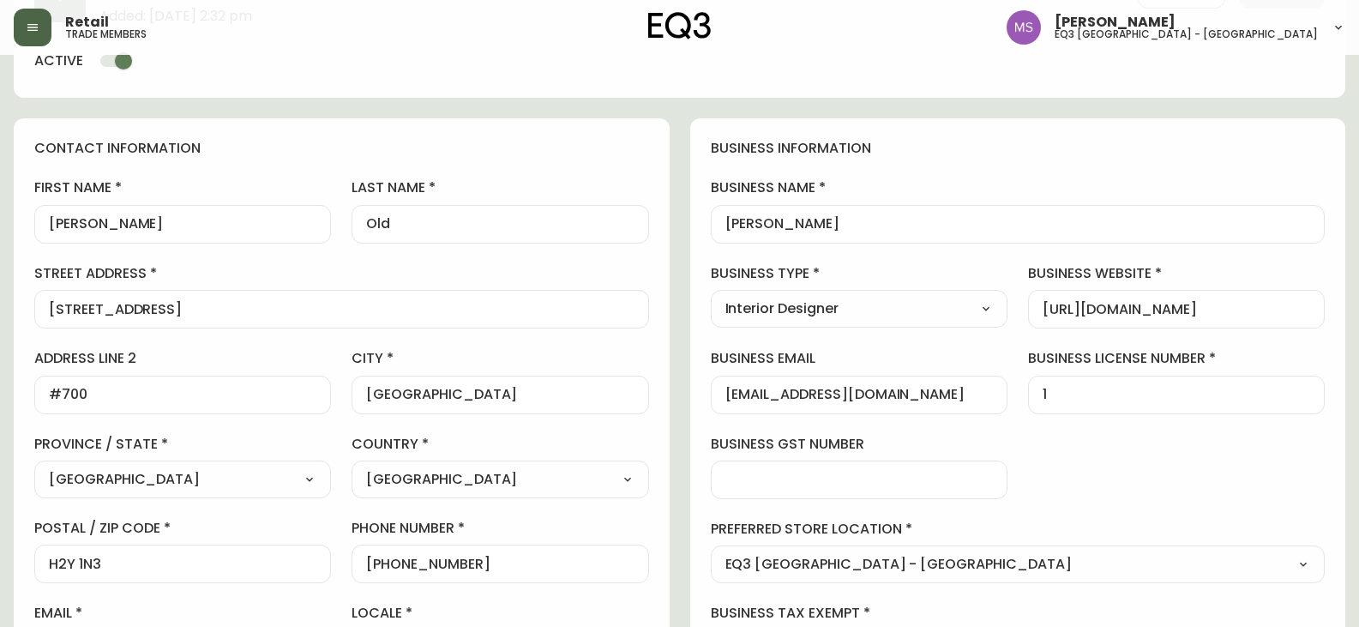
scroll to position [0, 0]
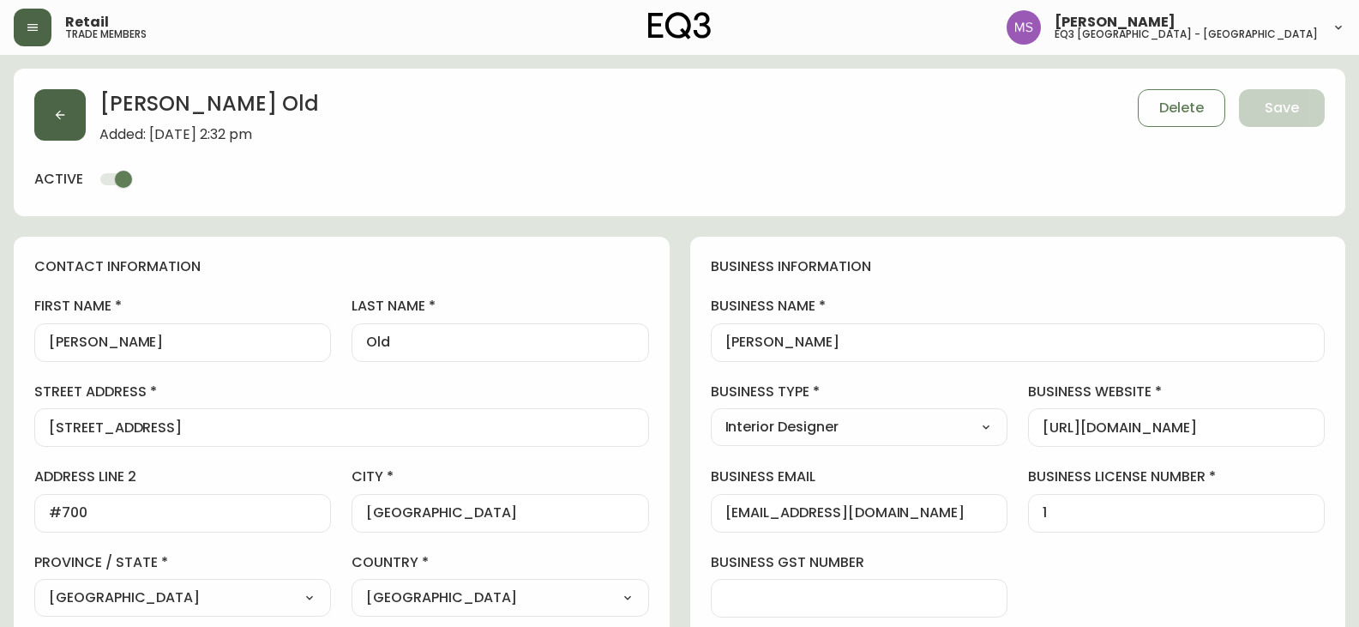
click at [68, 112] on button "button" at bounding box center [59, 114] width 51 height 51
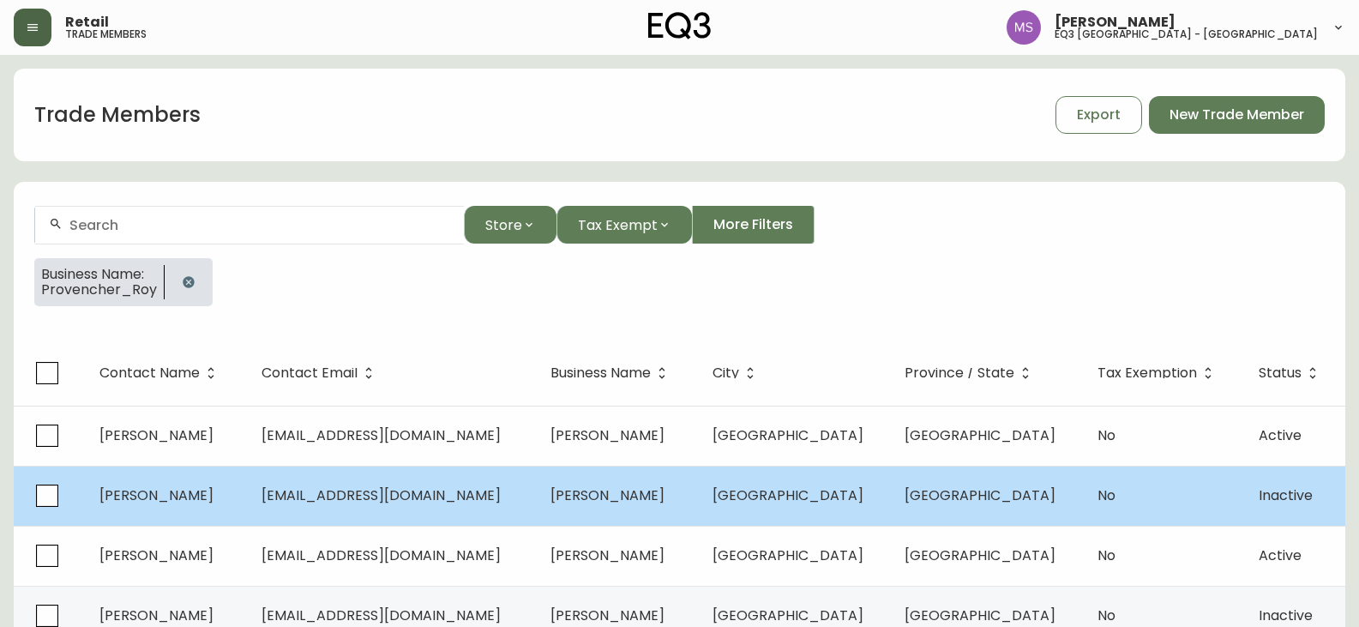
click at [478, 504] on span "[EMAIL_ADDRESS][DOMAIN_NAME]" at bounding box center [381, 495] width 239 height 20
select select "QC"
select select "CA"
select select "CA_EN"
select select "Other"
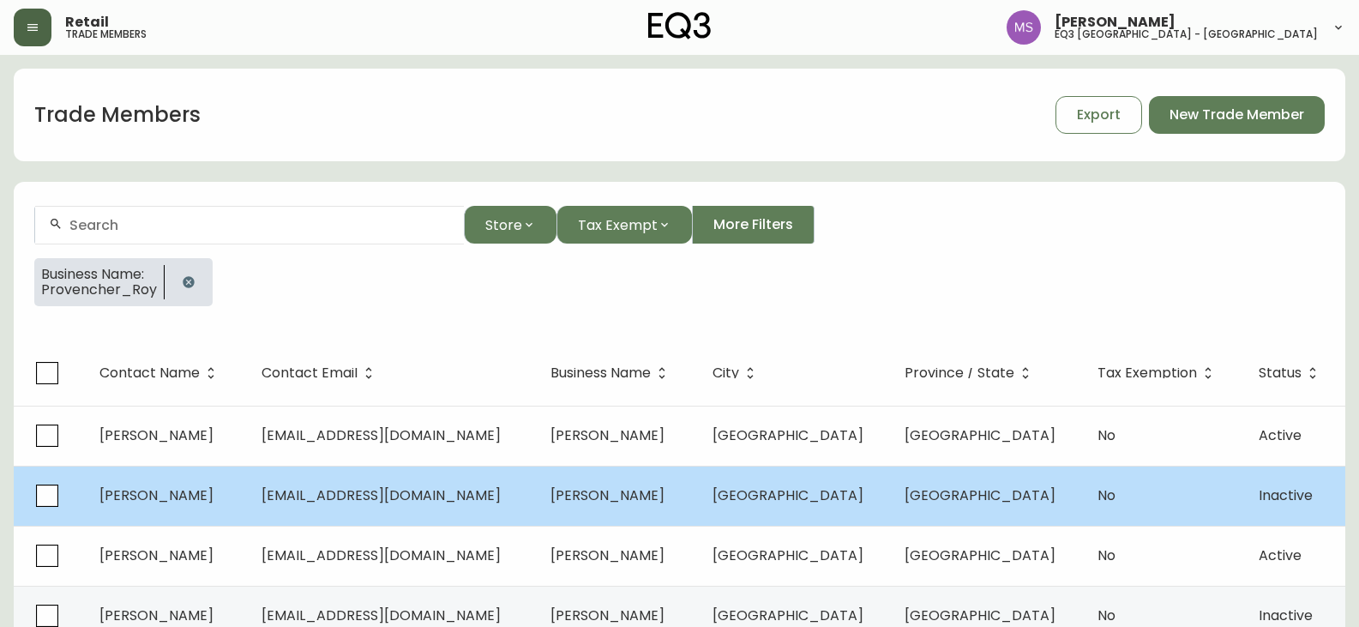
select select "Architect"
select select "cjw10z96t00bn6gs0dfqi5bhz"
select select "false"
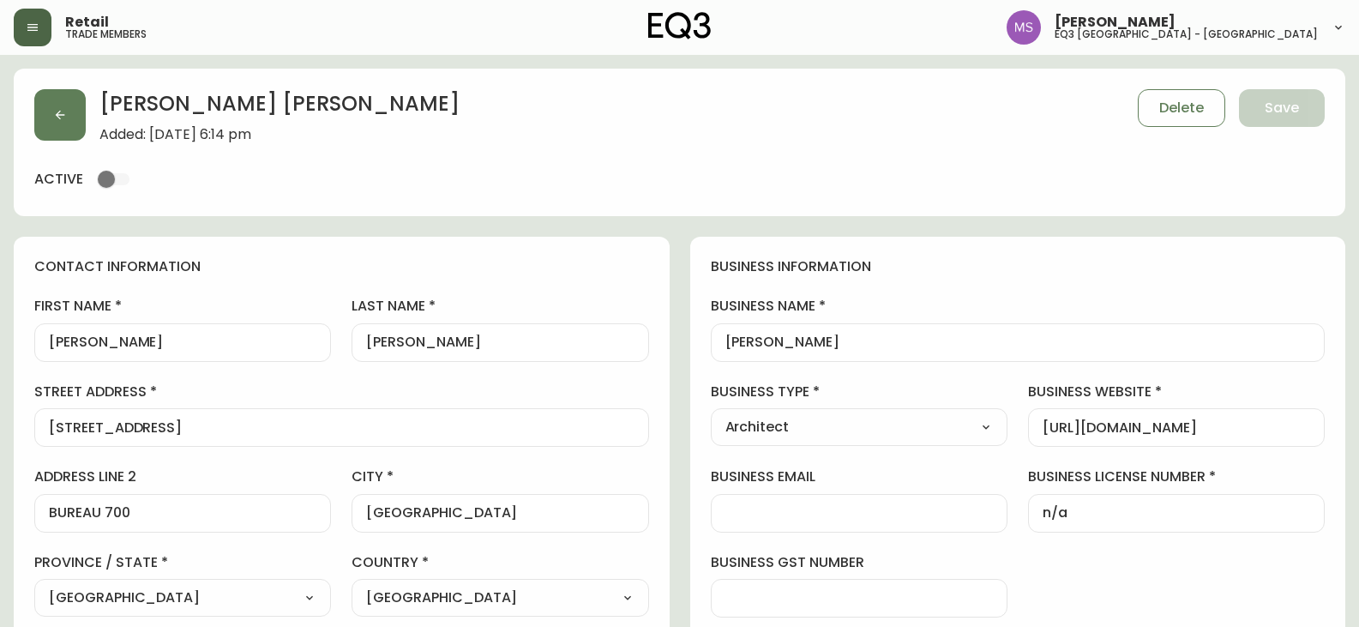
scroll to position [549, 0]
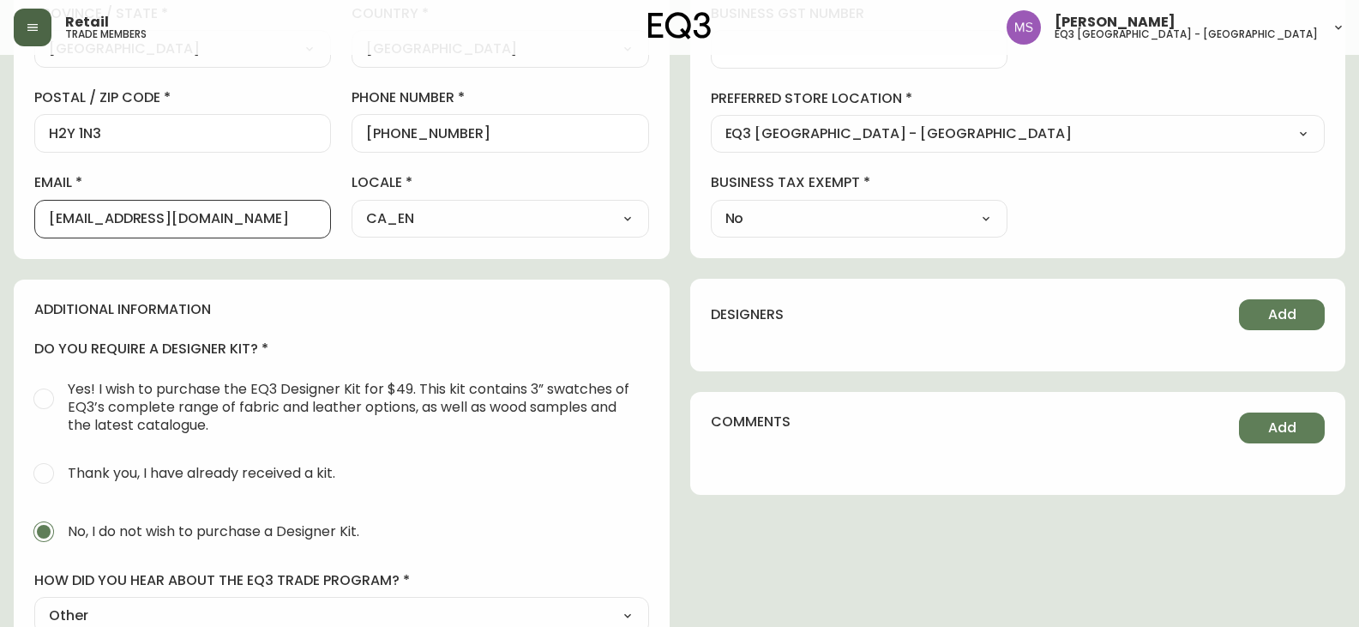
drag, startPoint x: 55, startPoint y: 221, endPoint x: 0, endPoint y: 225, distance: 55.0
click at [0, 225] on main "[PERSON_NAME] Added: [DATE] 6:14 pm Delete Save active contact information firs…" at bounding box center [679, 200] width 1359 height 1389
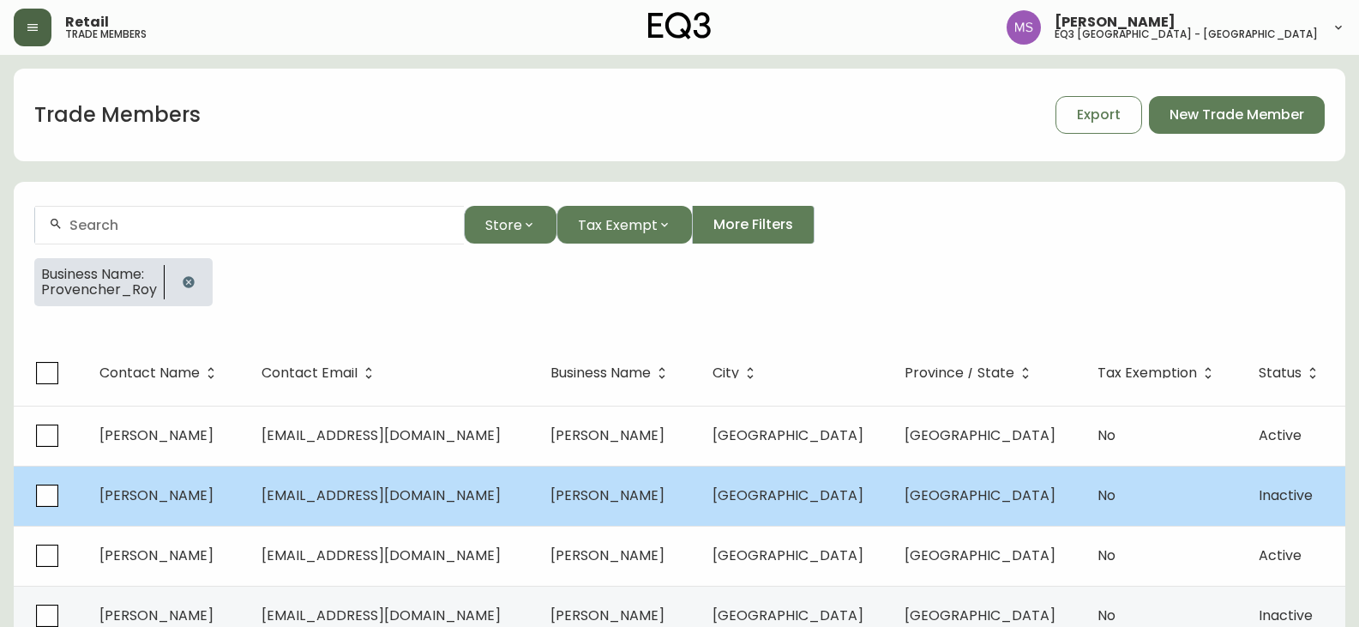
scroll to position [418, 0]
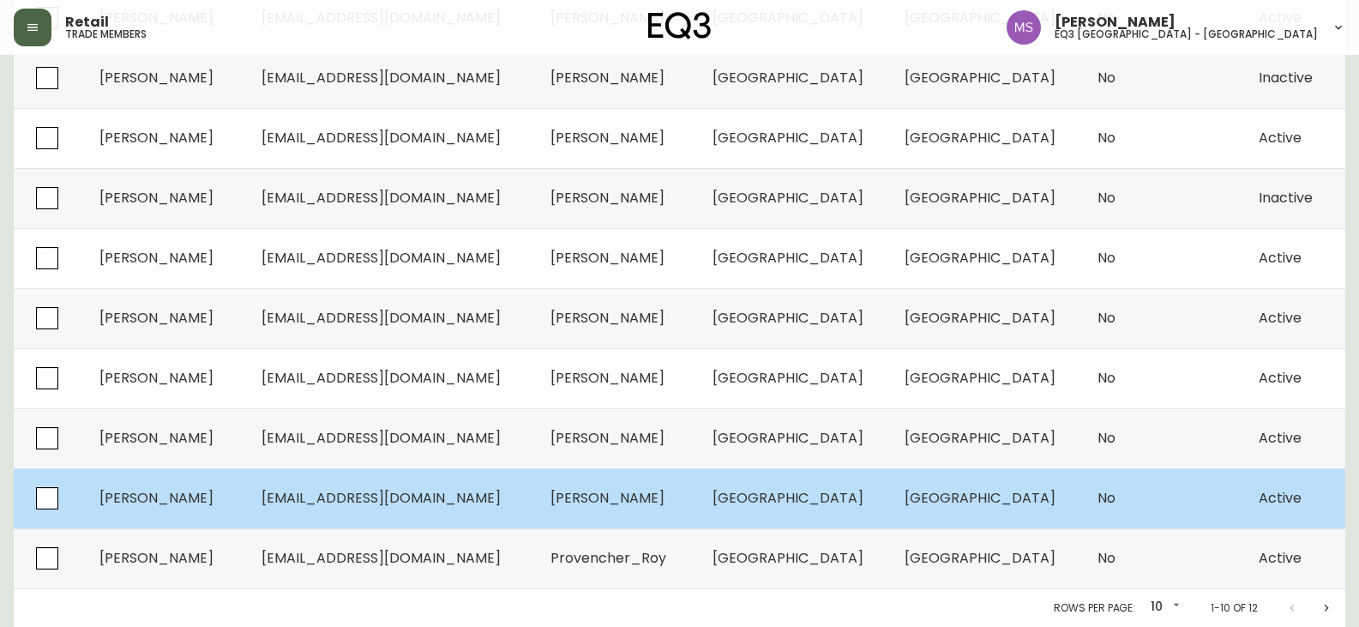
click at [442, 511] on td "[EMAIL_ADDRESS][DOMAIN_NAME]" at bounding box center [392, 498] width 288 height 60
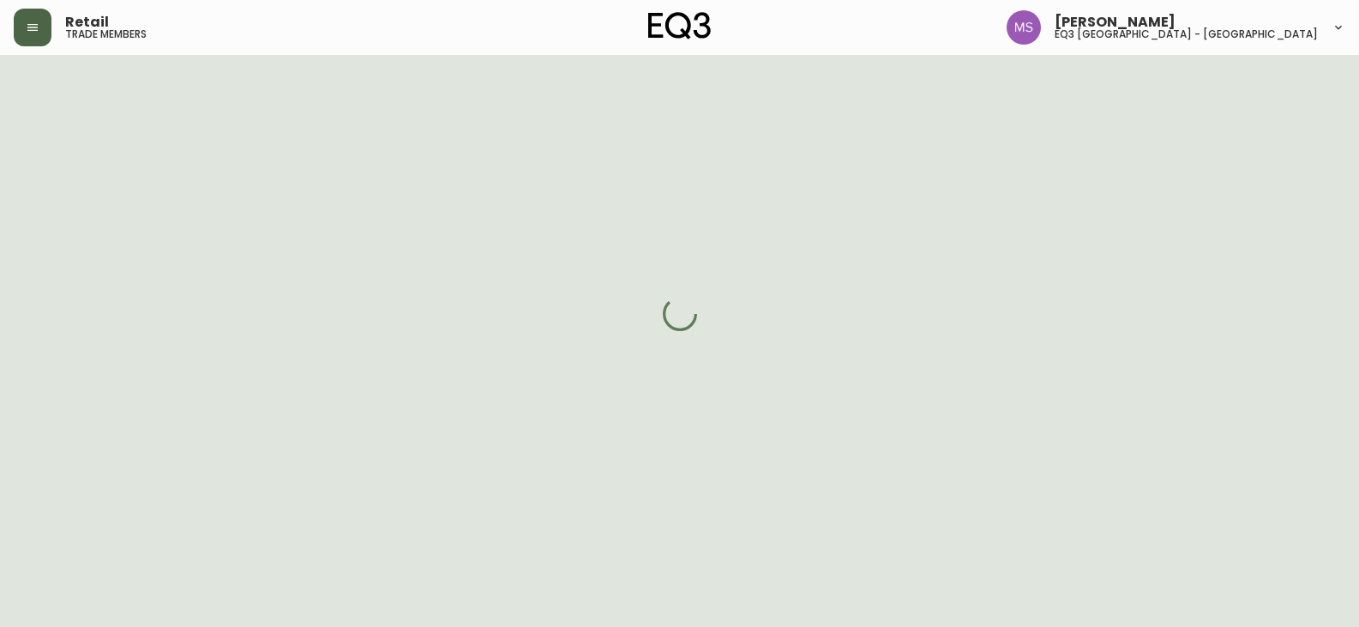
scroll to position [418, 0]
select select "QC"
select select "CA"
select select "CA_FR"
select select "Social Media"
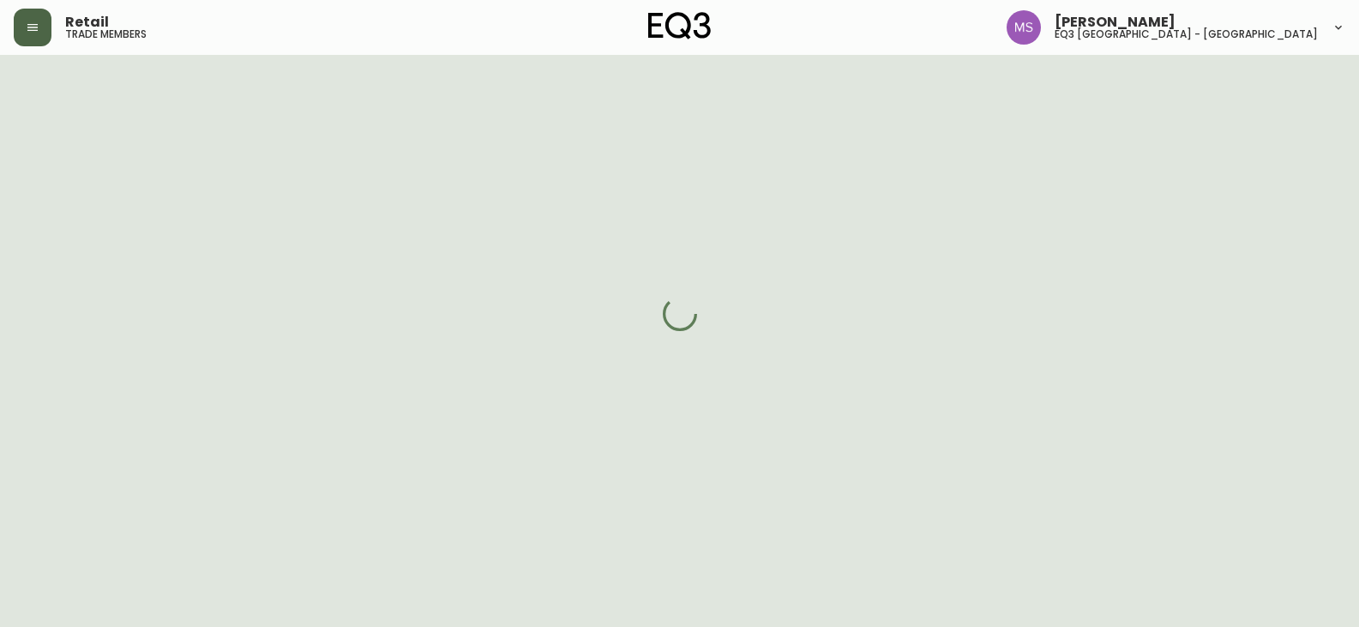
select select "Interior Designer"
select select "cjw10z96t00bn6gs0dfqi5bhz"
select select "false"
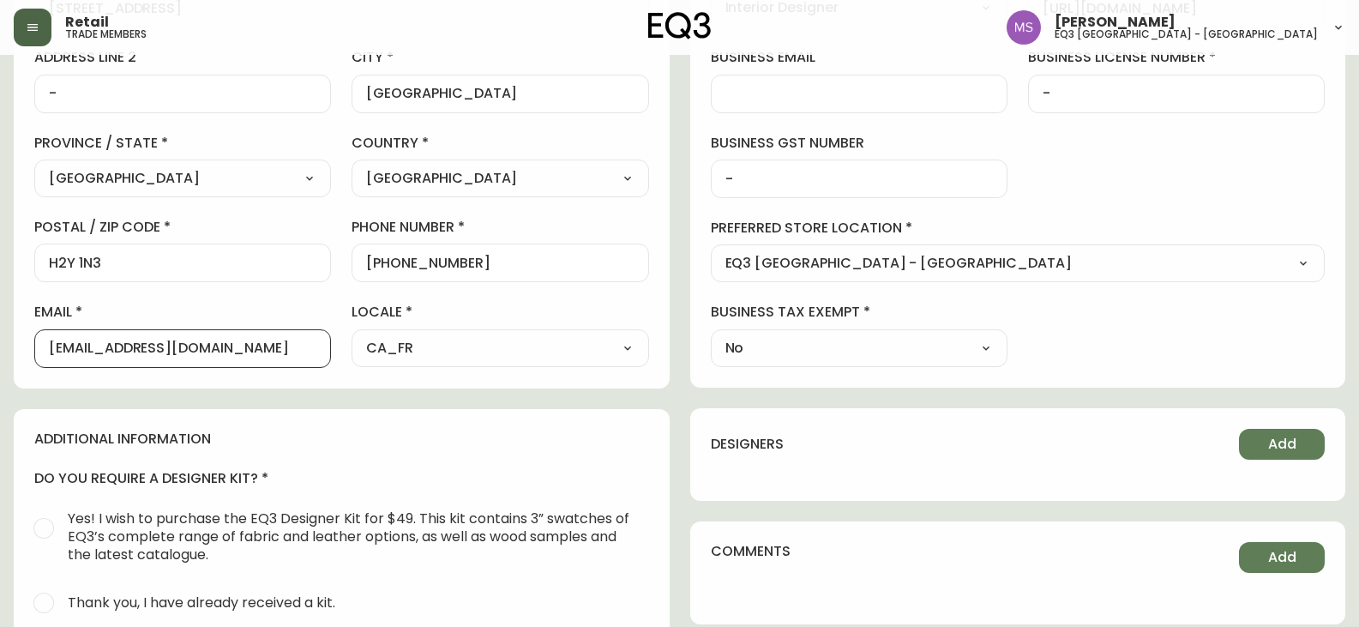
drag, startPoint x: 269, startPoint y: 347, endPoint x: 0, endPoint y: 347, distance: 269.2
click at [0, 347] on main "[PERSON_NAME] Delete Save active contact information first name [PERSON_NAME] l…" at bounding box center [679, 288] width 1359 height 1302
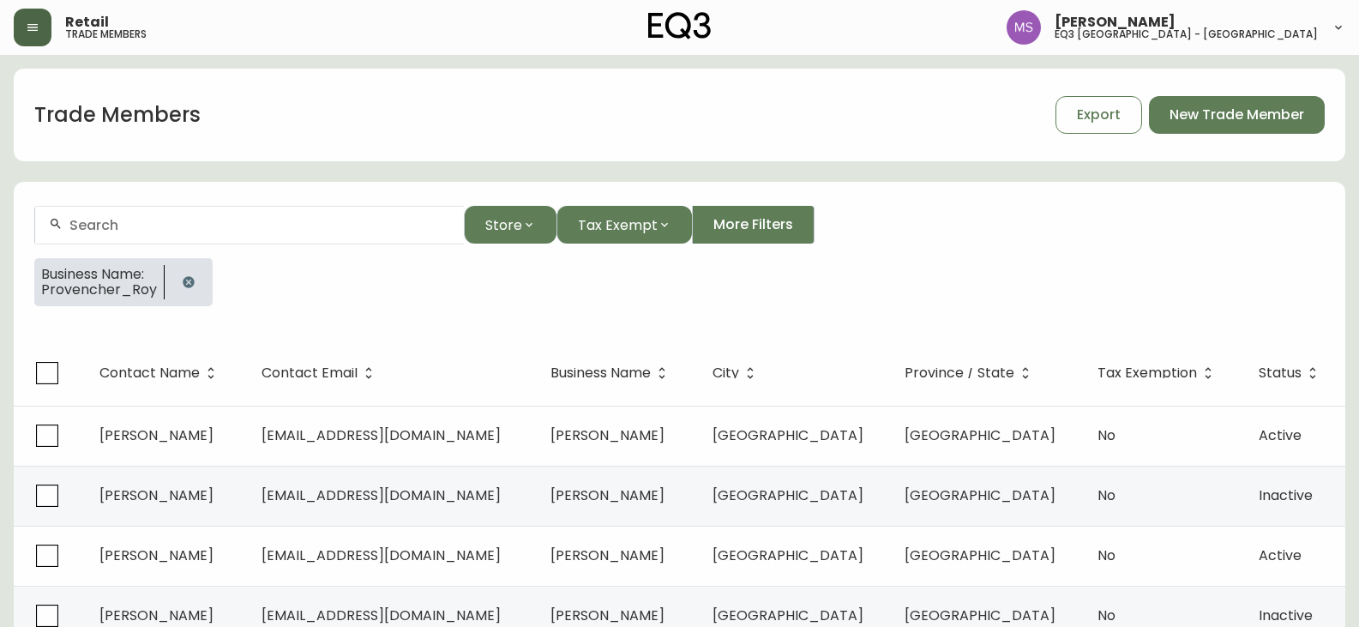
scroll to position [418, 0]
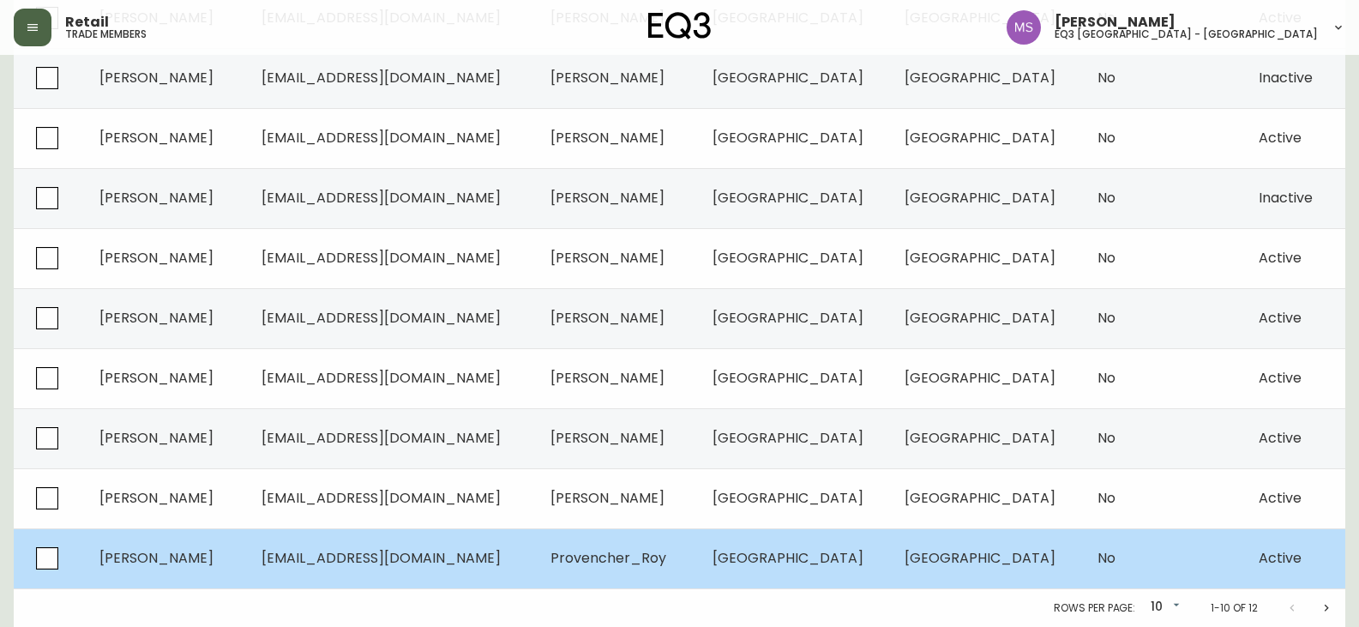
click at [194, 550] on span "[PERSON_NAME]" at bounding box center [156, 558] width 114 height 20
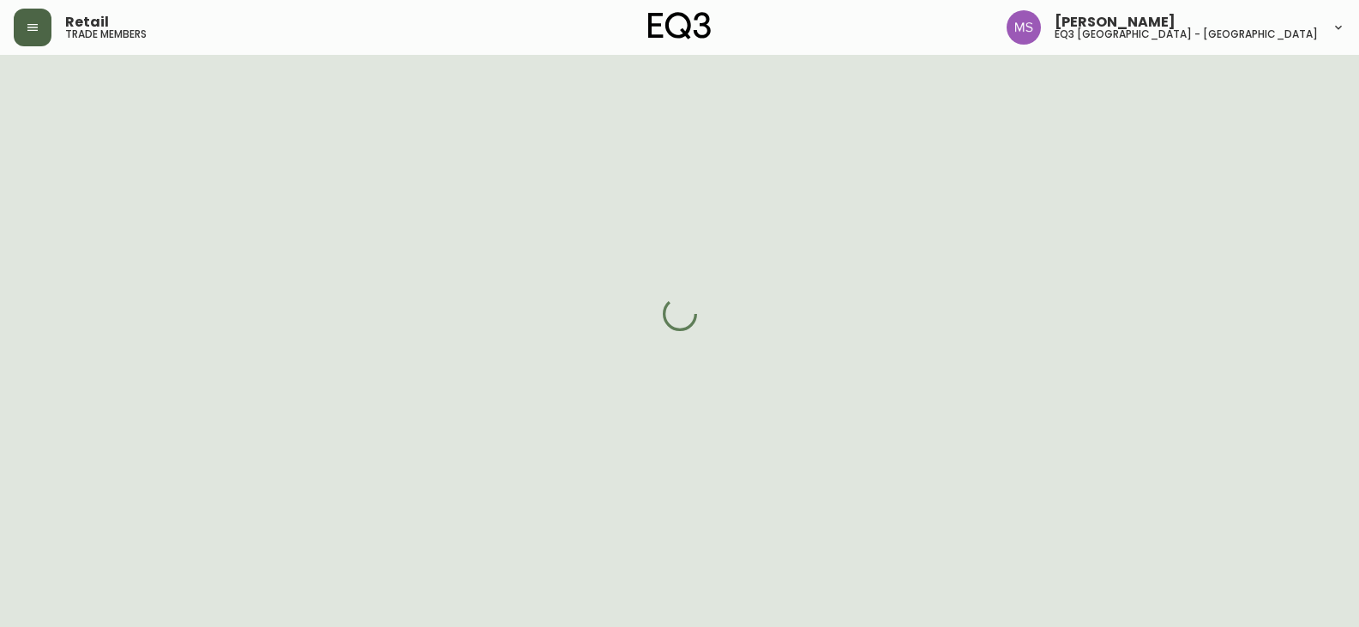
scroll to position [418, 0]
select select "QC"
select select "CA"
select select "CA_FR"
select select "Social Media"
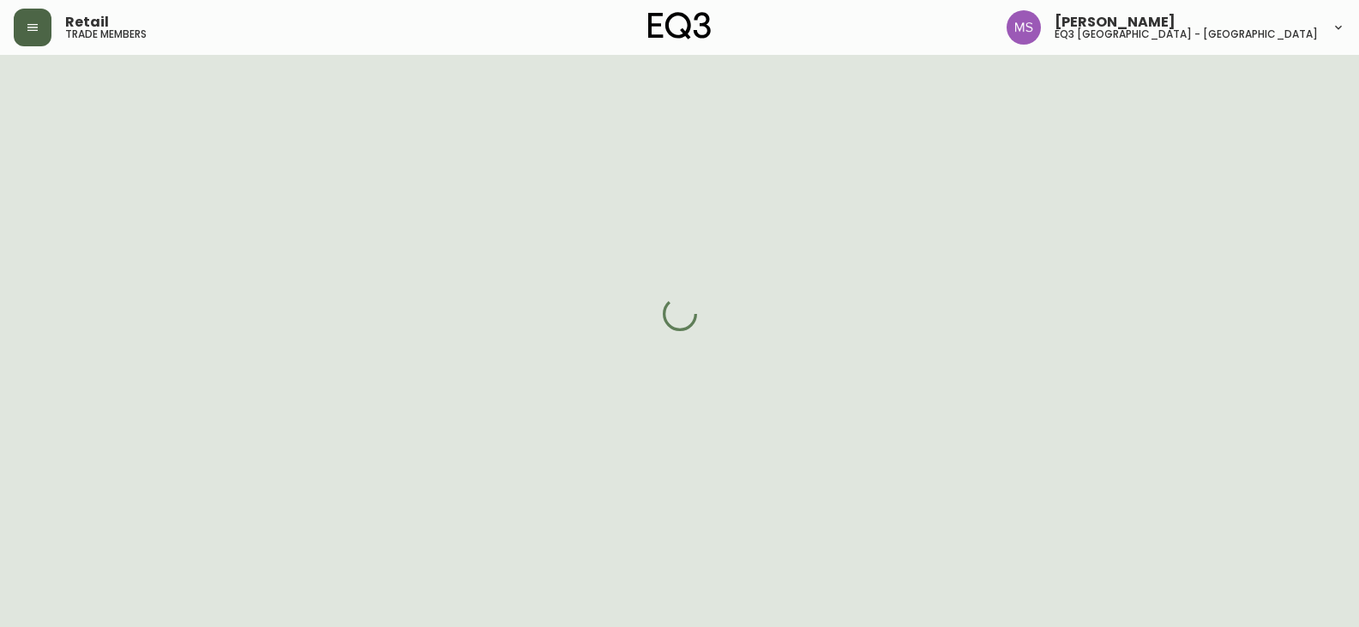
select select "Interior Designer"
select select "cjw10z96t00bn6gs0dfqi5bhz"
select select "false"
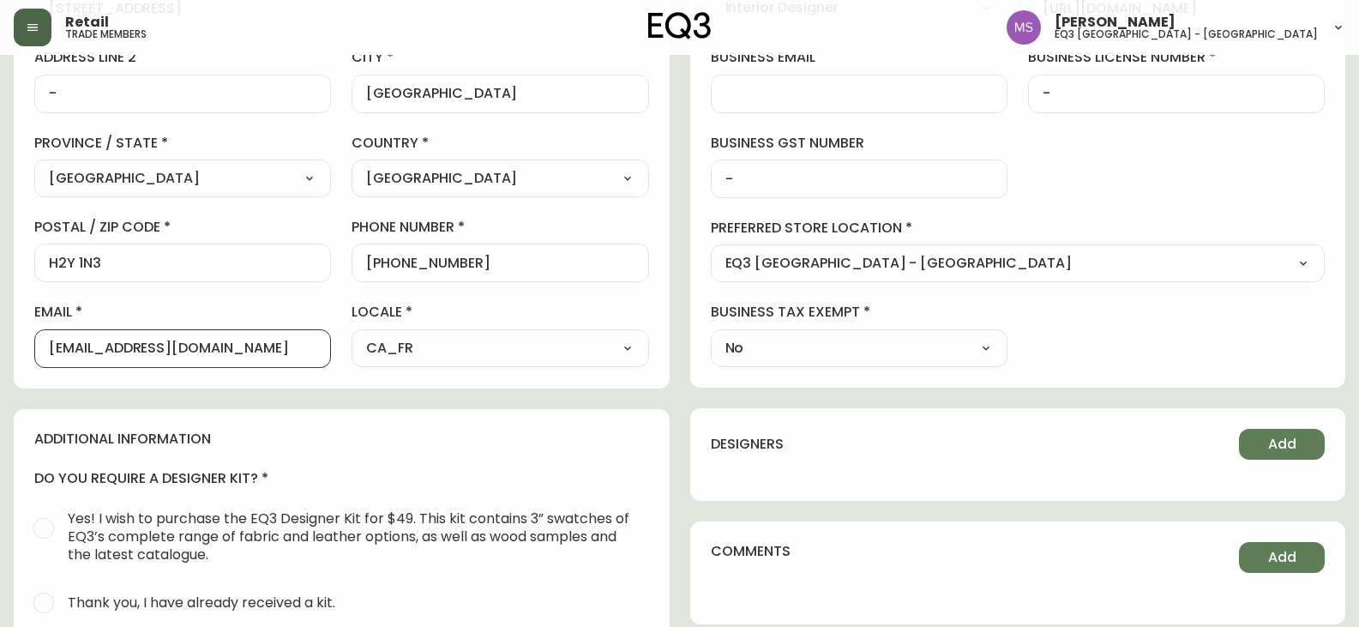
scroll to position [1, 0]
drag, startPoint x: 0, startPoint y: 352, endPoint x: 0, endPoint y: 362, distance: 9.4
click at [0, 361] on main "[PERSON_NAME] Save active contact information first name [PERSON_NAME] last nam…" at bounding box center [679, 288] width 1359 height 1302
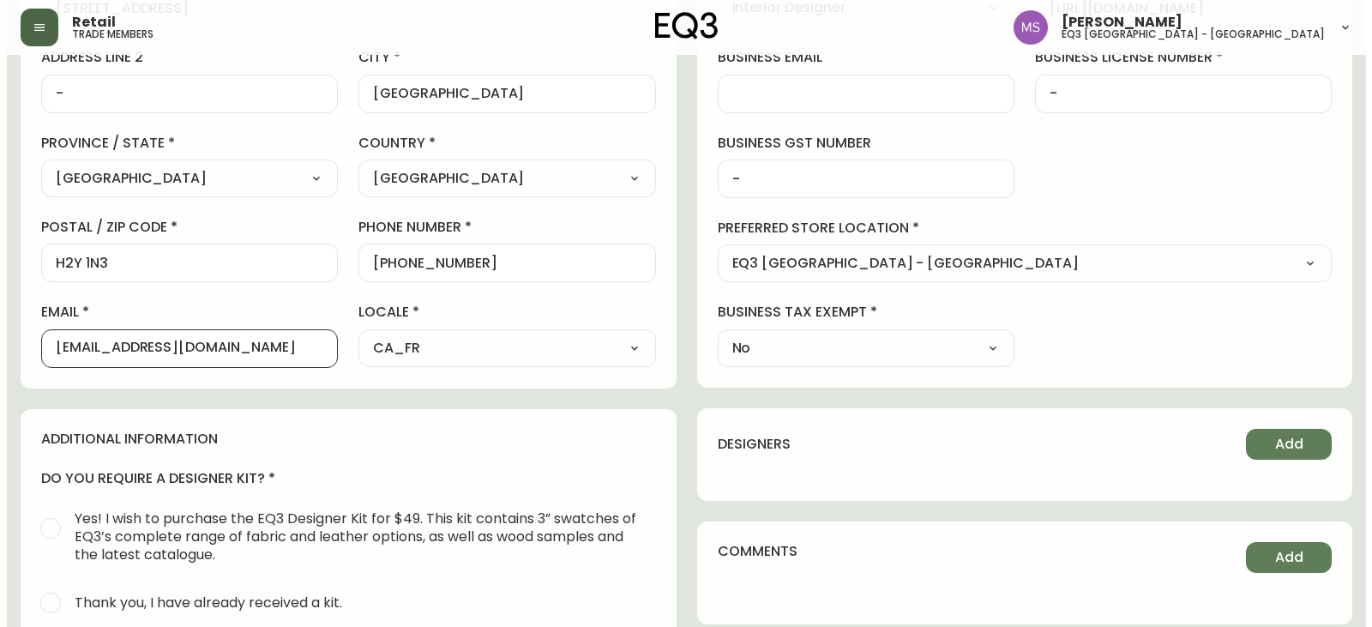
scroll to position [0, 0]
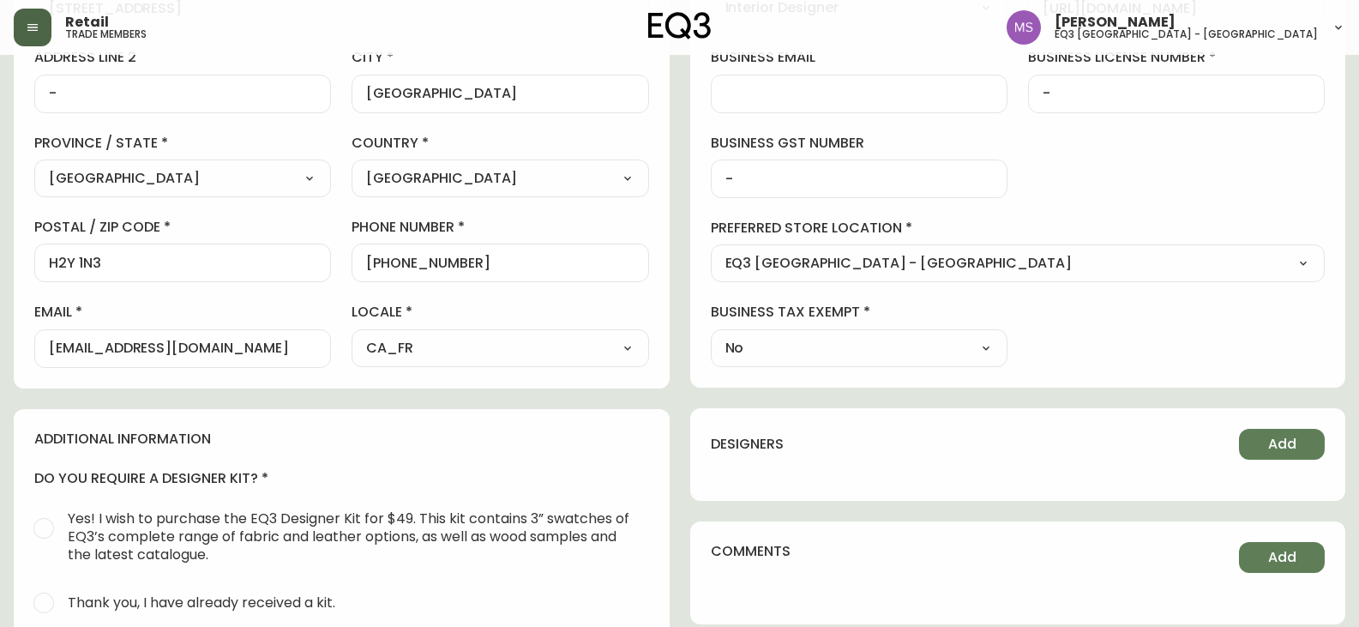
click at [40, 39] on button "button" at bounding box center [33, 28] width 38 height 38
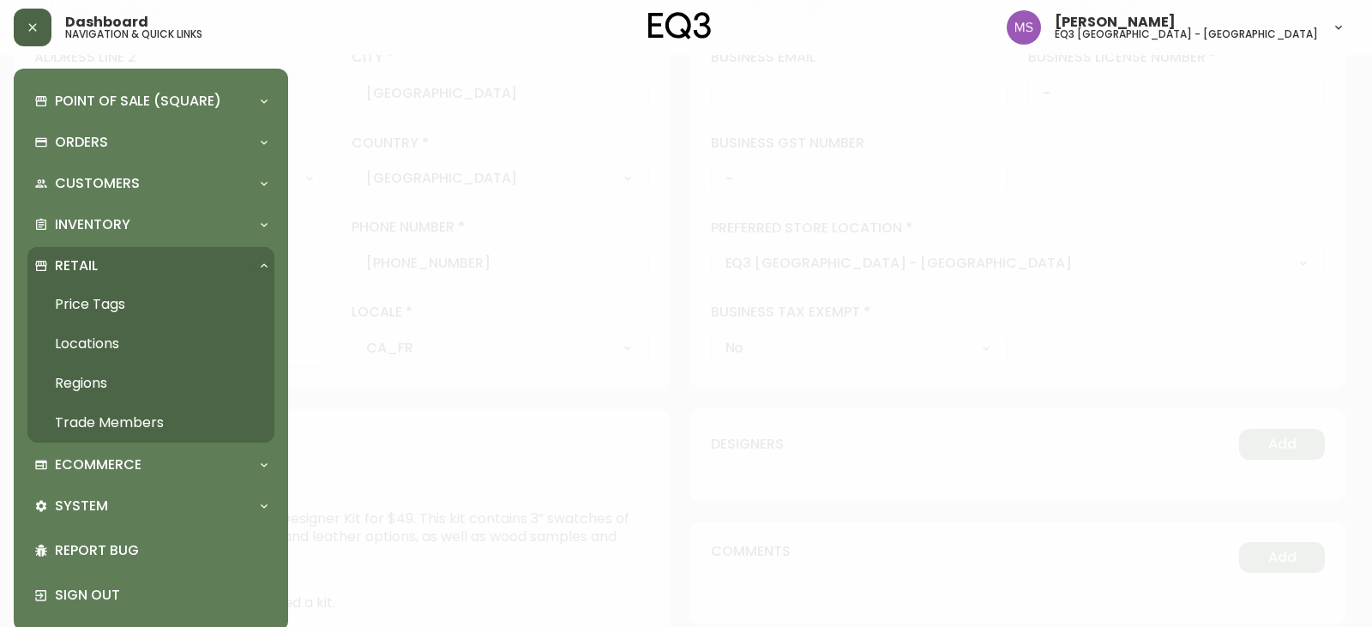
scroll to position [418, 0]
click at [79, 234] on p "Inventory" at bounding box center [92, 224] width 75 height 19
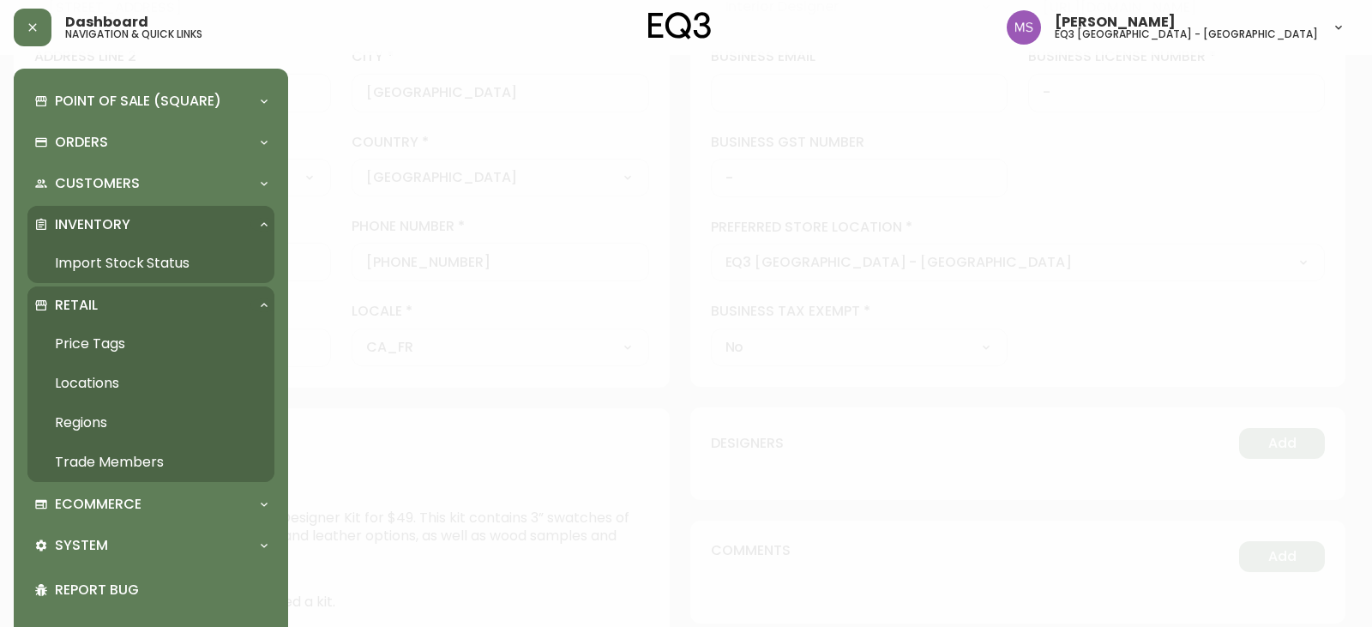
click at [90, 265] on link "Import Stock Status" at bounding box center [150, 262] width 247 height 39
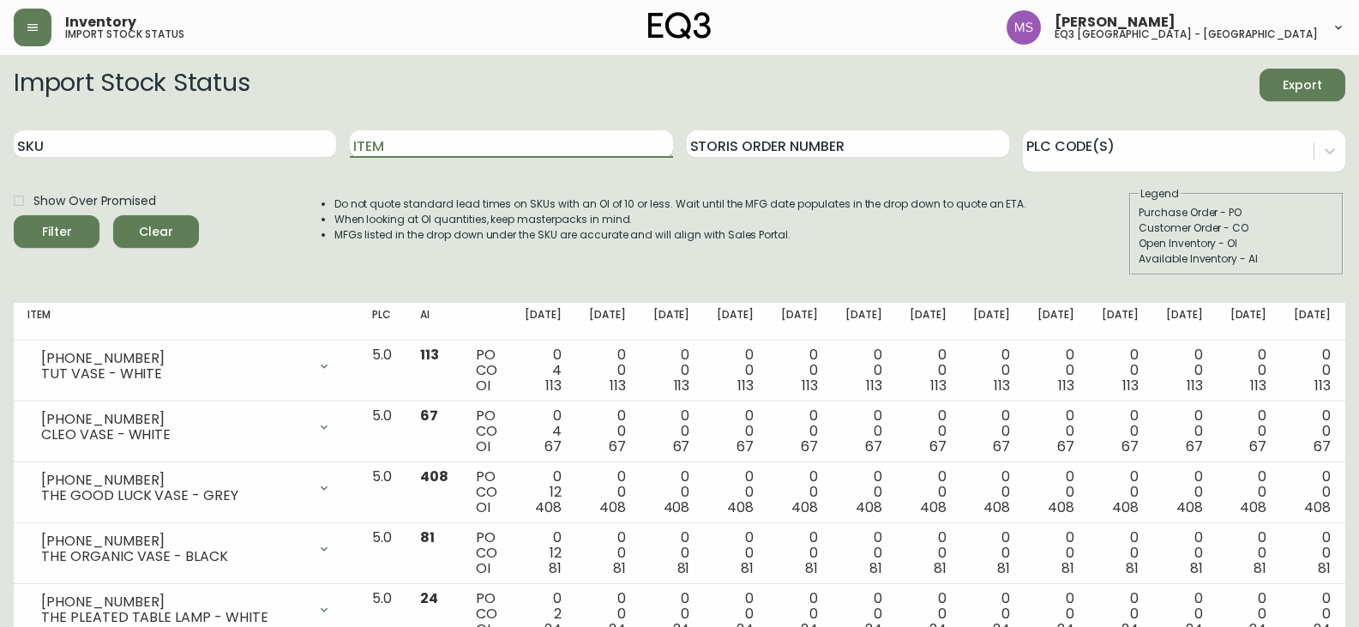
click at [458, 137] on input "Item" at bounding box center [511, 143] width 322 height 27
type input "bulb"
click at [14, 215] on button "Filter" at bounding box center [57, 231] width 86 height 33
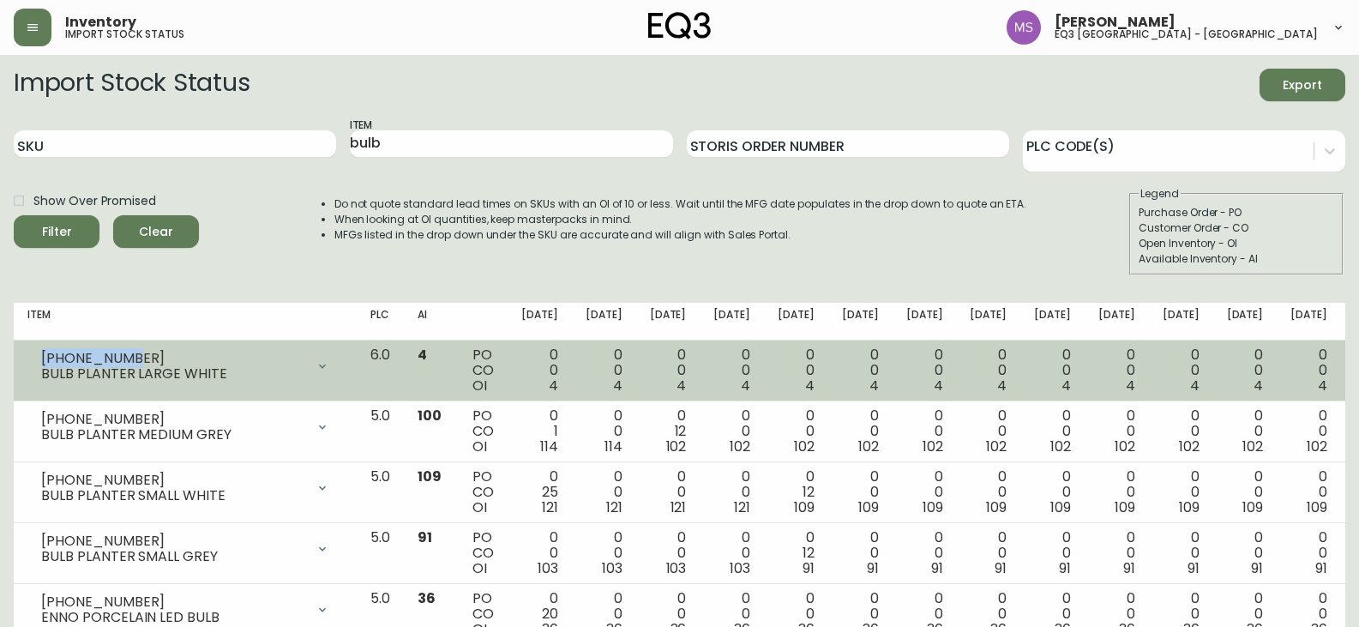
drag, startPoint x: 146, startPoint y: 361, endPoint x: 45, endPoint y: 353, distance: 101.5
click at [45, 353] on div "[PHONE_NUMBER]" at bounding box center [173, 358] width 264 height 15
